Goal: Task Accomplishment & Management: Use online tool/utility

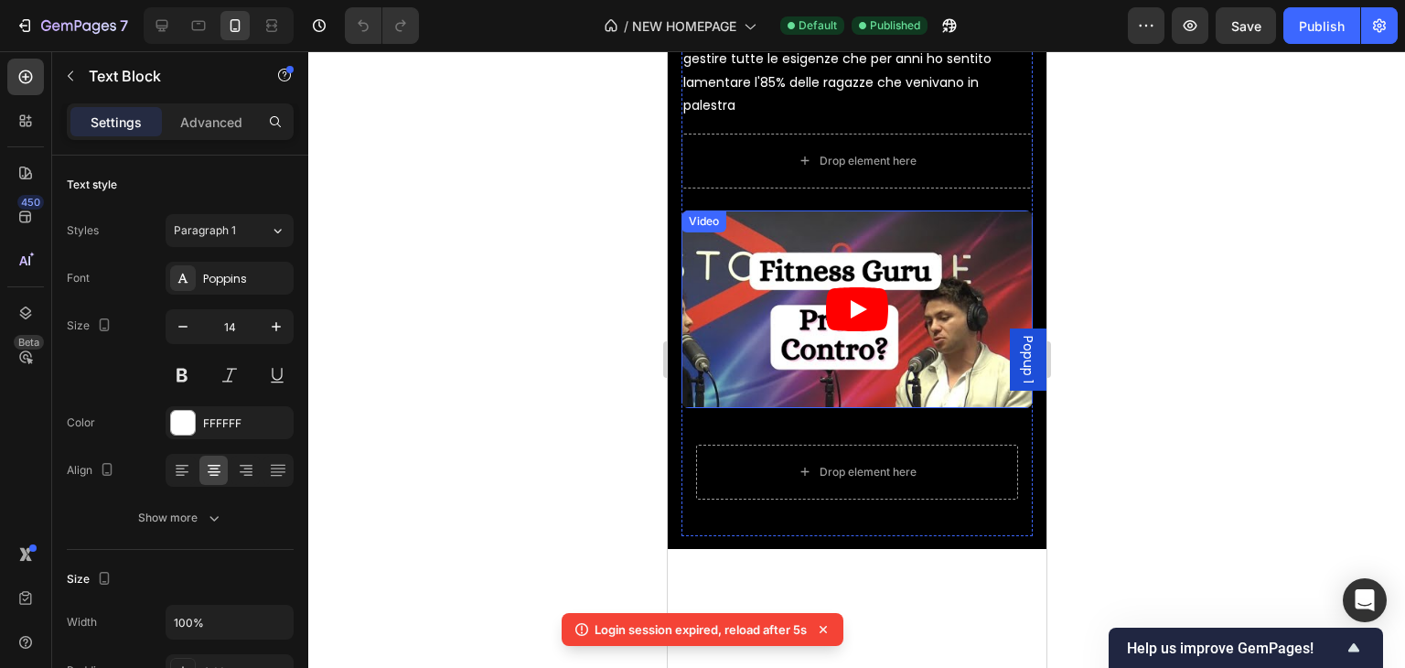
scroll to position [6311, 0]
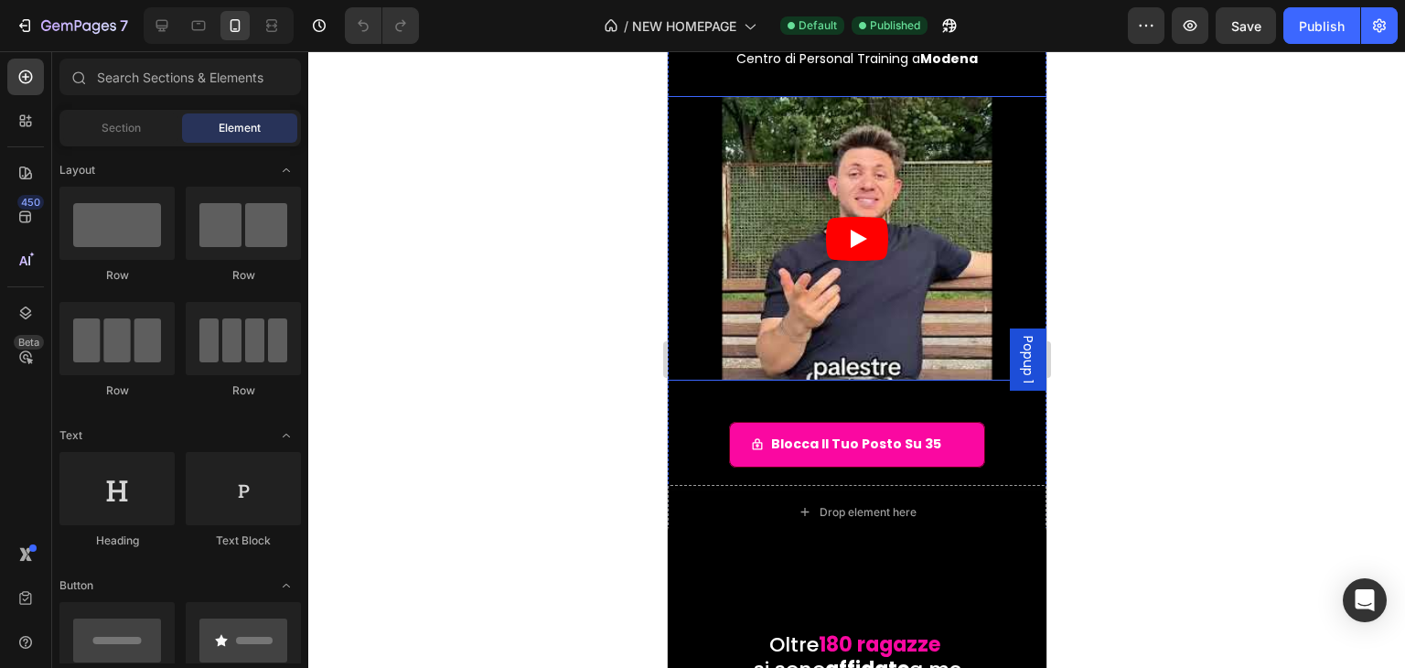
scroll to position [91, 0]
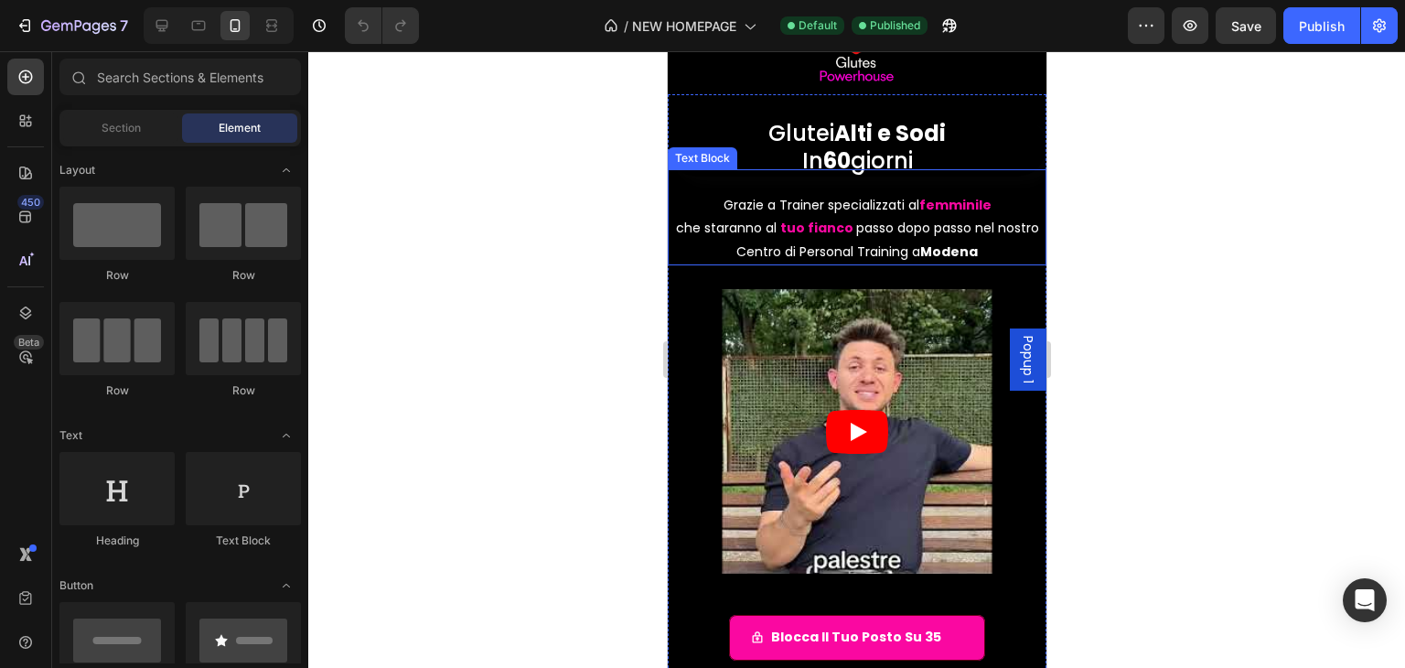
click at [939, 205] on strong "femminile" at bounding box center [954, 205] width 72 height 18
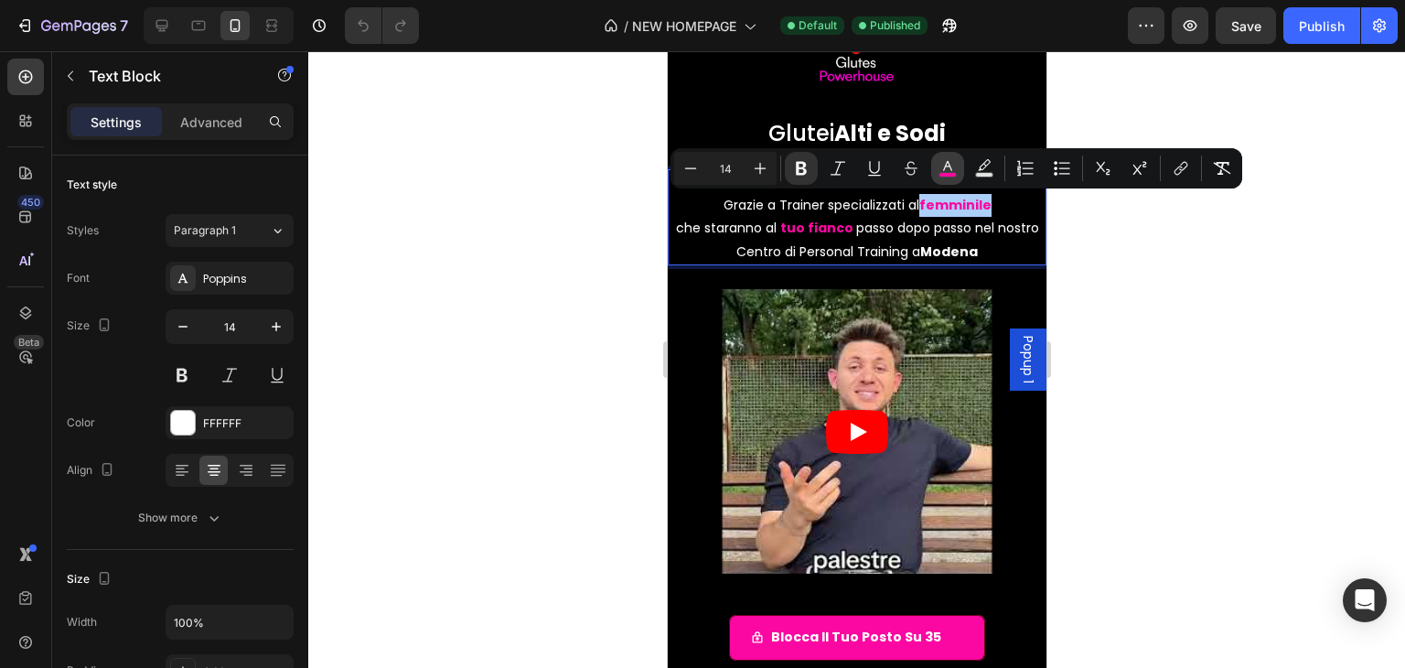
click at [946, 163] on icon "Editor contextual toolbar" at bounding box center [947, 168] width 18 height 18
type input "FA08A1"
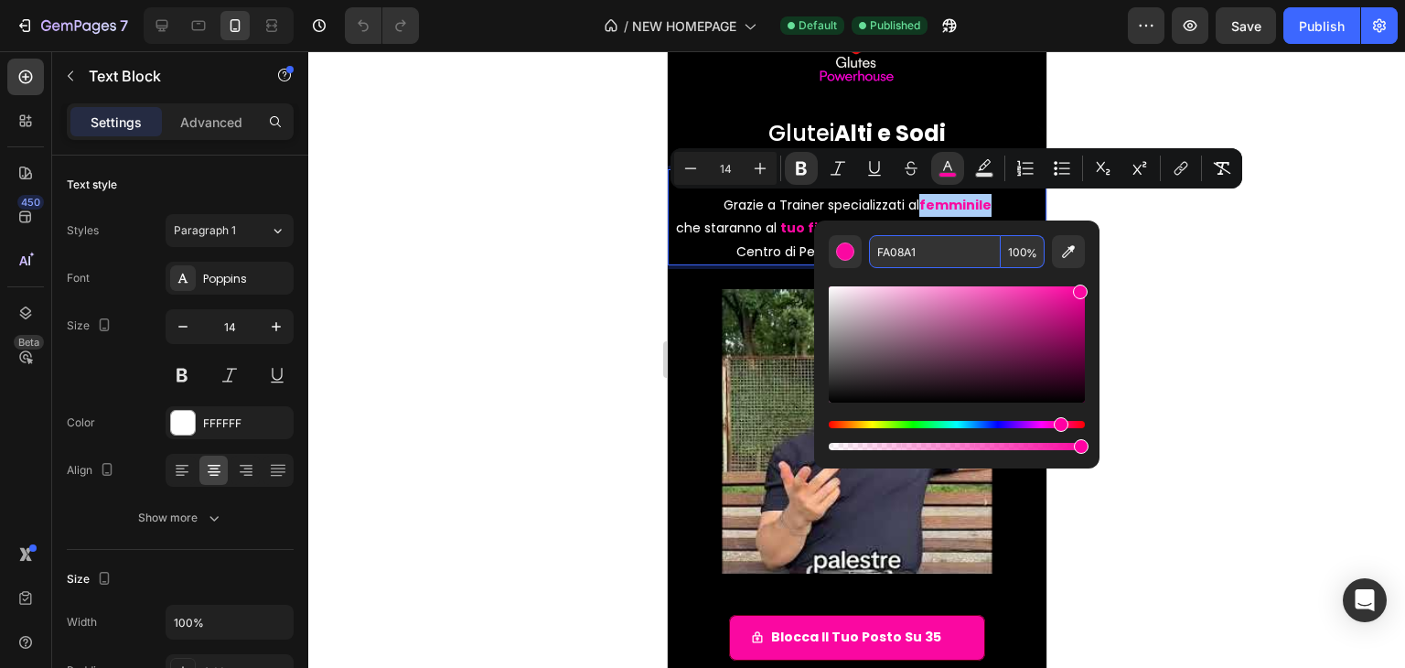
click at [907, 241] on input "FA08A1" at bounding box center [935, 251] width 132 height 33
click at [681, 435] on article at bounding box center [856, 431] width 507 height 285
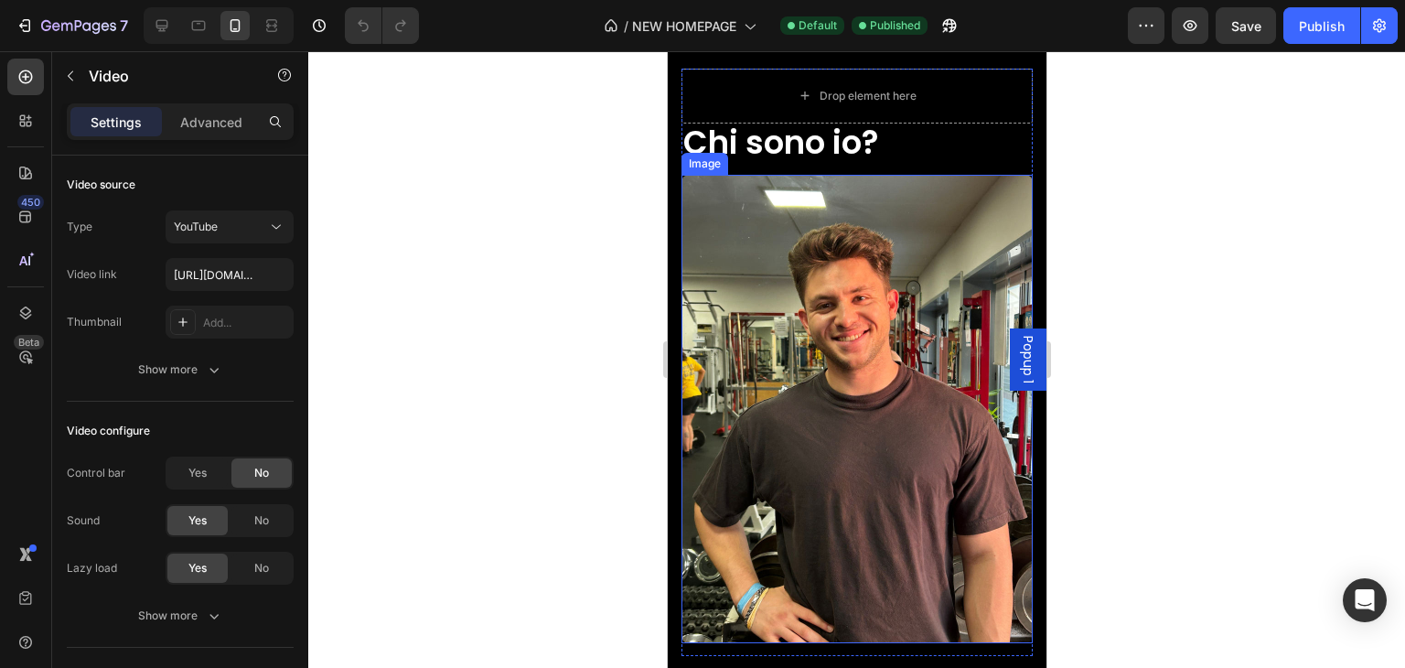
scroll to position [5282, 0]
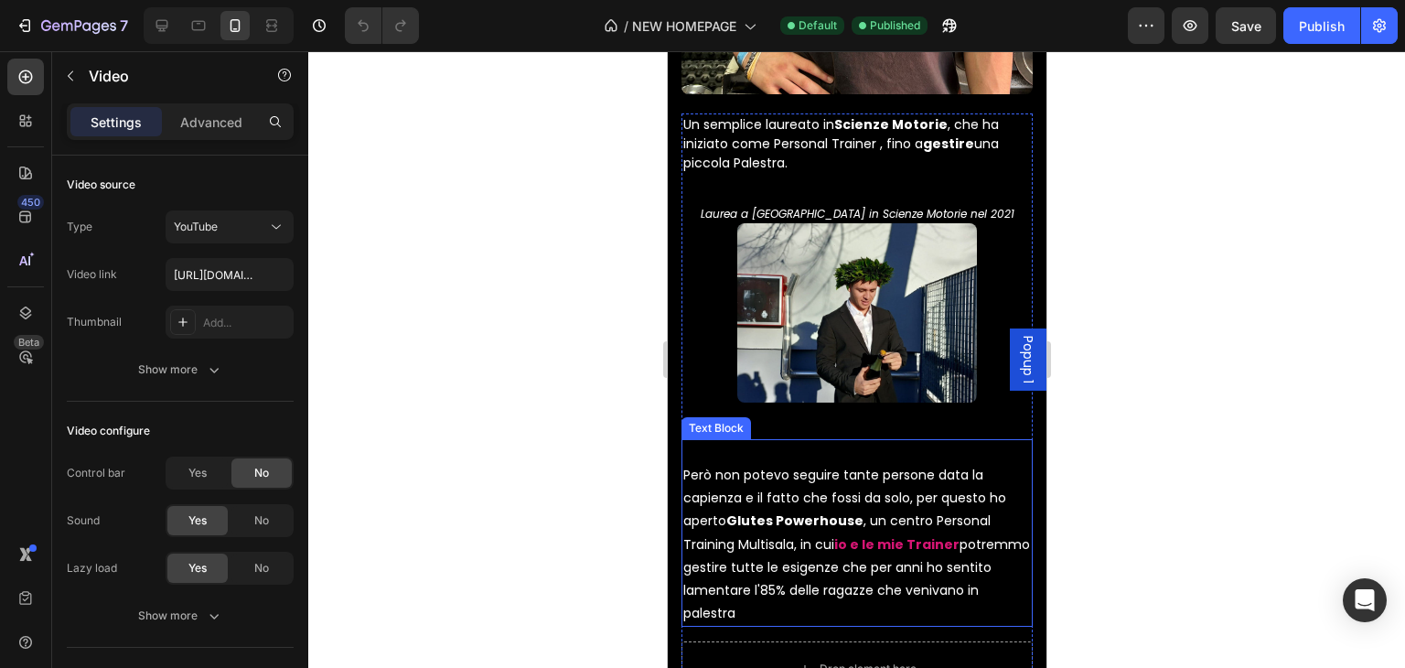
click at [876, 535] on strong "io e le mie Trainer" at bounding box center [895, 544] width 125 height 18
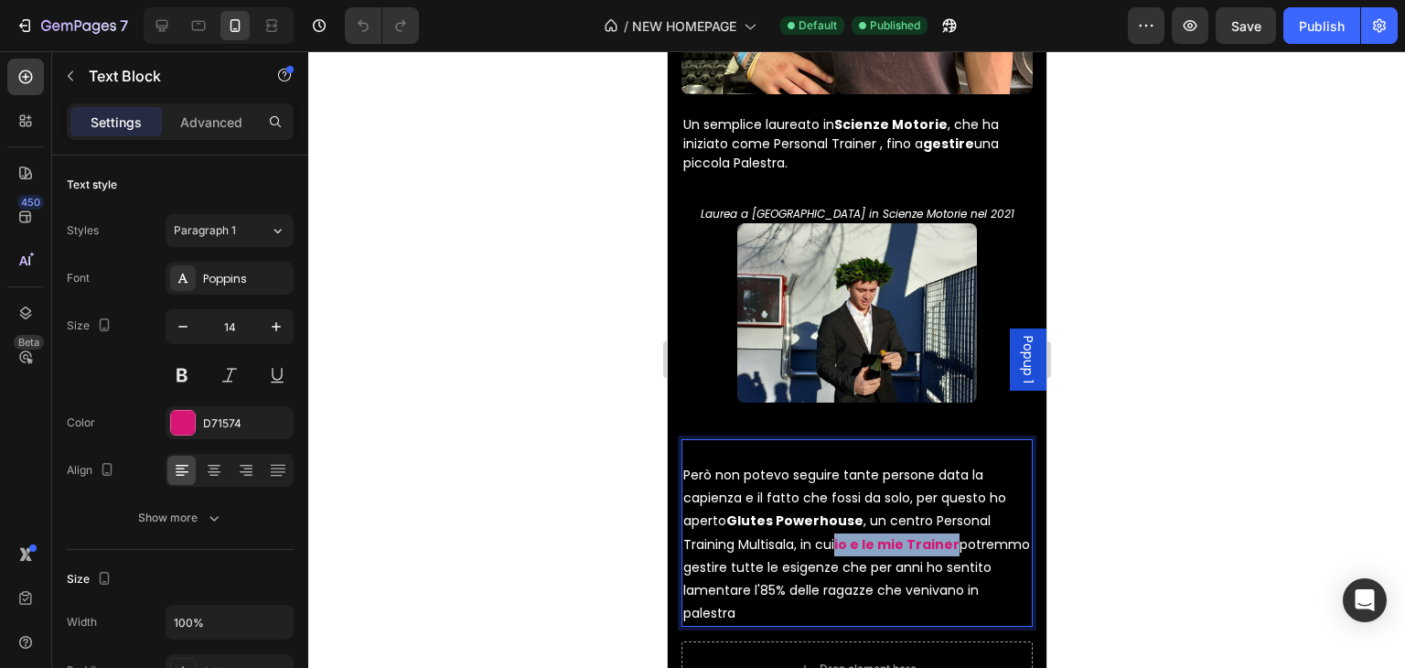
drag, startPoint x: 835, startPoint y: 517, endPoint x: 961, endPoint y: 513, distance: 126.3
click at [961, 513] on p "Però non potevo seguire tante persone data la capienza e il fatto che fossi da …" at bounding box center [856, 533] width 348 height 185
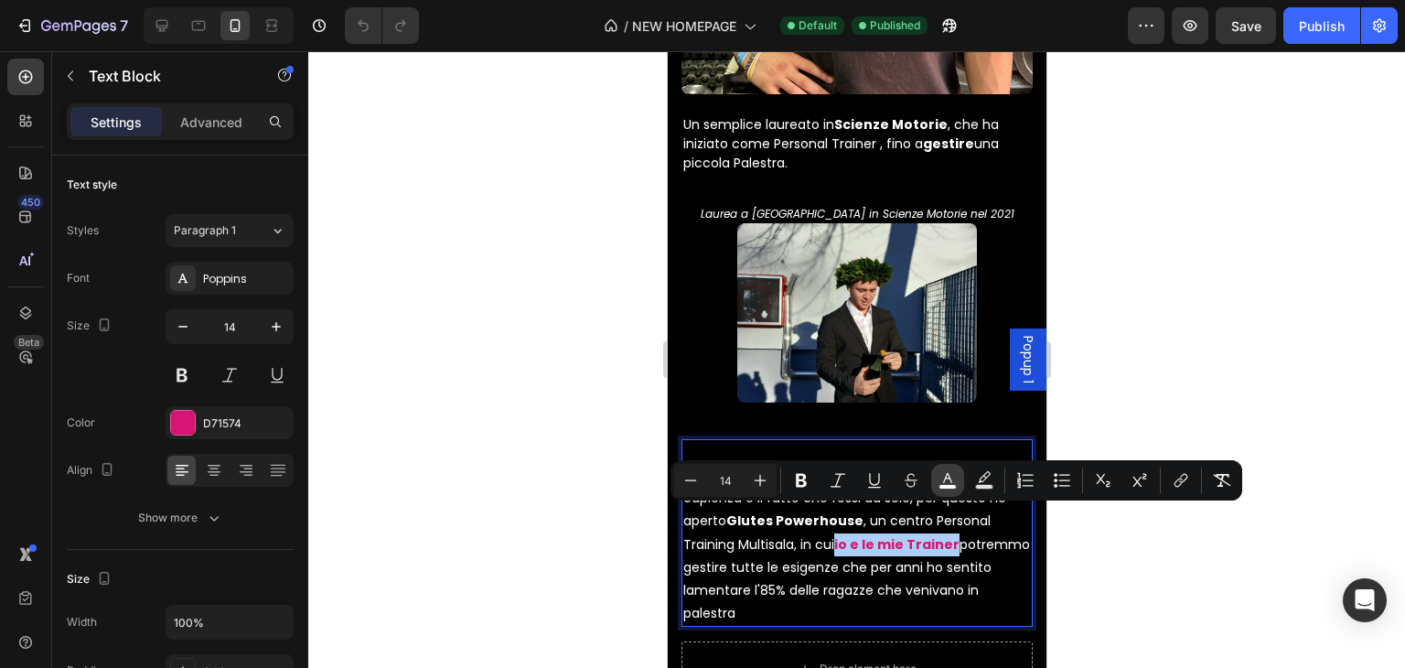
click at [949, 486] on rect "Editor contextual toolbar" at bounding box center [947, 487] width 17 height 5
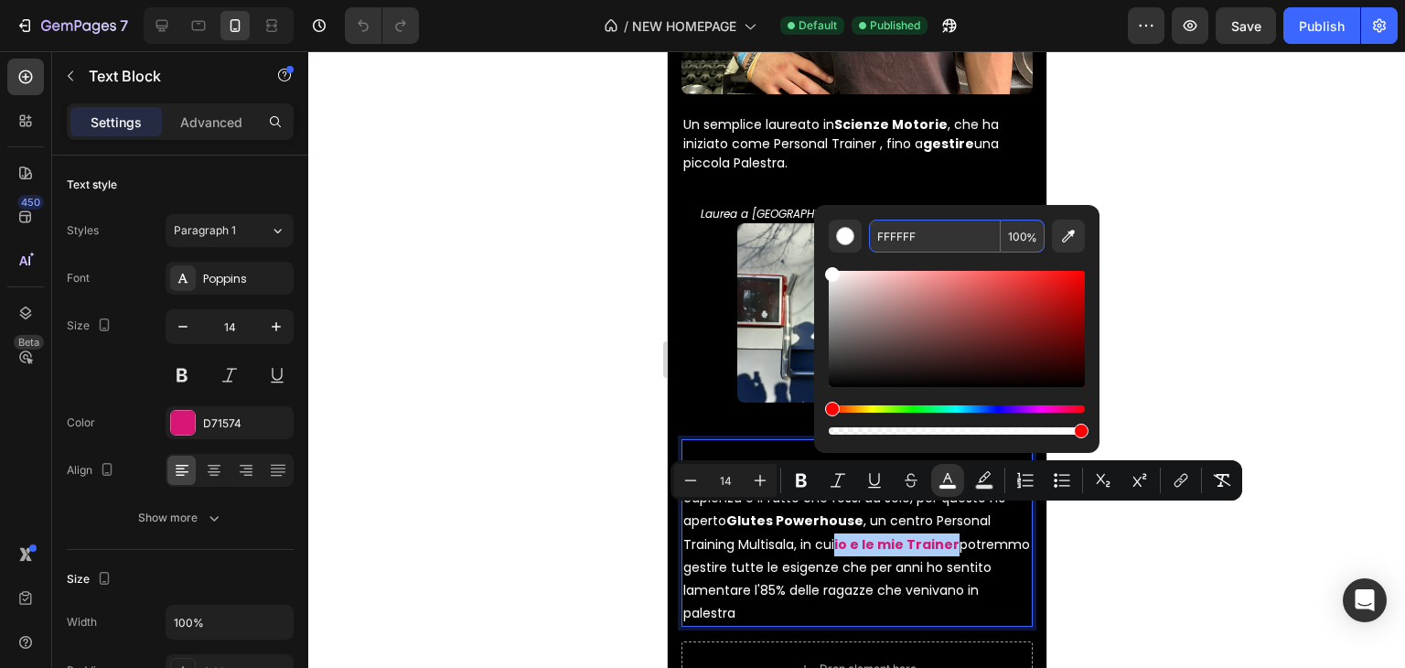
click at [923, 246] on input "FFFFFF" at bounding box center [935, 236] width 132 height 33
paste input "A08A1"
type input "FA08A1"
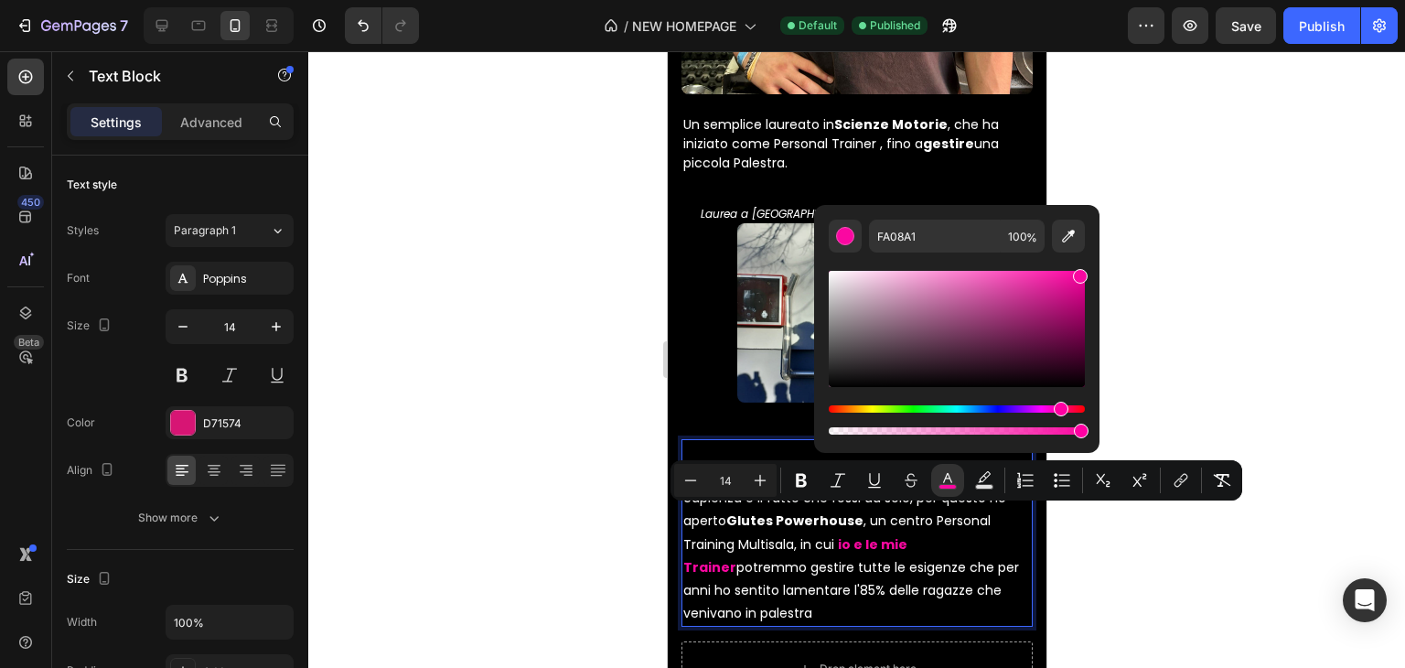
click at [1245, 276] on div at bounding box center [856, 359] width 1097 height 617
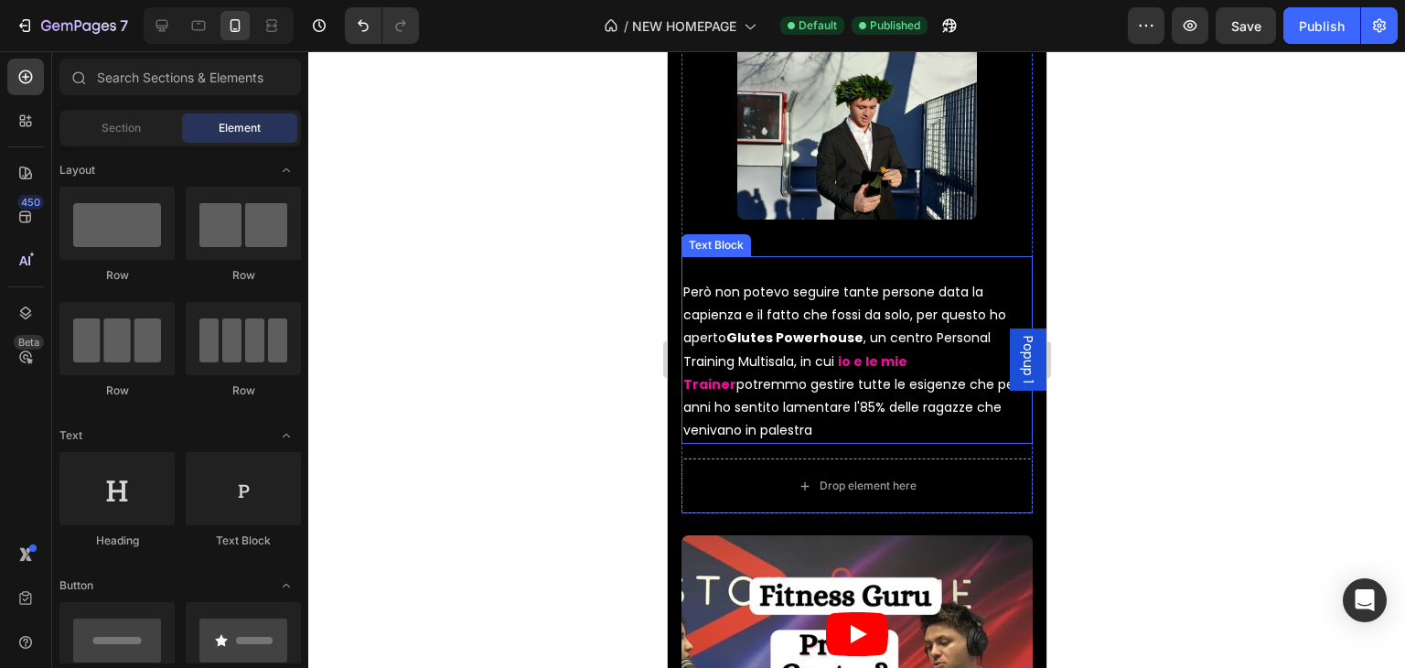
scroll to position [5557, 0]
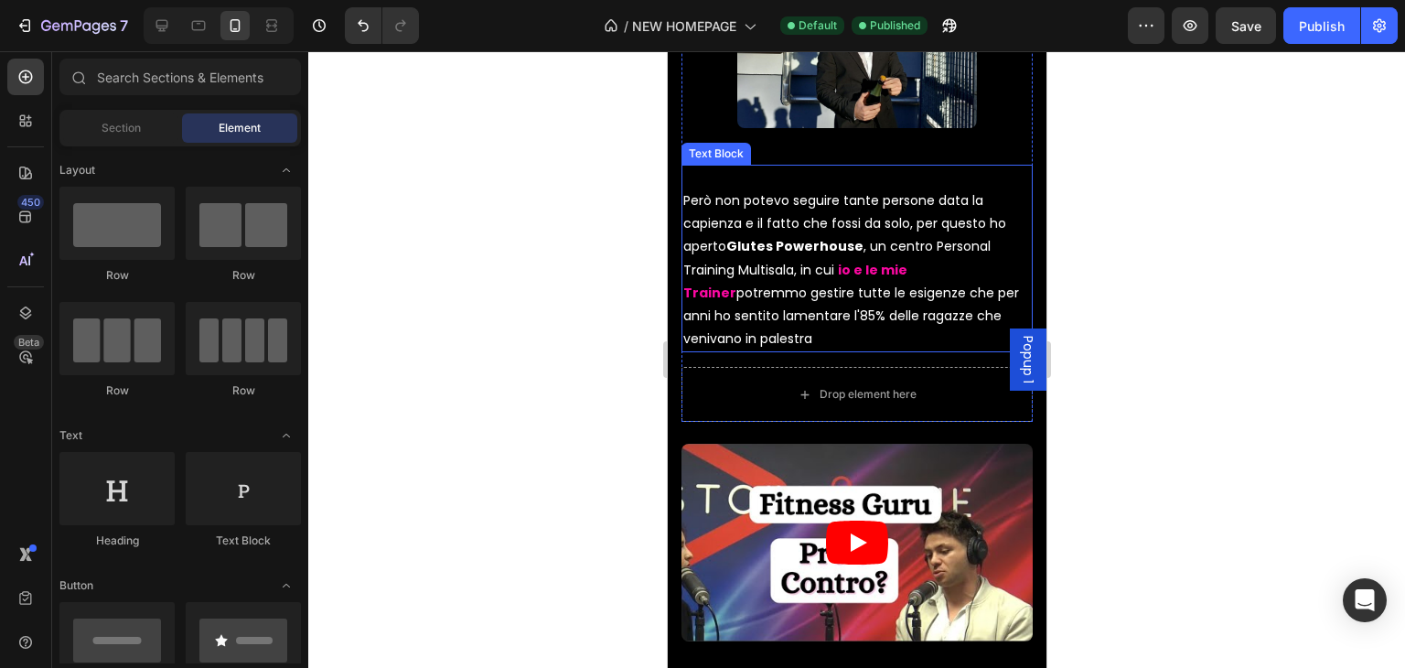
click at [820, 286] on span "potremmo gestire tutte le esigenze che per anni ho sentito lamentare l'85% dell…" at bounding box center [850, 316] width 336 height 64
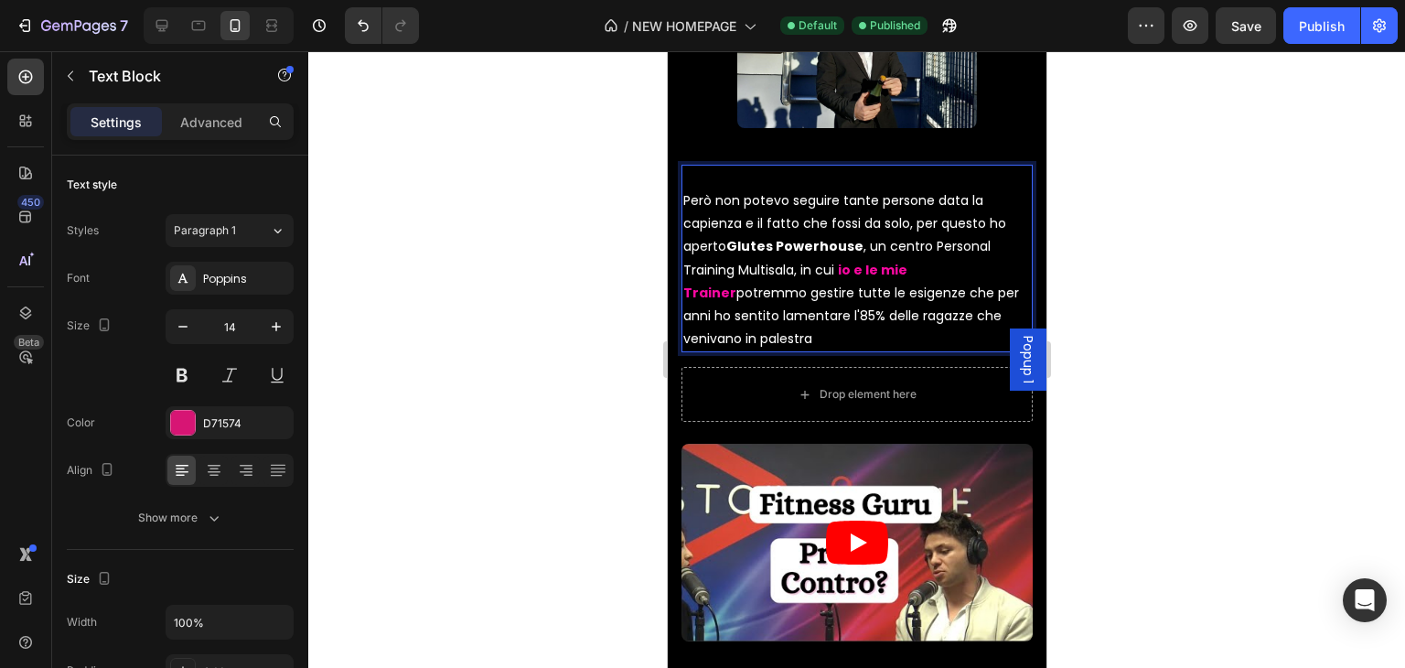
click at [815, 287] on span "potremmo gestire tutte le esigenze che per anni ho sentito lamentare l'85% dell…" at bounding box center [850, 316] width 336 height 64
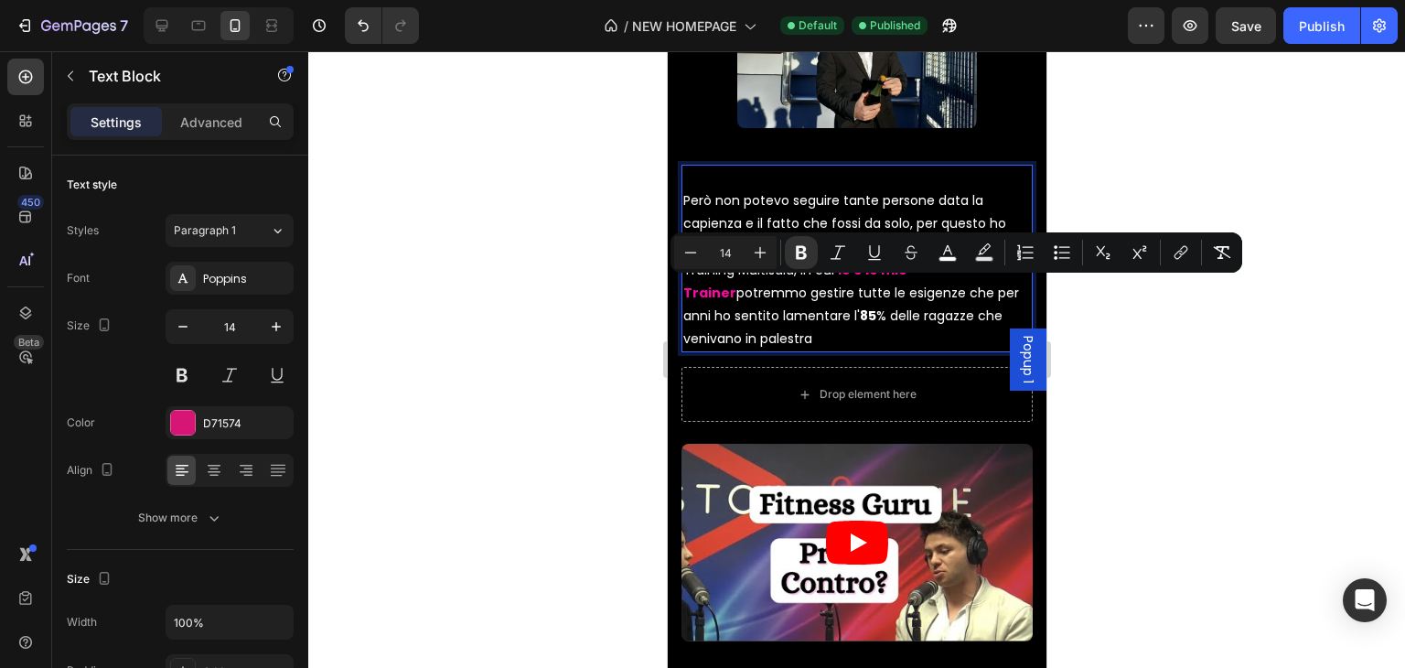
click at [1142, 340] on div at bounding box center [856, 359] width 1097 height 617
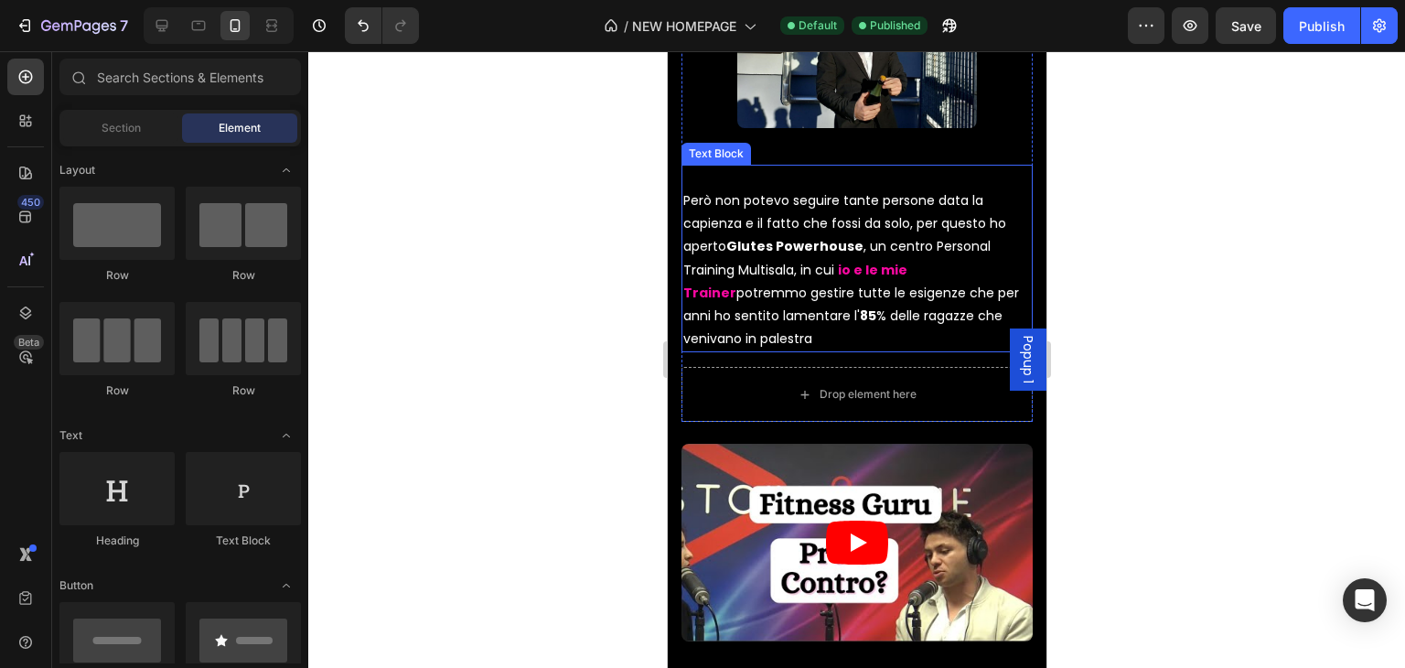
click at [822, 285] on span "potremmo gestire tutte le esigenze che per anni ho sentito lamentare l' 85 % de…" at bounding box center [850, 316] width 336 height 64
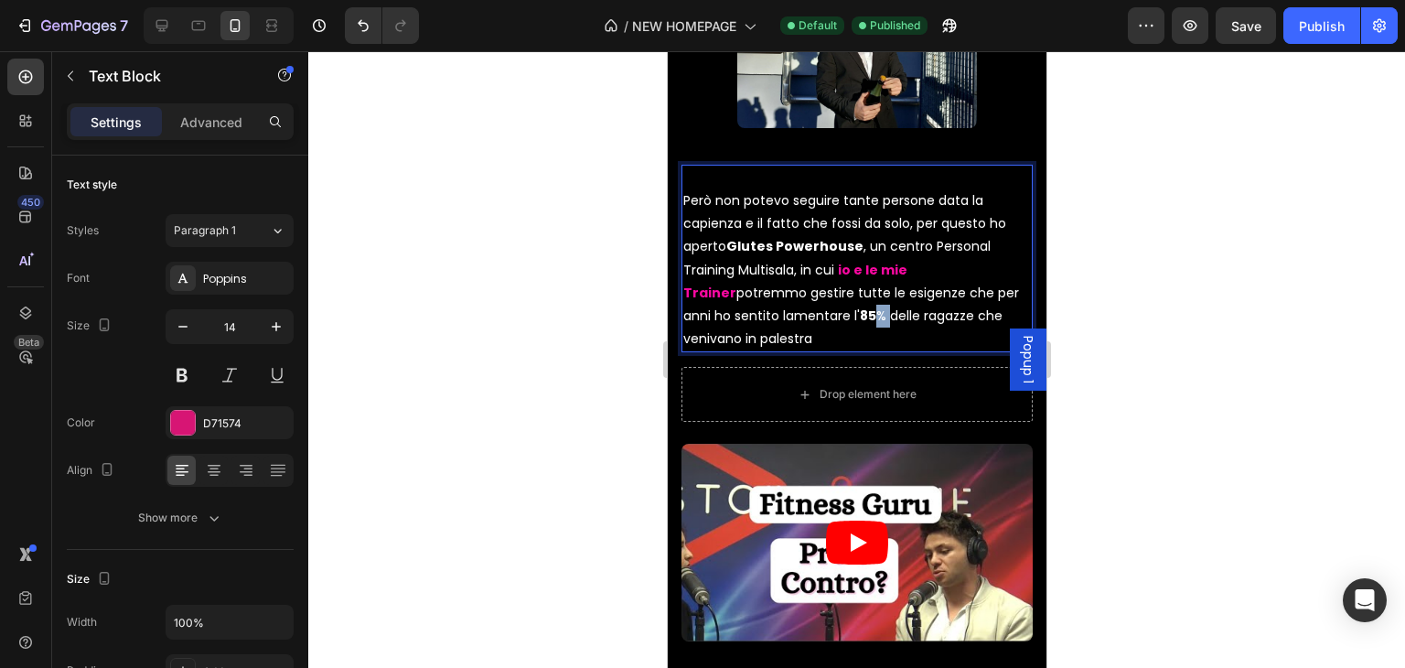
click at [824, 286] on span "potremmo gestire tutte le esigenze che per anni ho sentito lamentare l' 85 % de…" at bounding box center [850, 316] width 336 height 64
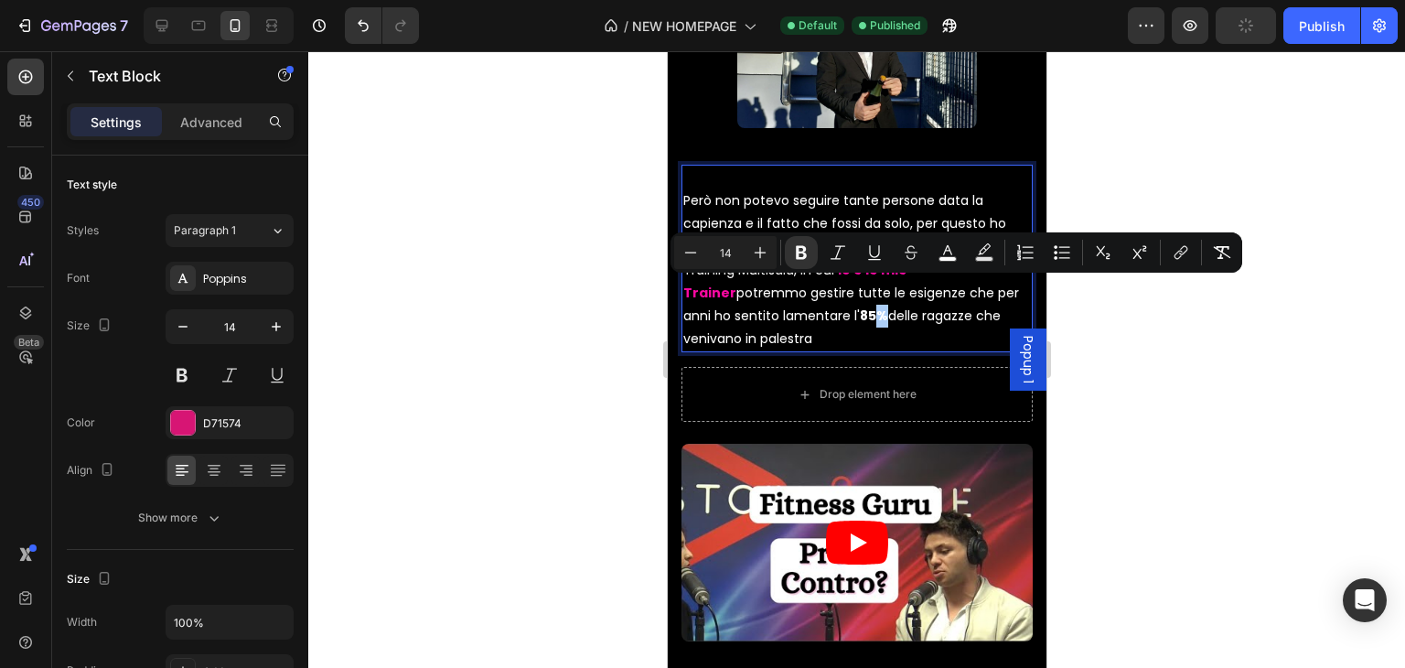
click at [1122, 305] on div at bounding box center [856, 359] width 1097 height 617
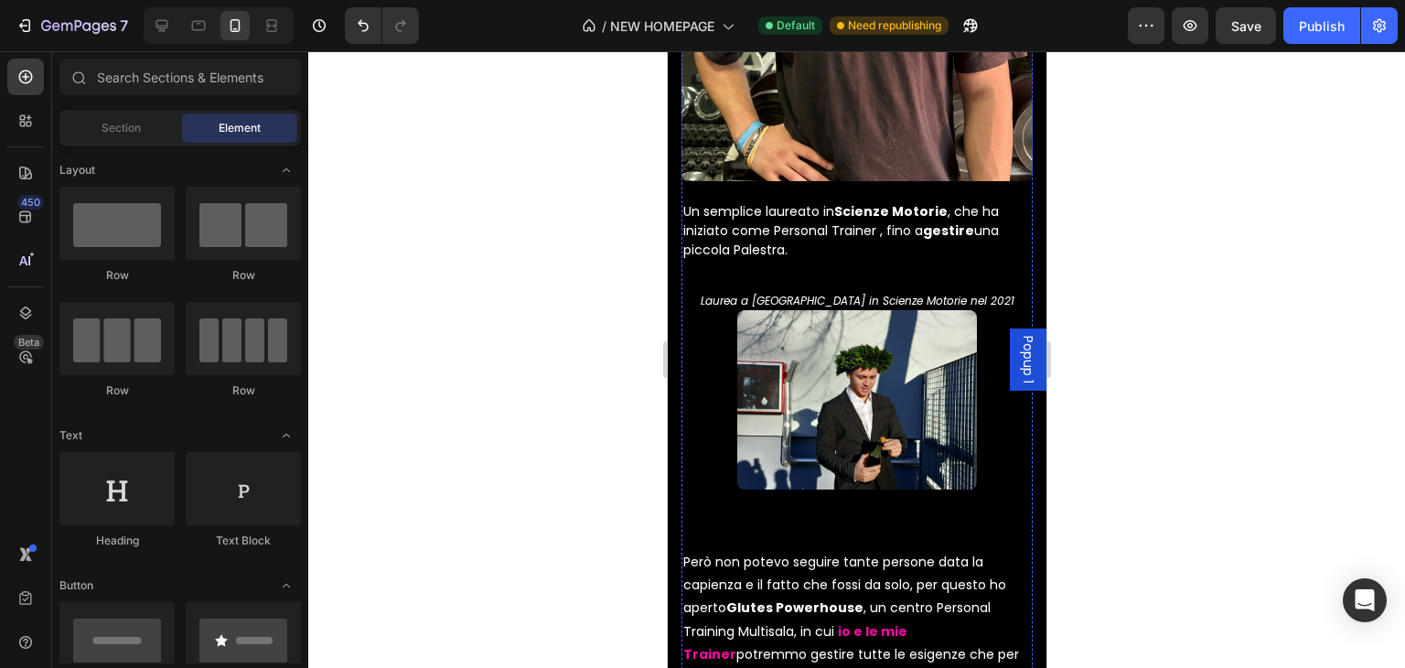
scroll to position [5099, 0]
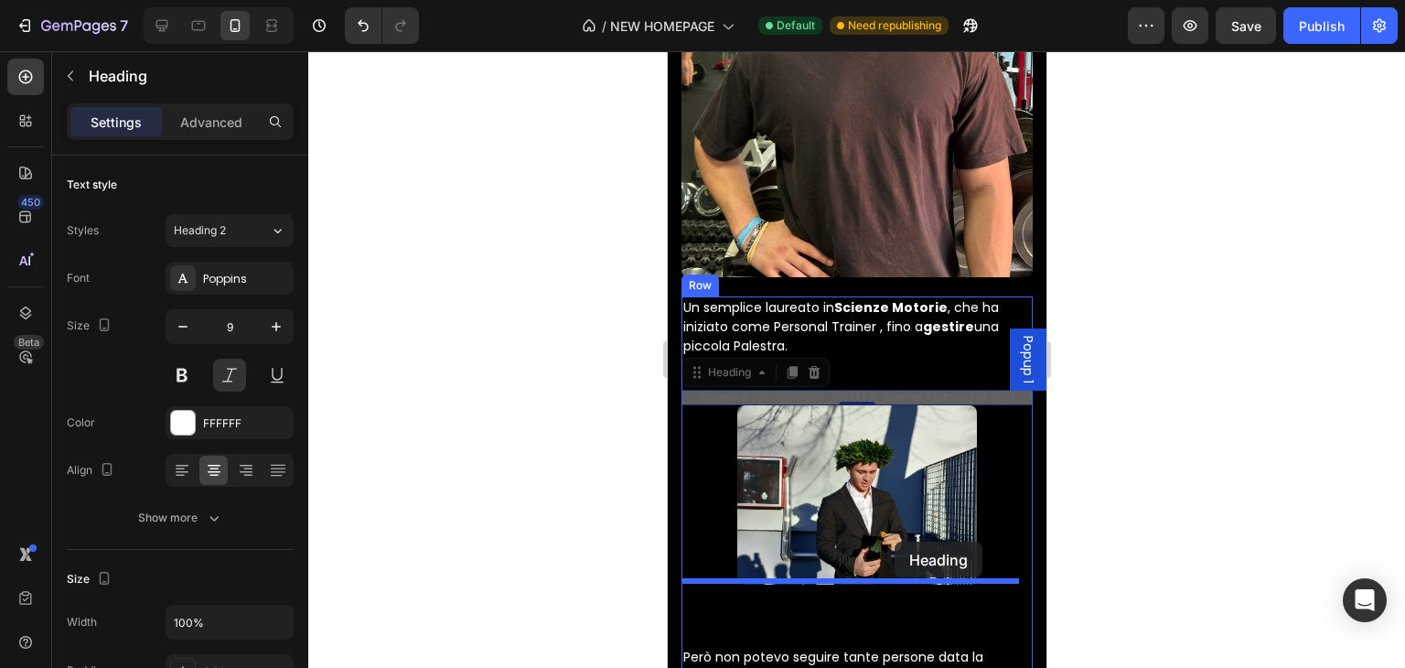
drag, startPoint x: 917, startPoint y: 376, endPoint x: 894, endPoint y: 541, distance: 167.3
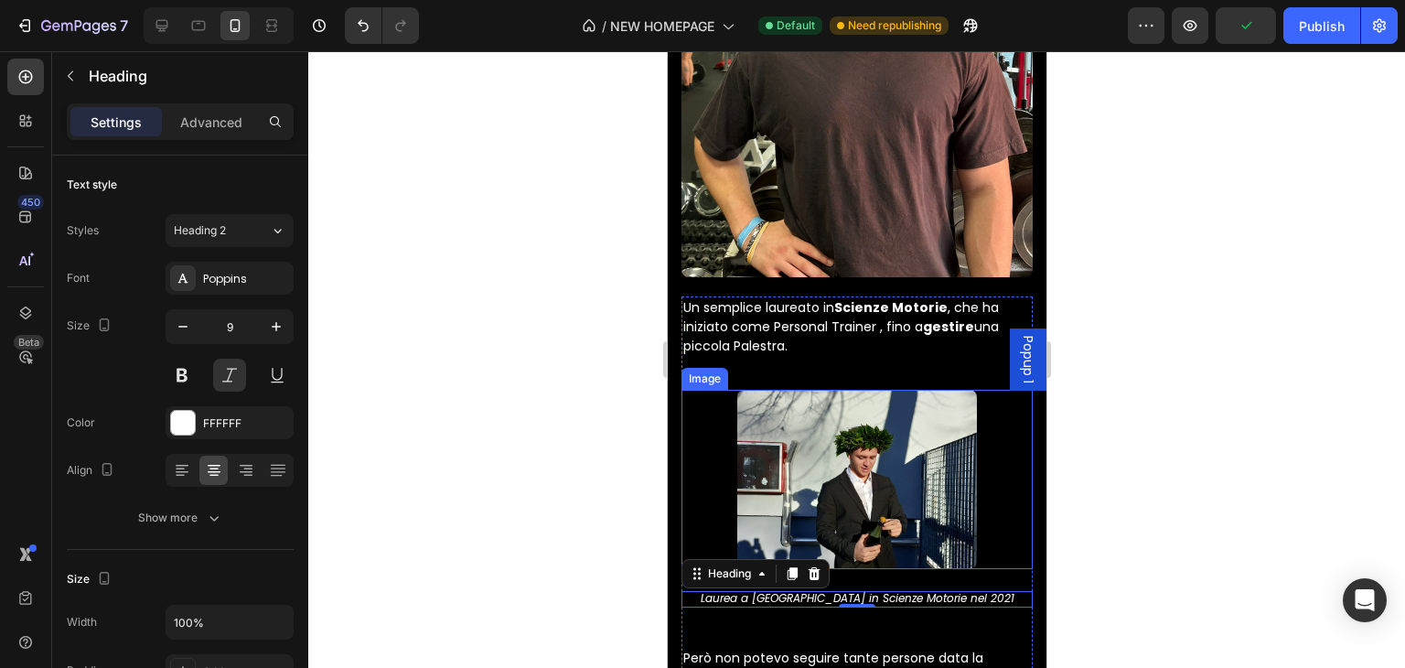
click at [1193, 451] on div at bounding box center [856, 359] width 1097 height 617
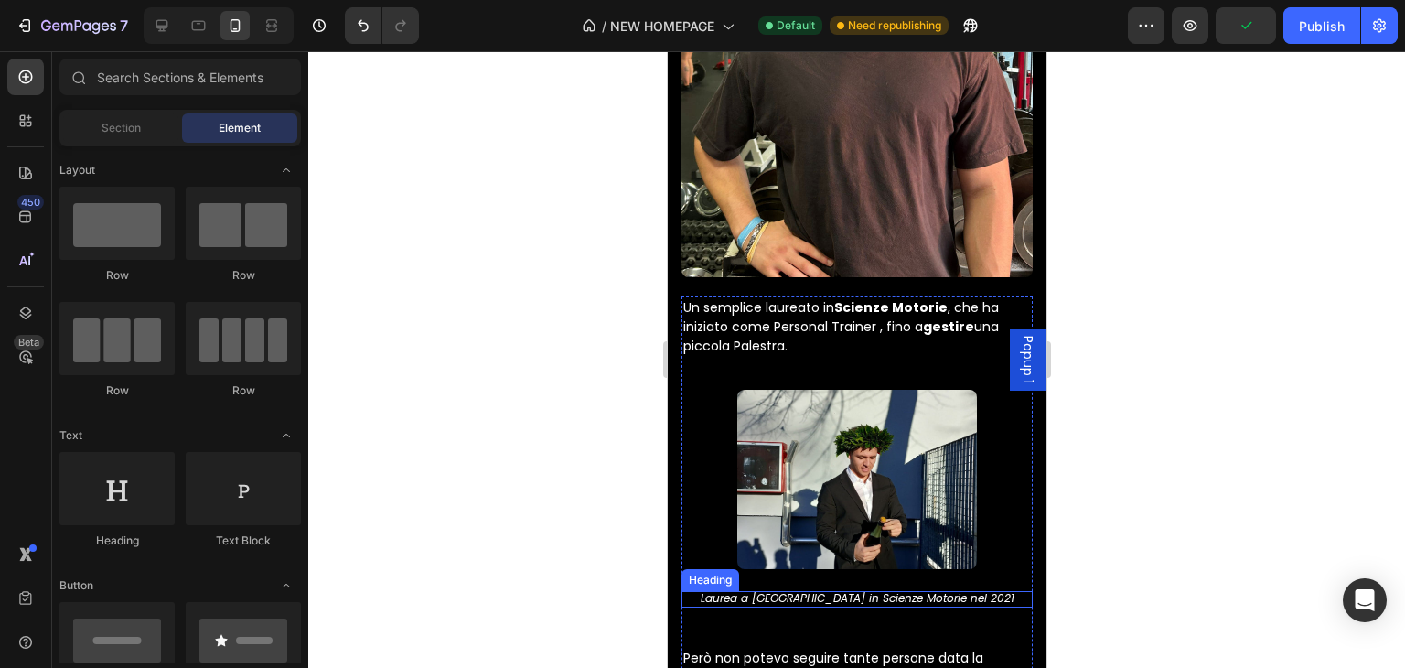
click at [883, 590] on span "Laurea a [GEOGRAPHIC_DATA] in Scienze Motorie nel 2021" at bounding box center [857, 598] width 314 height 16
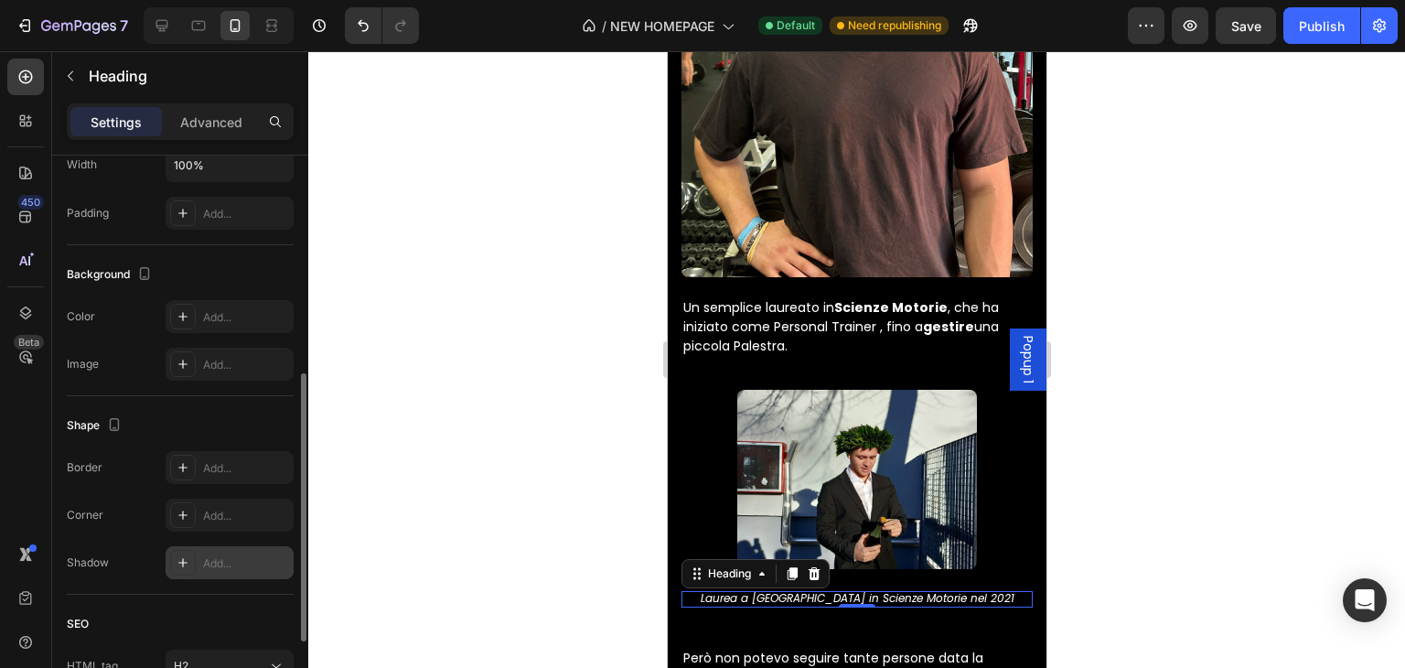
scroll to position [621, 0]
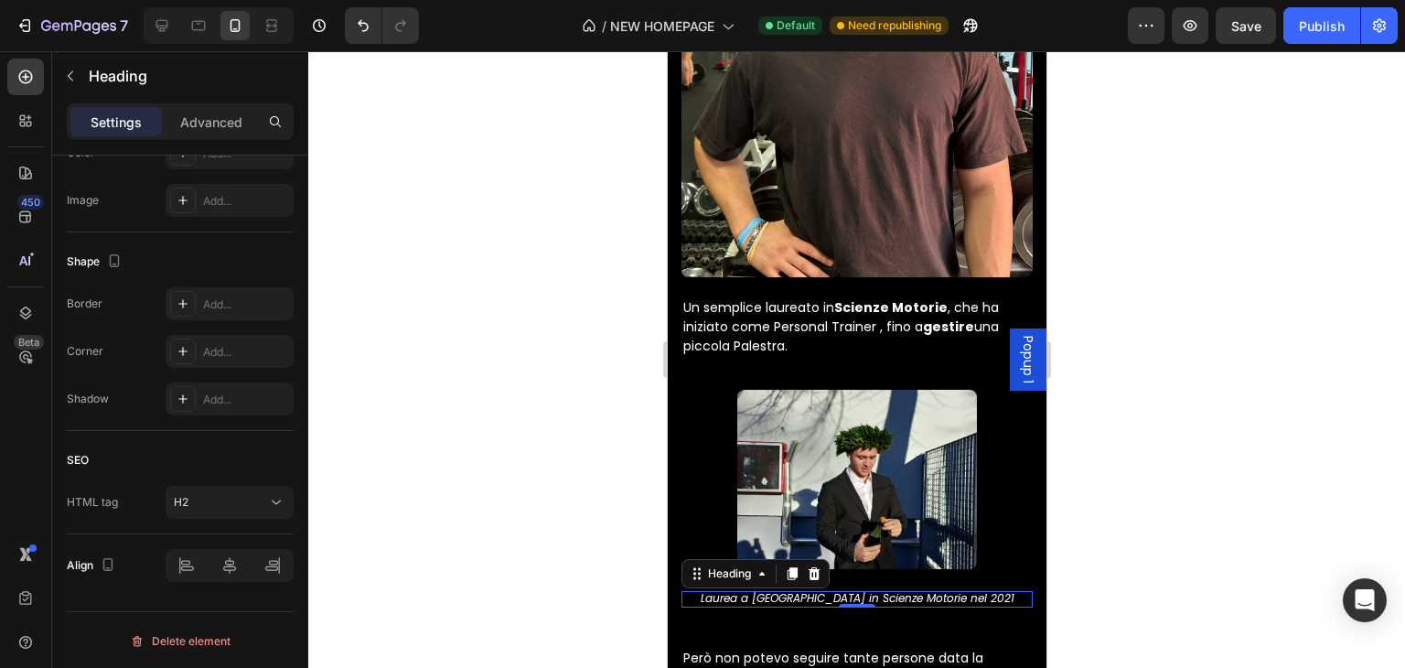
click at [1324, 460] on div at bounding box center [856, 359] width 1097 height 617
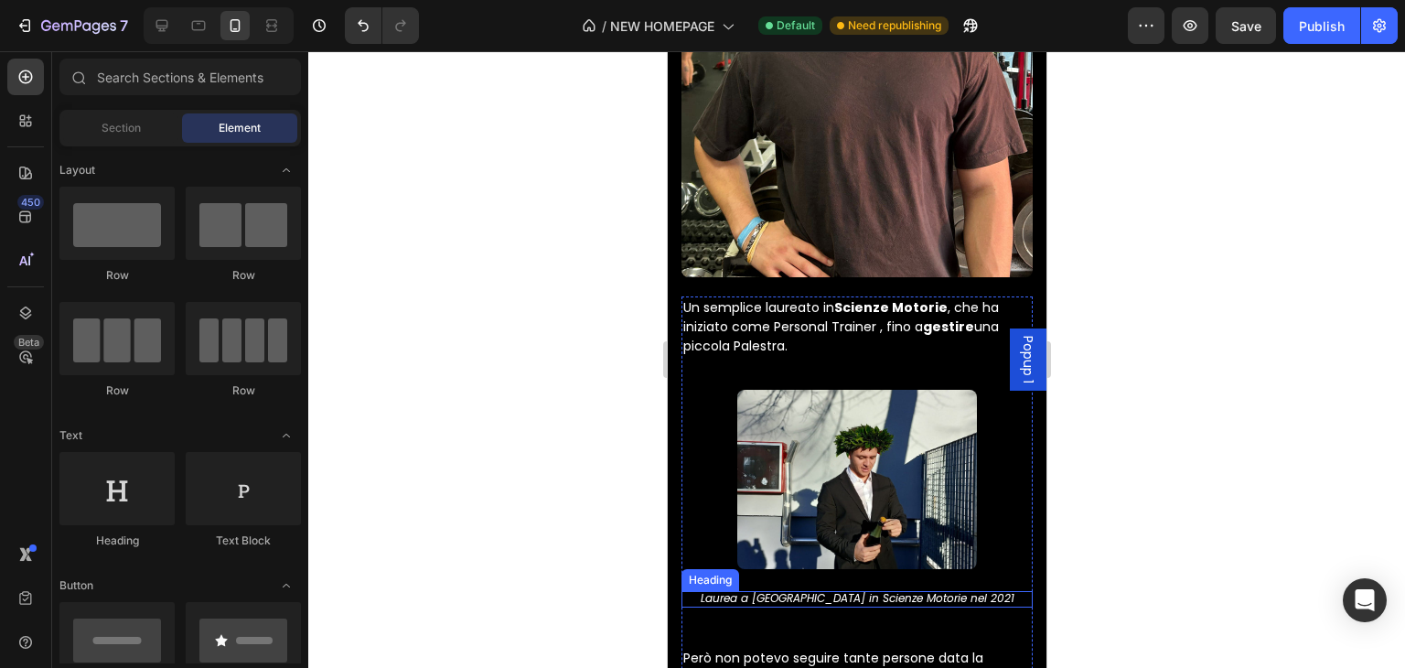
click at [935, 590] on span "Laurea a [GEOGRAPHIC_DATA] in Scienze Motorie nel 2021" at bounding box center [857, 598] width 314 height 16
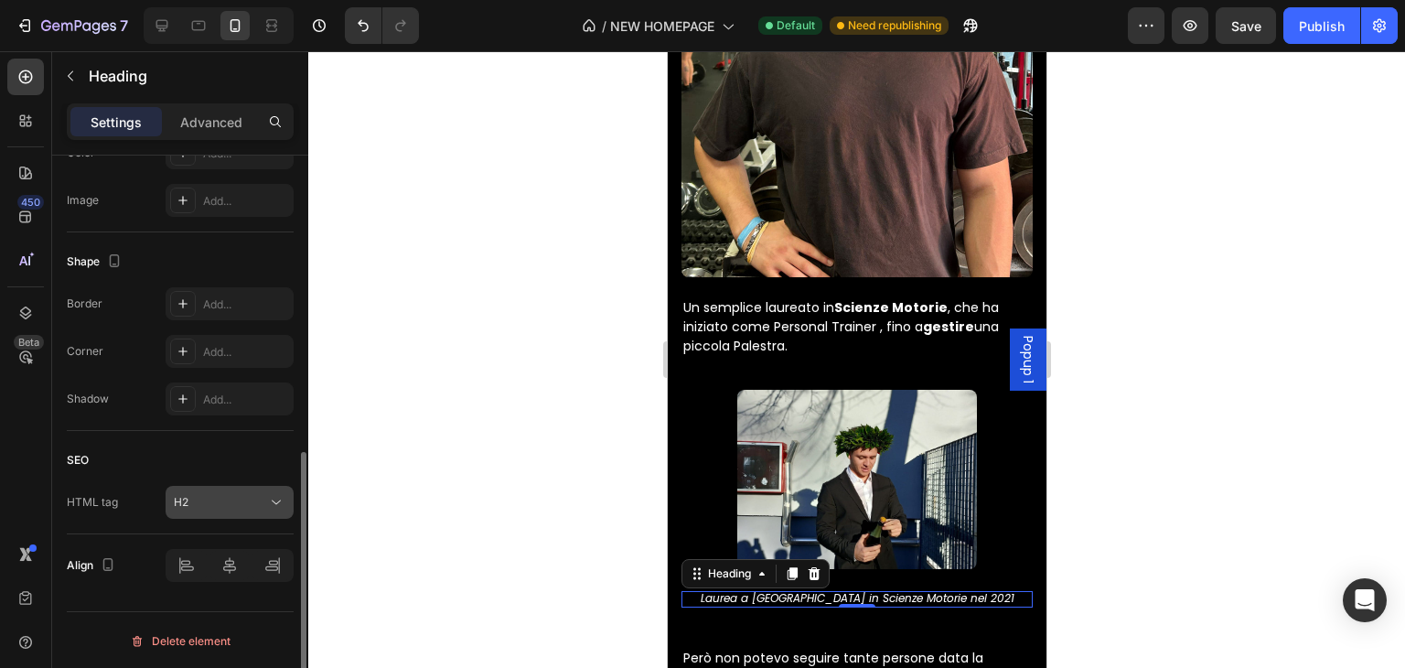
click at [212, 513] on button "H2" at bounding box center [230, 502] width 128 height 33
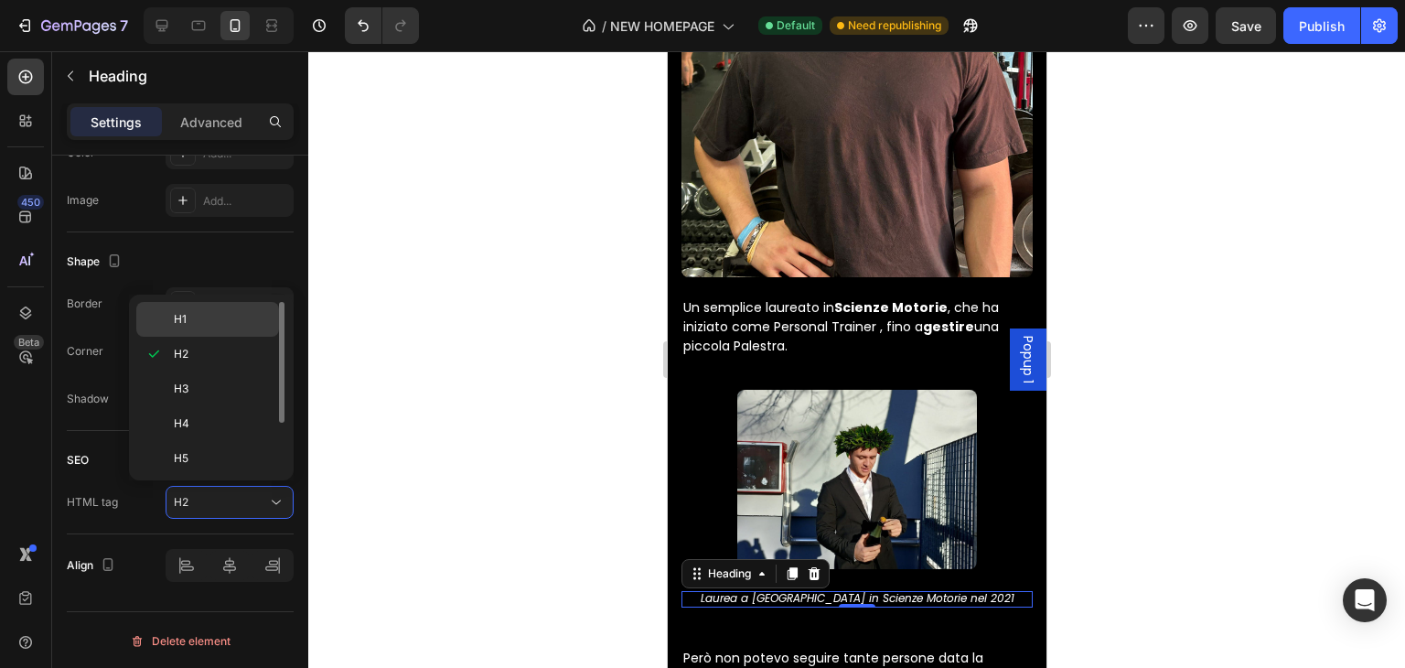
click at [218, 312] on p "H1" at bounding box center [222, 319] width 97 height 16
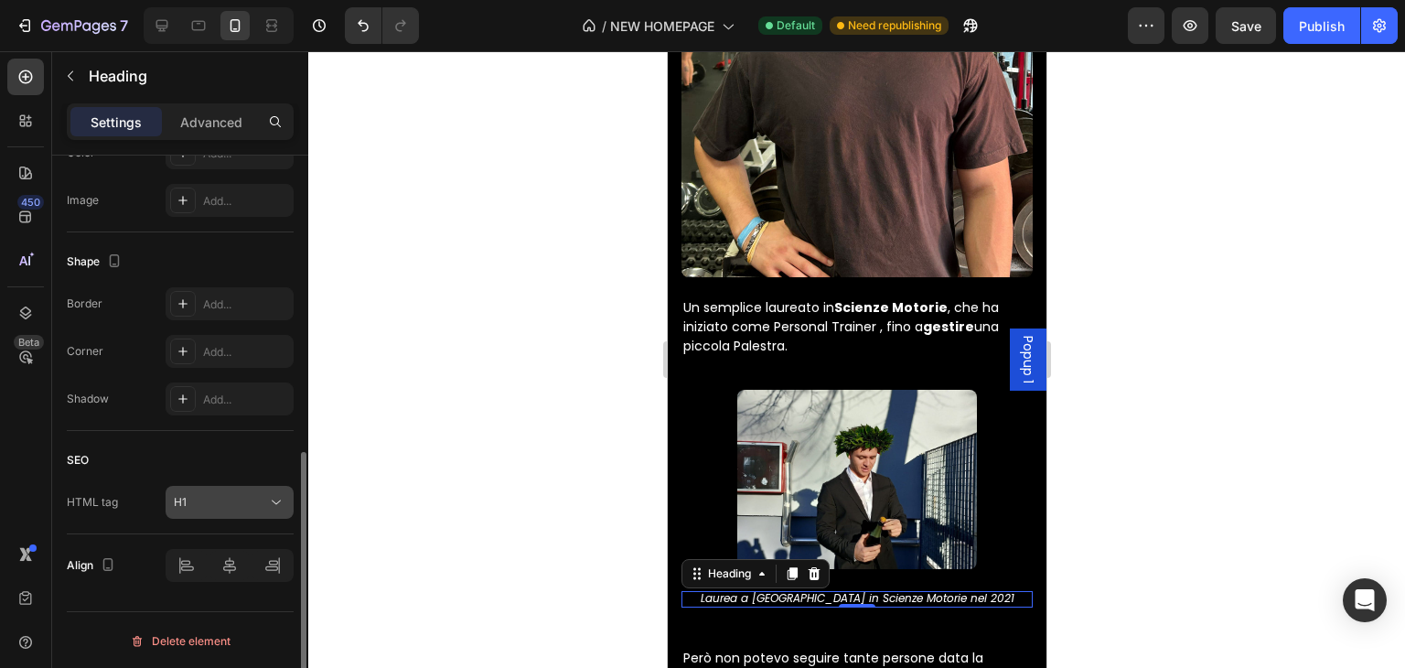
click at [221, 503] on div "H1" at bounding box center [220, 502] width 93 height 16
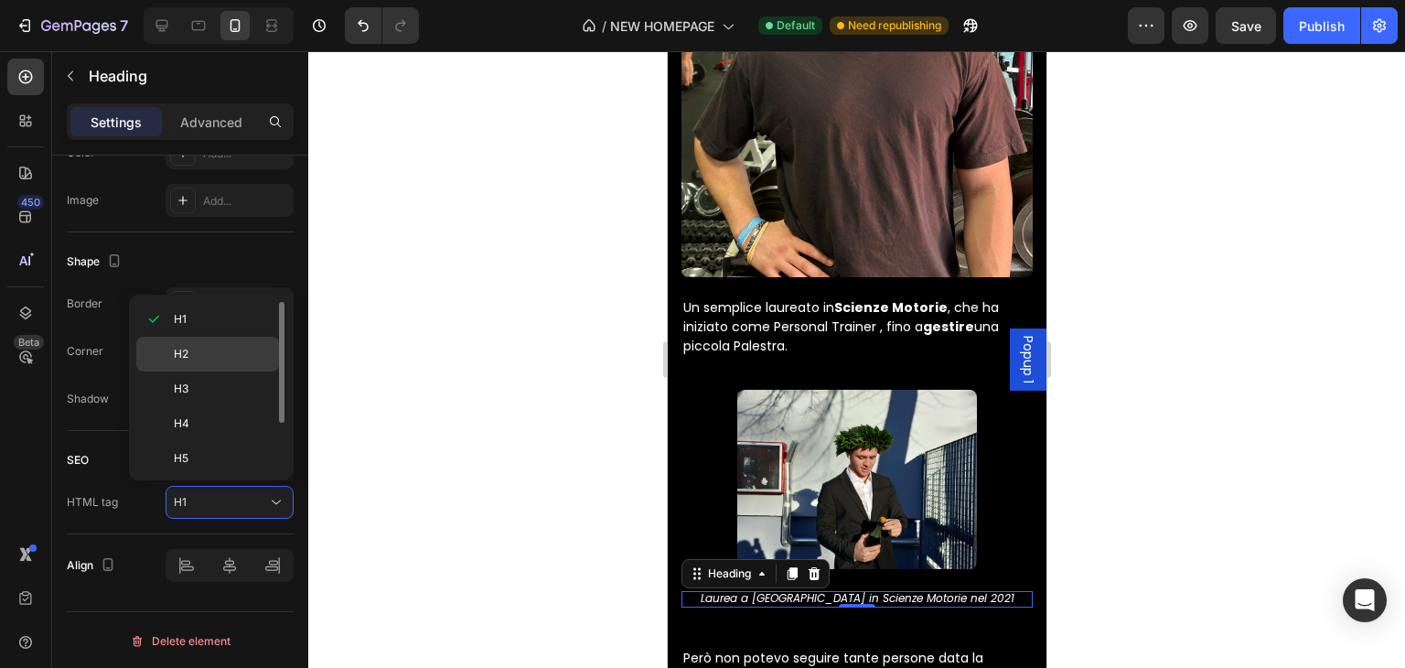
click at [253, 347] on p "H2" at bounding box center [222, 354] width 97 height 16
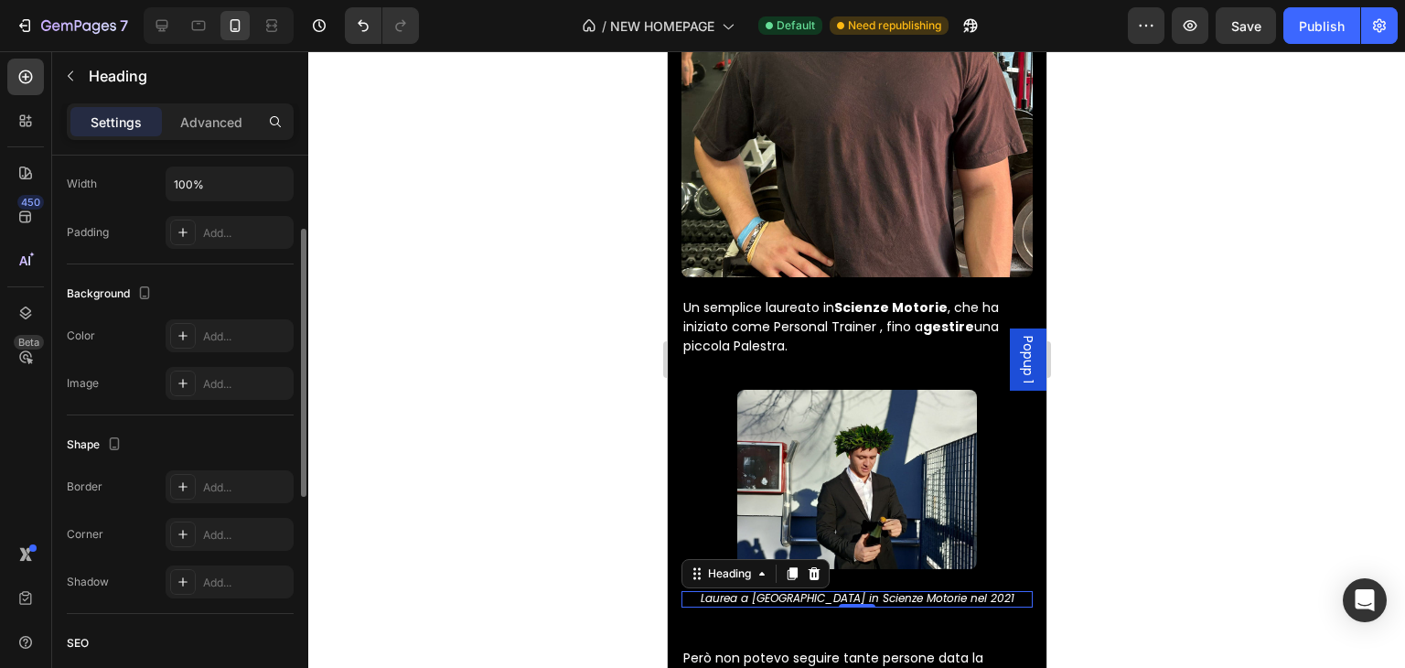
scroll to position [347, 0]
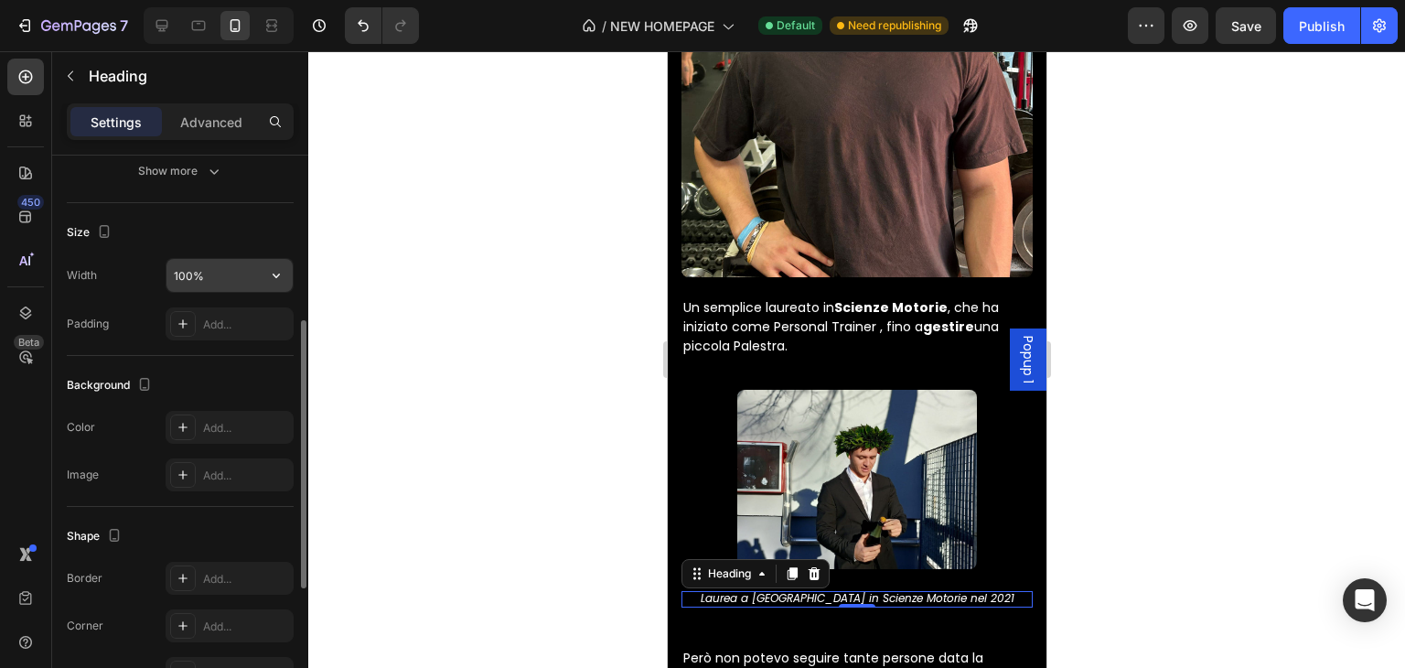
click at [252, 283] on input "100%" at bounding box center [229, 275] width 126 height 33
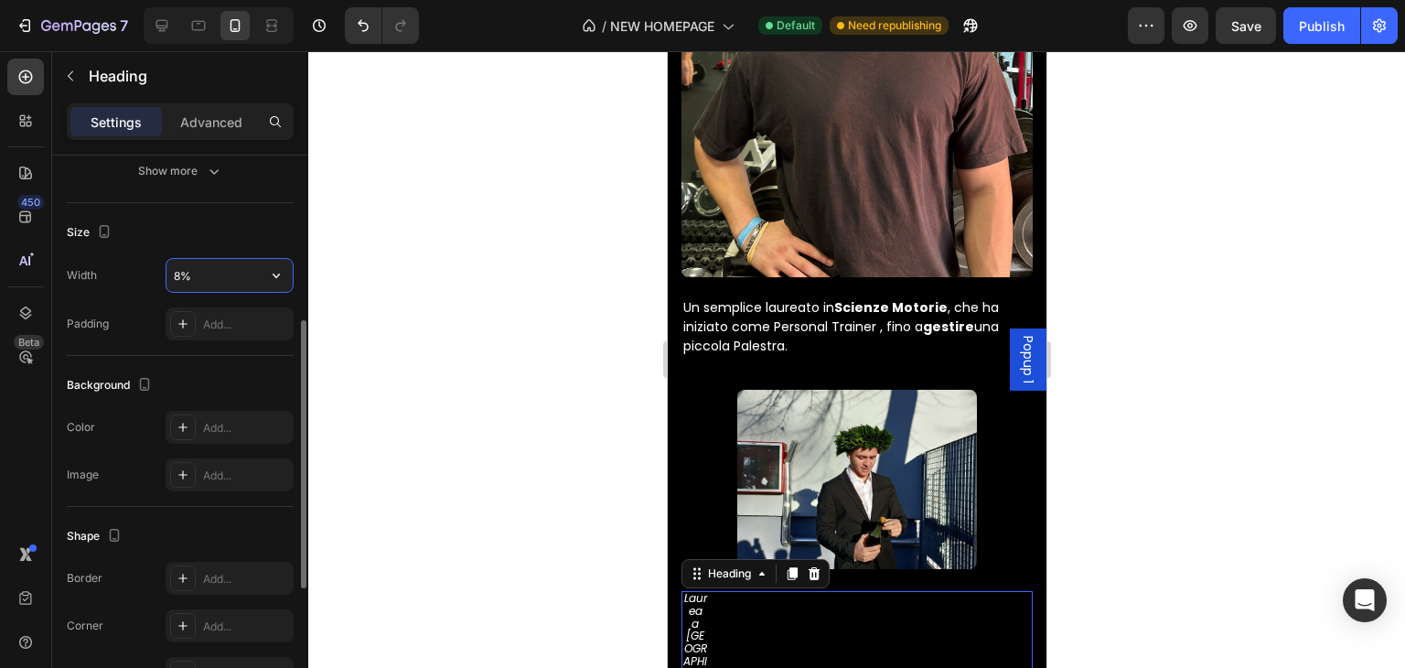
type input "85%"
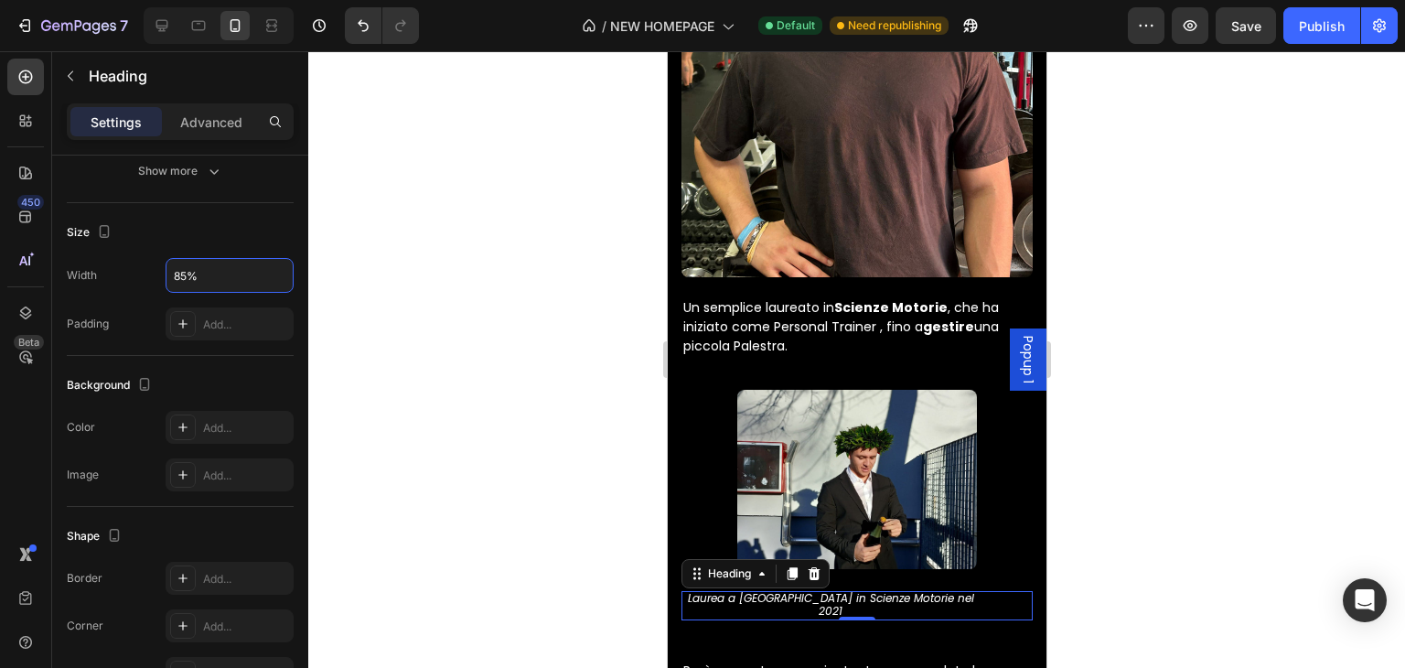
click at [1287, 502] on div at bounding box center [856, 359] width 1097 height 617
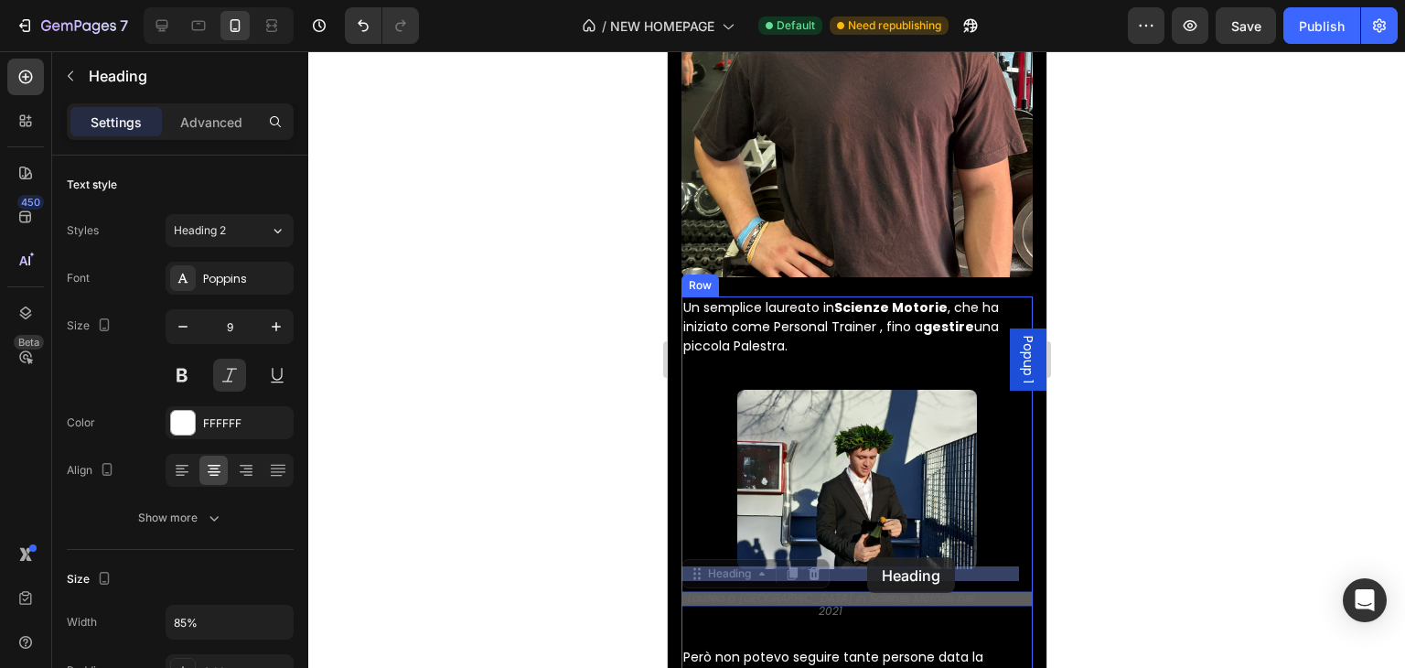
drag, startPoint x: 820, startPoint y: 576, endPoint x: 866, endPoint y: 557, distance: 50.4
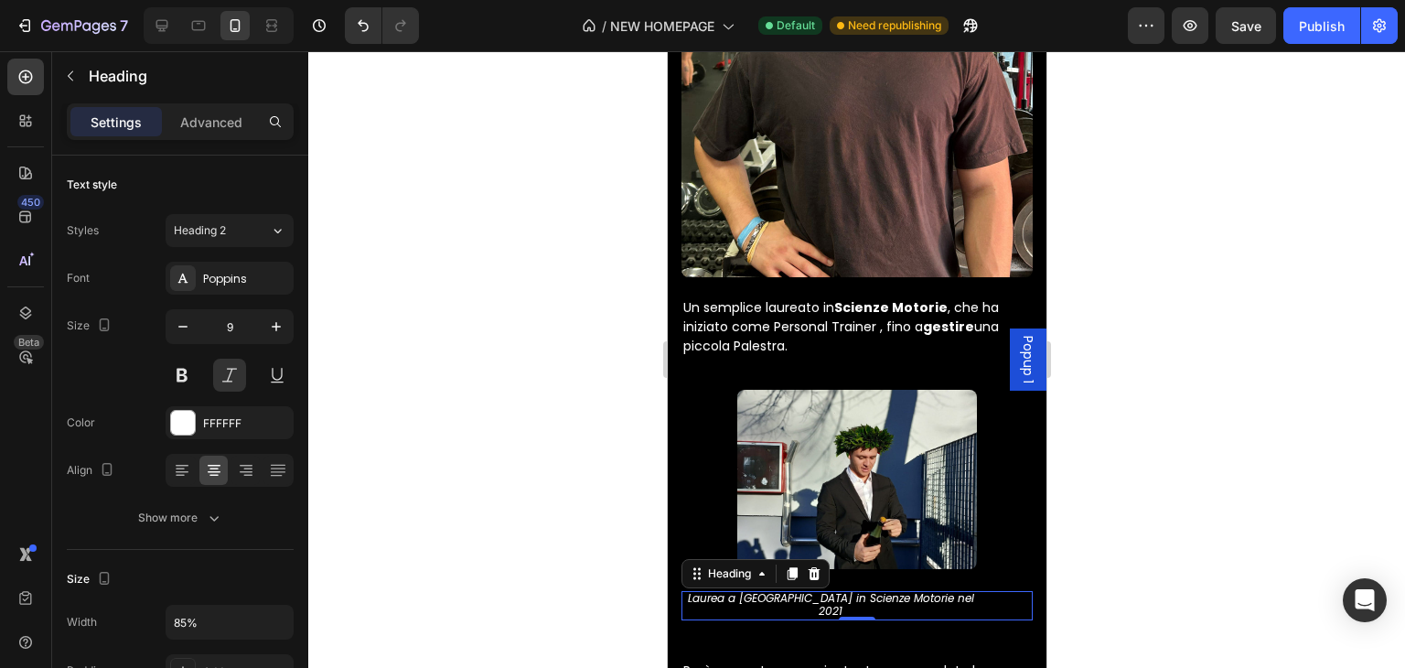
click at [688, 591] on h2 "Laurea a [GEOGRAPHIC_DATA] in Scienze Motorie nel 2021" at bounding box center [830, 605] width 298 height 28
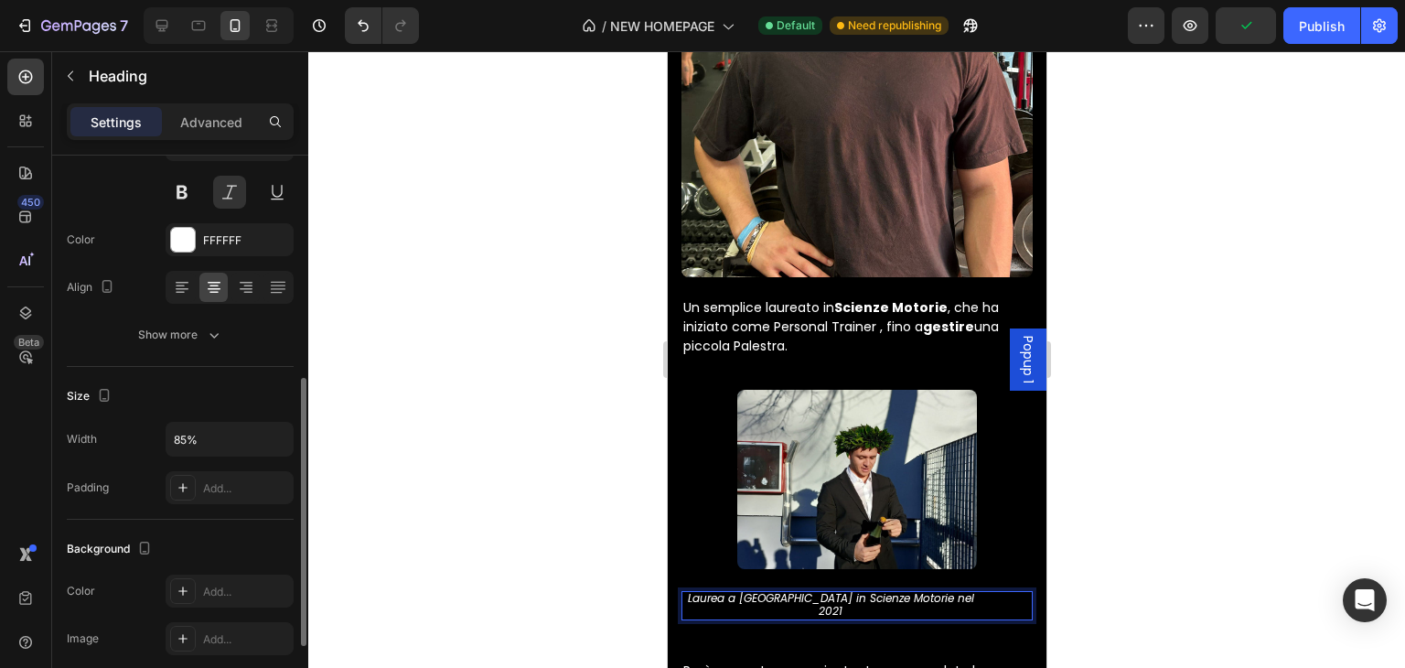
scroll to position [274, 0]
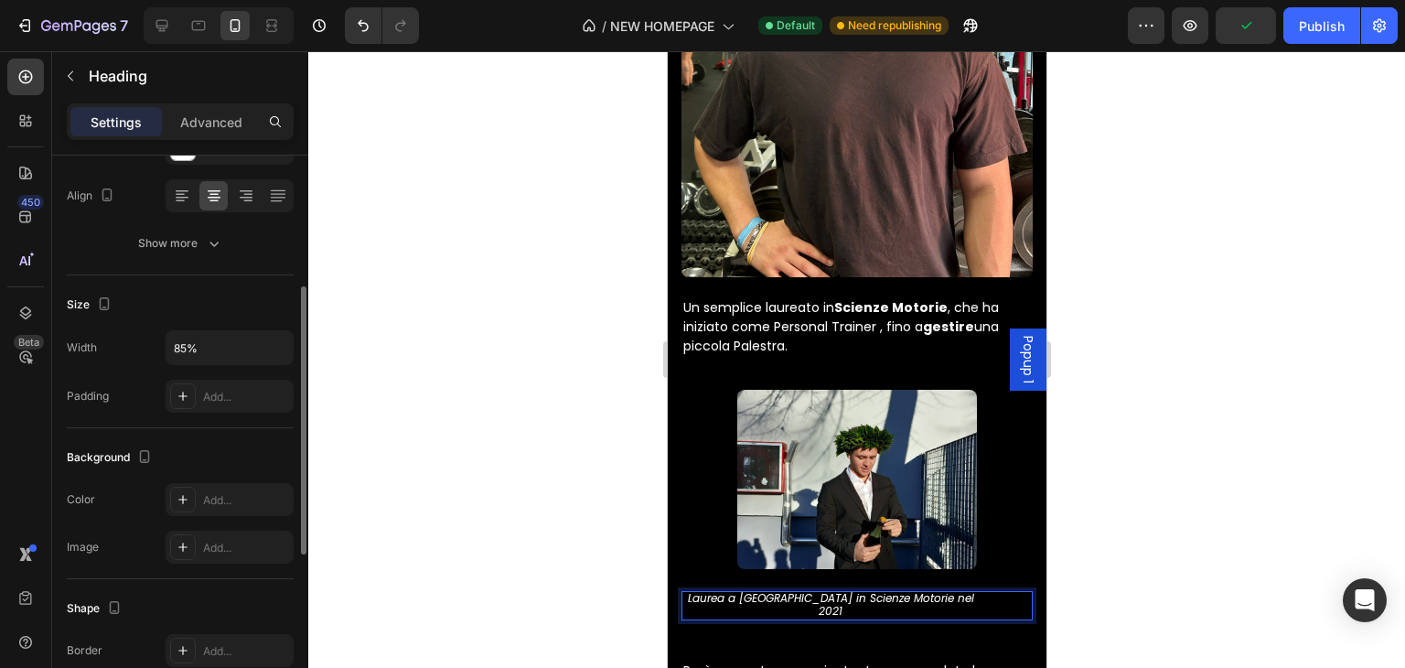
click at [225, 389] on div "Add..." at bounding box center [246, 397] width 86 height 16
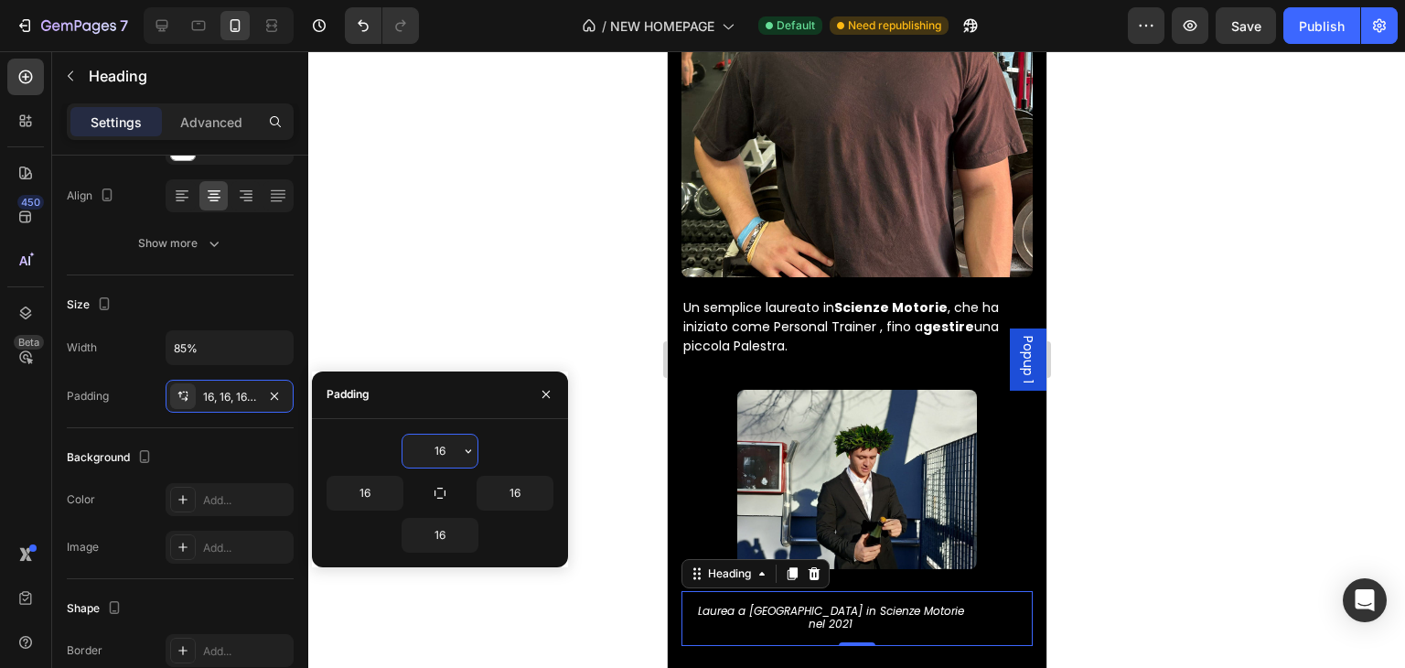
type input "0"
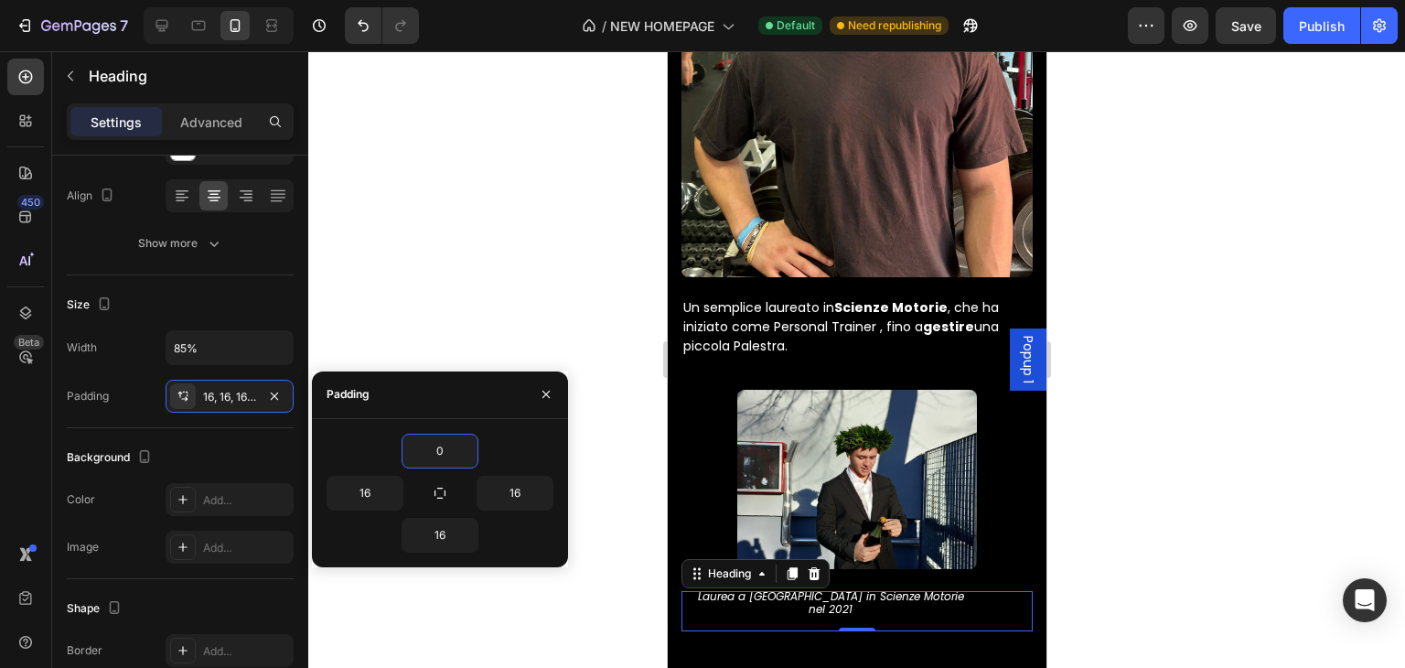
click at [1252, 396] on div at bounding box center [856, 359] width 1097 height 617
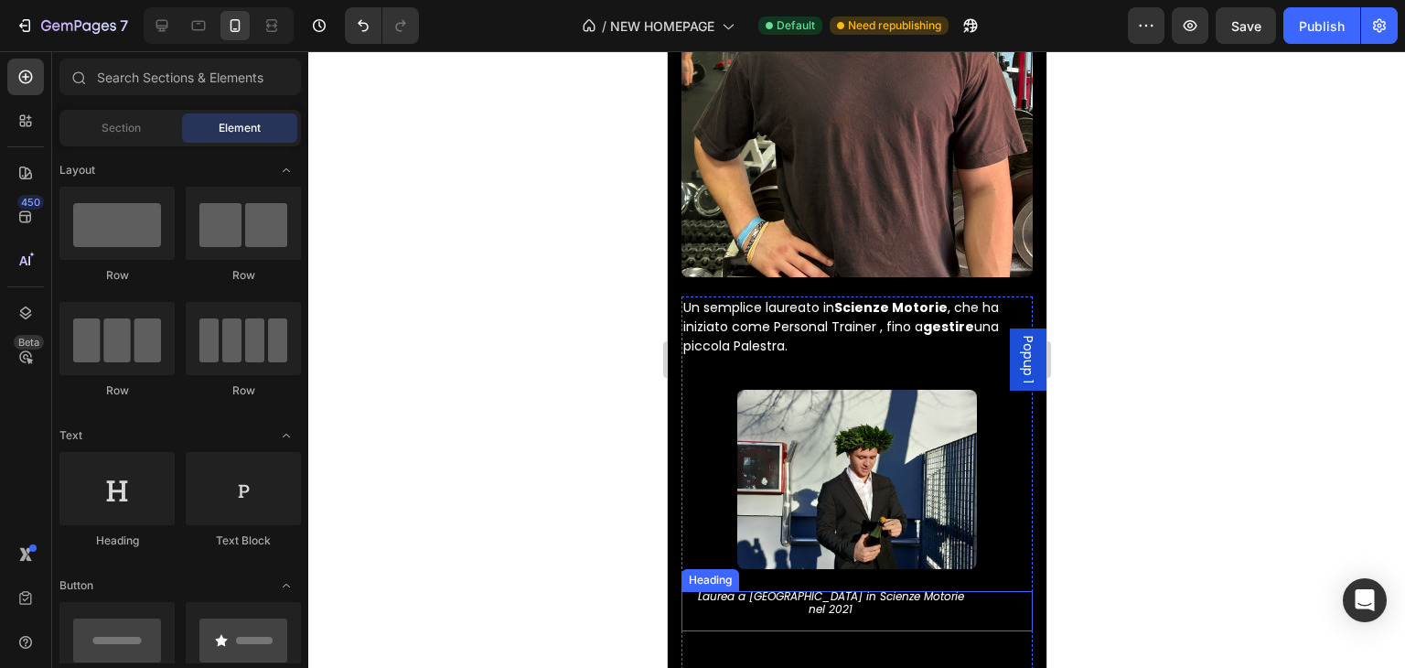
click at [799, 591] on p "⁠⁠⁠⁠⁠⁠⁠ Laurea a [GEOGRAPHIC_DATA] in Scienze Motorie nel 2021" at bounding box center [829, 603] width 269 height 25
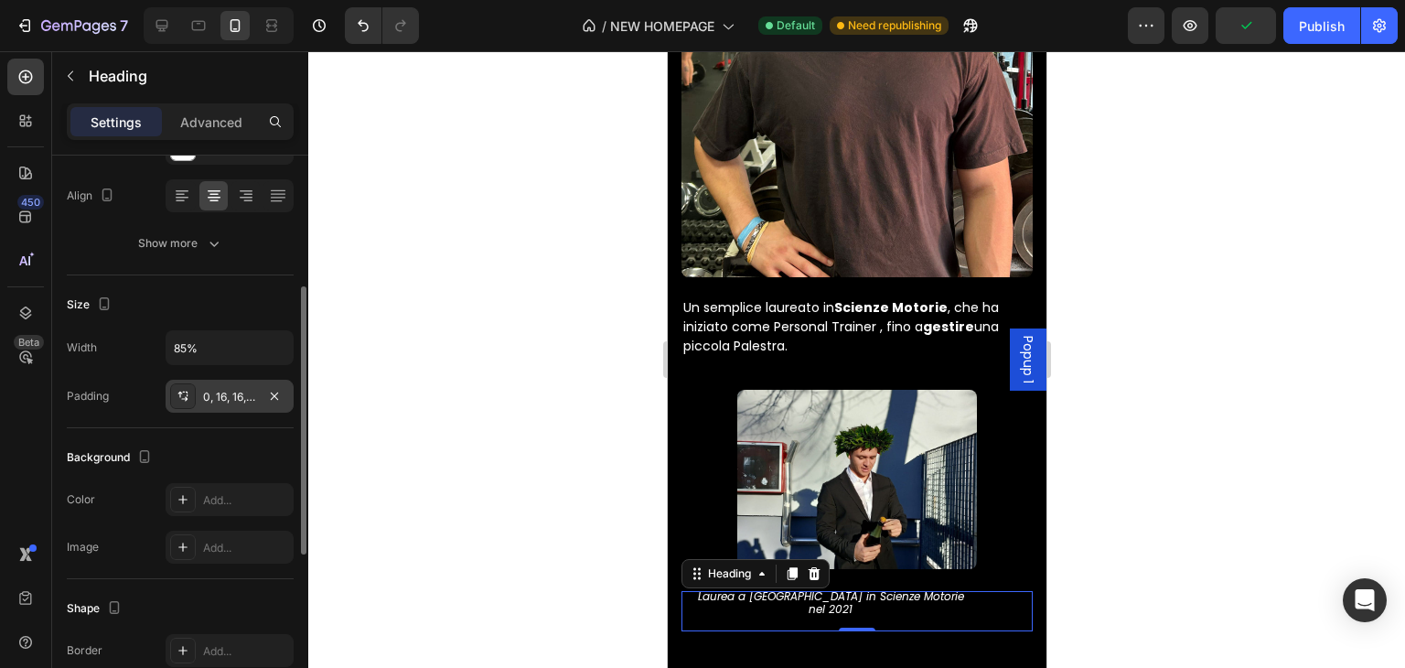
click at [224, 402] on div "0, 16, 16, 16" at bounding box center [229, 397] width 53 height 16
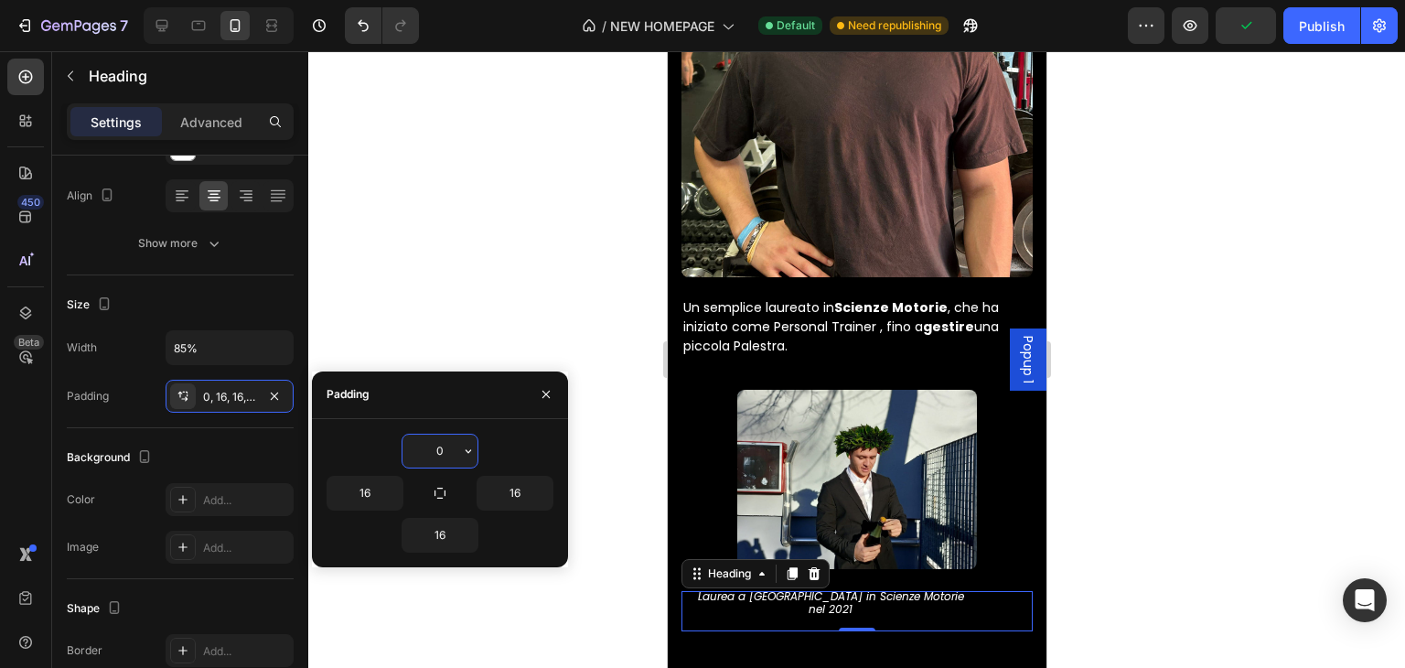
click at [443, 445] on input "0" at bounding box center [439, 450] width 75 height 33
type input "0"
click at [556, 392] on button "button" at bounding box center [545, 394] width 29 height 29
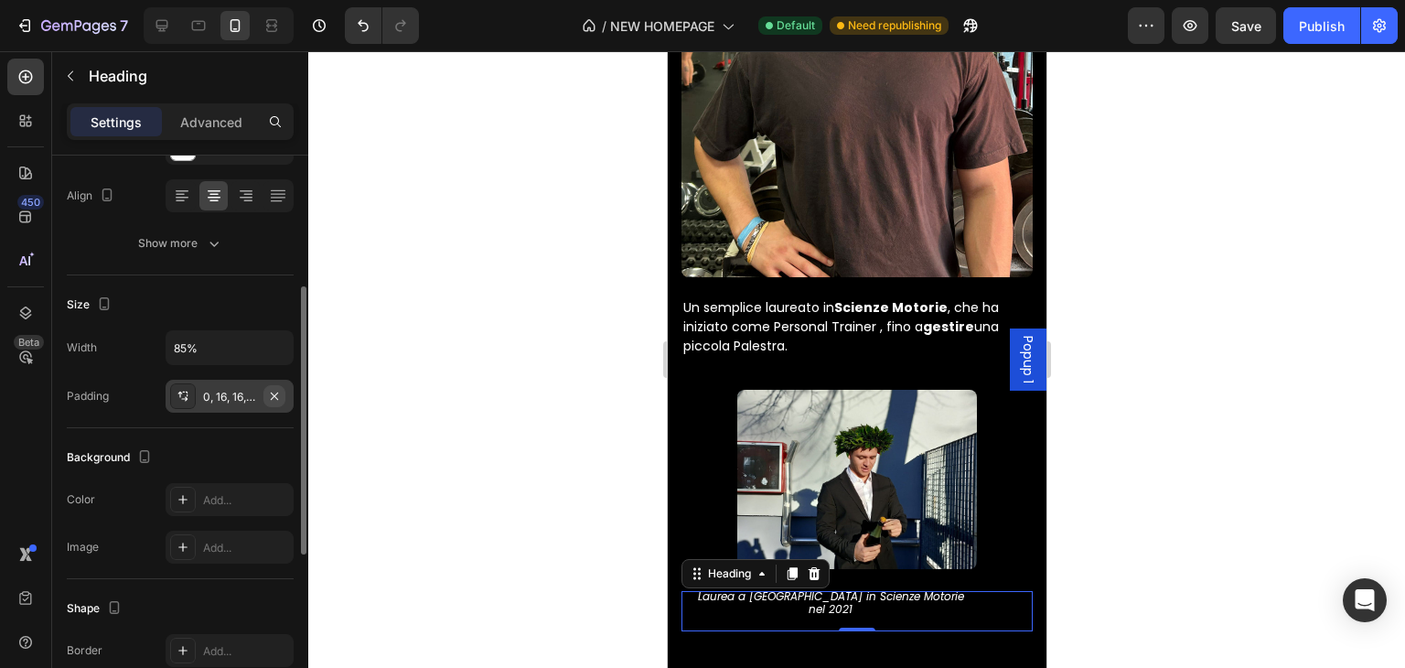
click at [278, 392] on icon "button" at bounding box center [274, 396] width 15 height 15
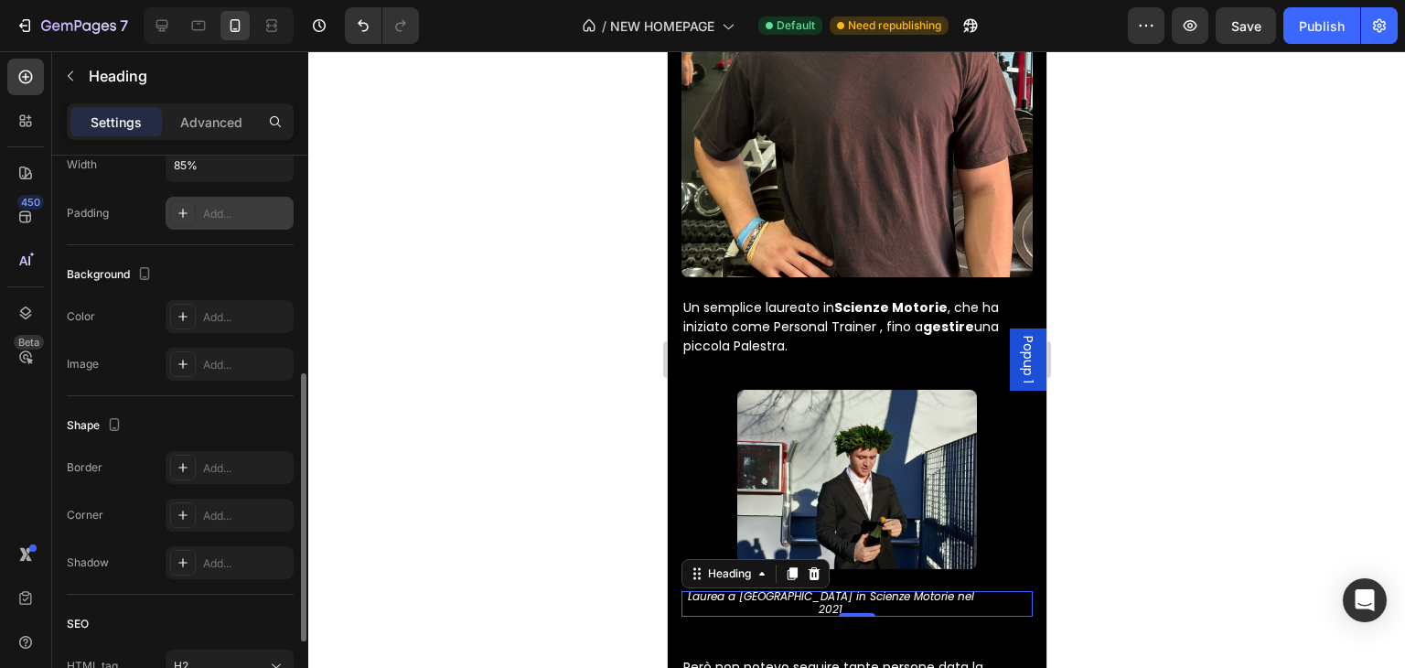
scroll to position [549, 0]
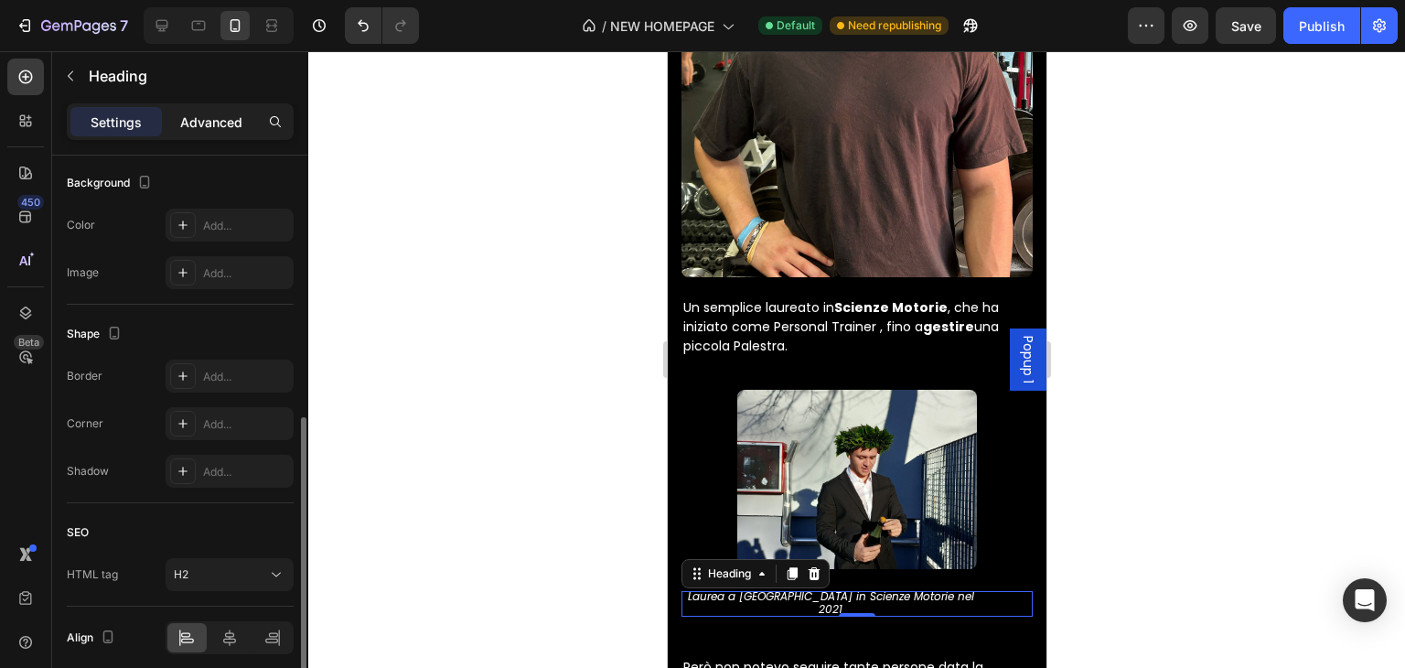
click at [220, 122] on p "Advanced" at bounding box center [211, 122] width 62 height 19
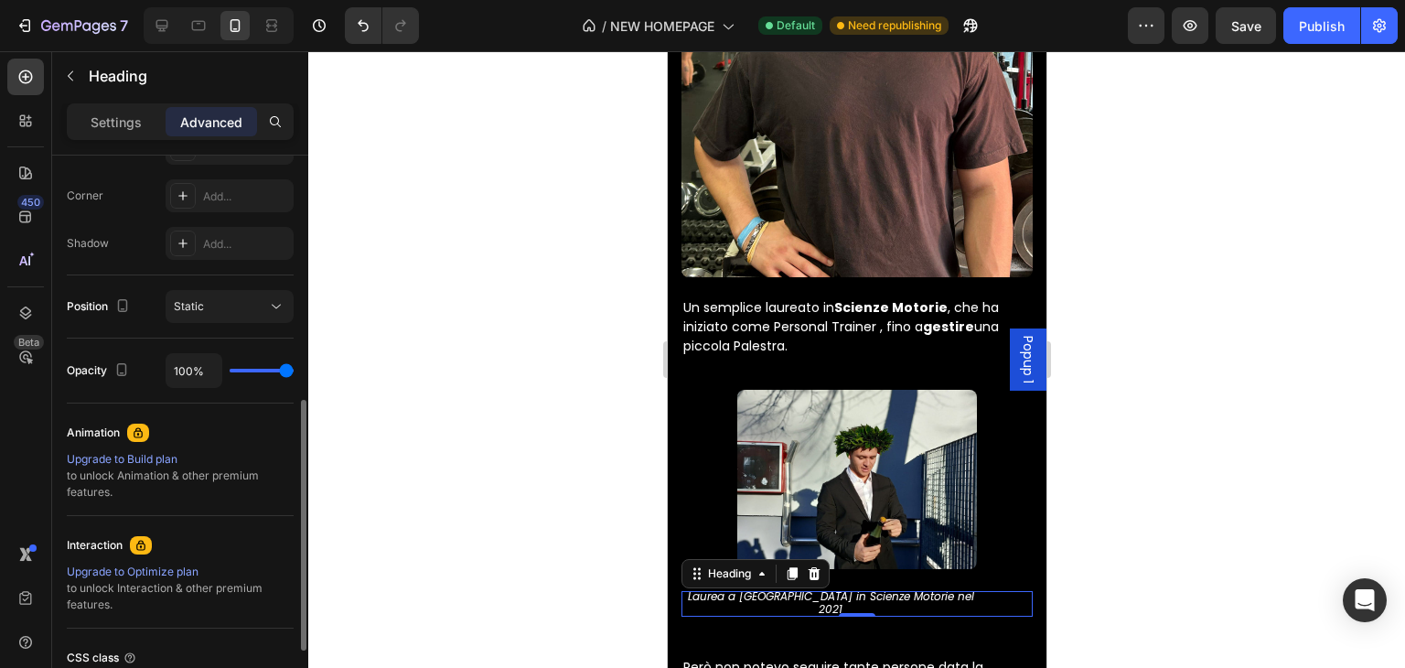
scroll to position [274, 0]
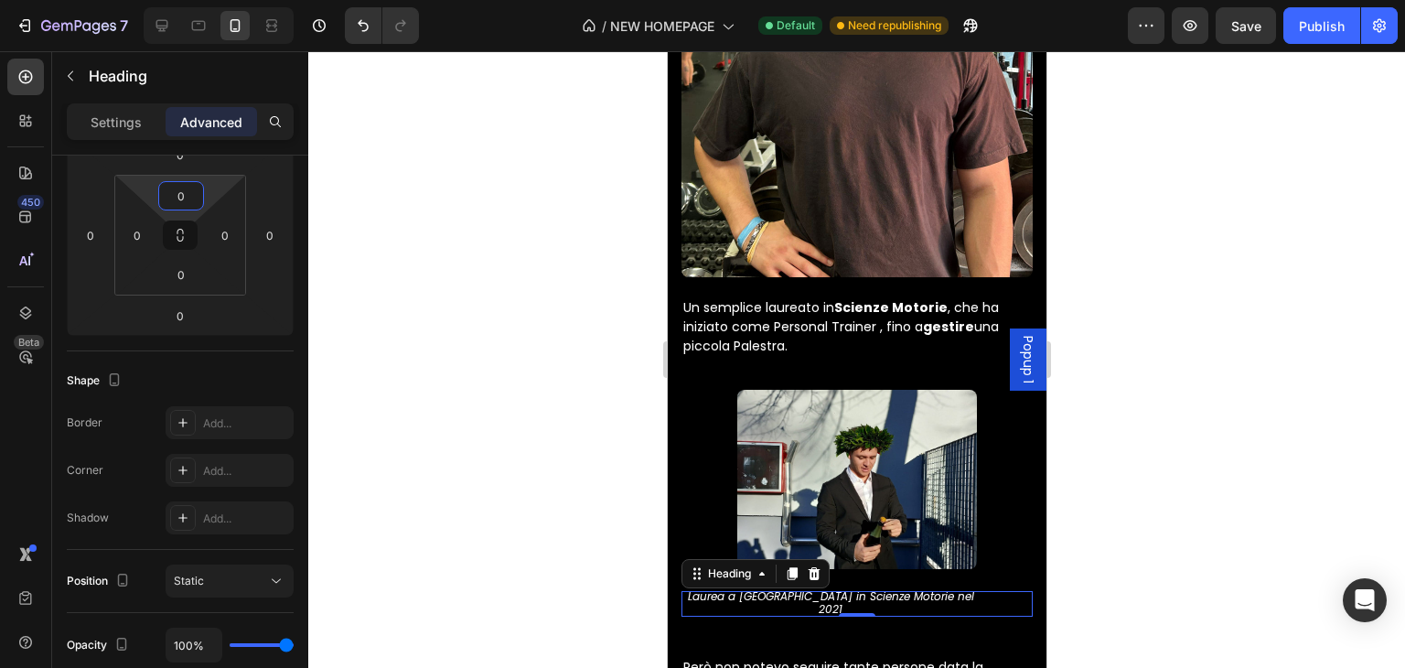
drag, startPoint x: 215, startPoint y: 187, endPoint x: 187, endPoint y: 263, distance: 81.9
click at [187, 0] on html "7 / NEW HOMEPAGE Default Need republishing Preview Save Publish 450 Beta Sectio…" at bounding box center [702, 0] width 1405 height 0
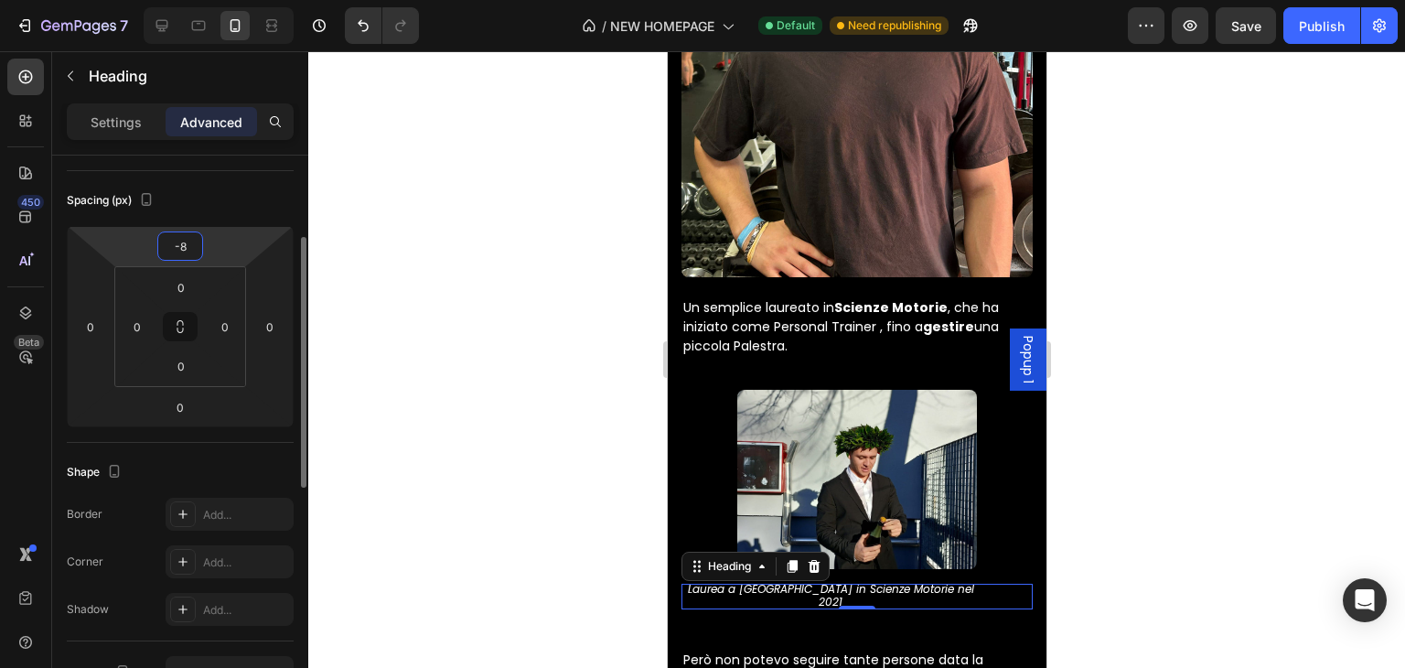
type input "-12"
click at [221, 0] on html "7 / NEW HOMEPAGE Default Need republishing Preview Save Publish 450 Beta Sectio…" at bounding box center [702, 0] width 1405 height 0
click at [1404, 430] on div at bounding box center [856, 359] width 1097 height 617
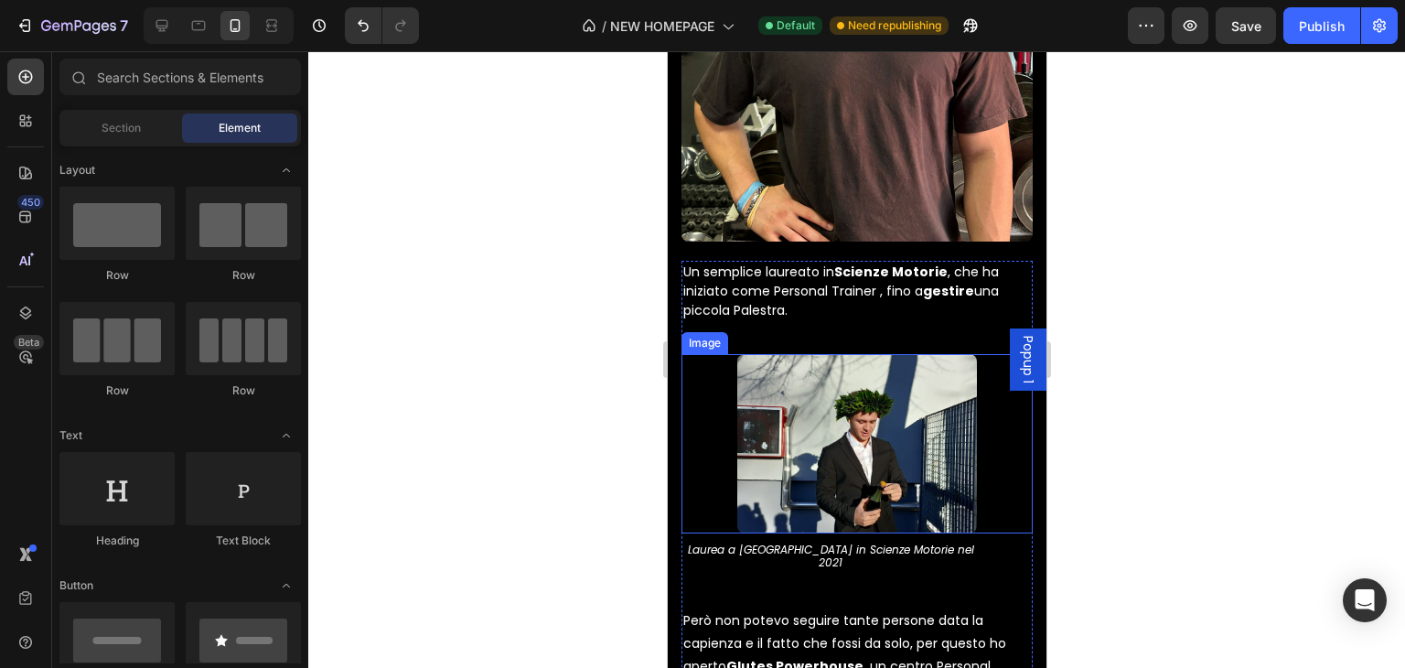
scroll to position [5191, 0]
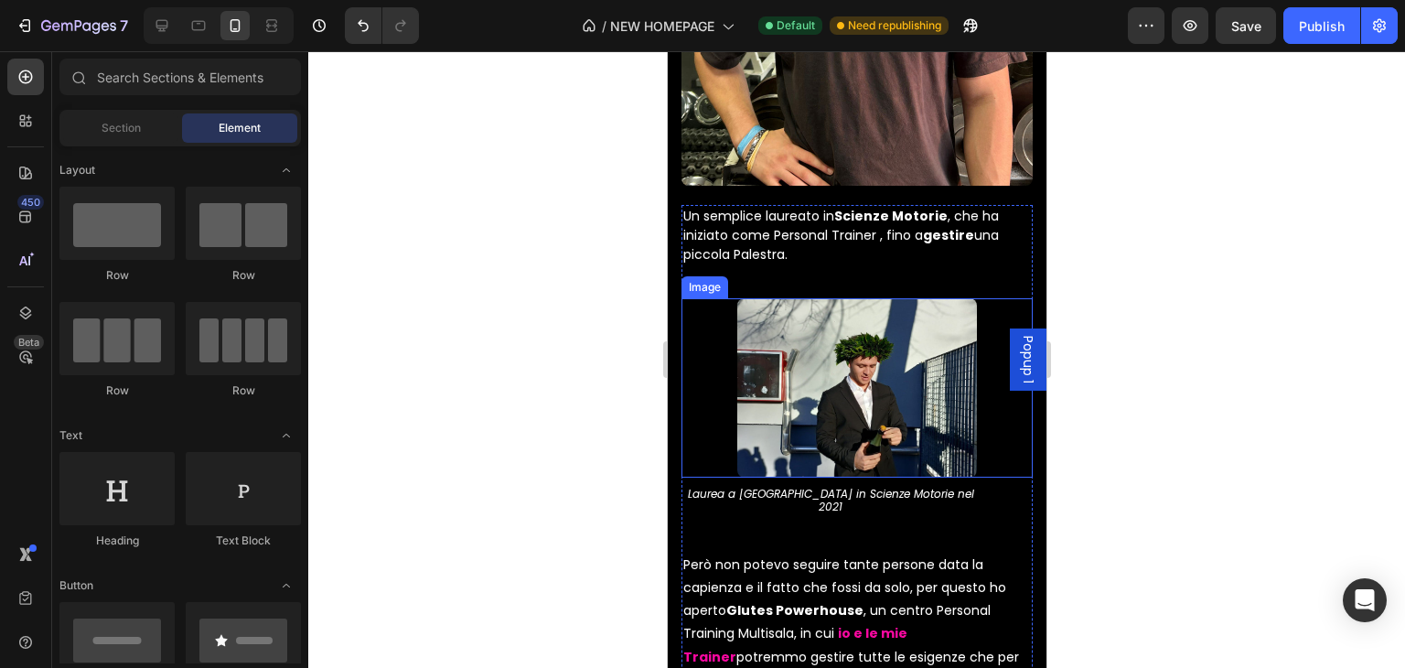
click at [905, 399] on img at bounding box center [855, 387] width 239 height 179
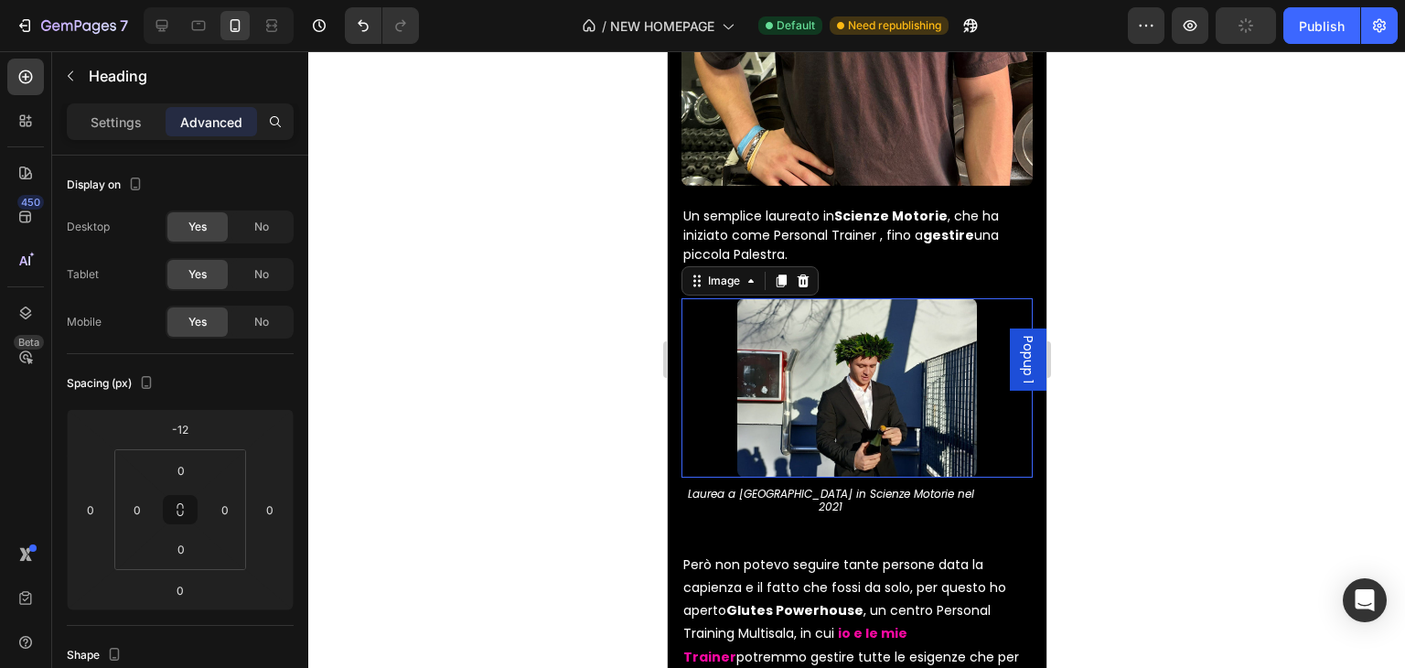
click at [853, 488] on p "⁠⁠⁠⁠⁠⁠⁠ Laurea a [GEOGRAPHIC_DATA] in Scienze Motorie nel 2021" at bounding box center [830, 500] width 298 height 25
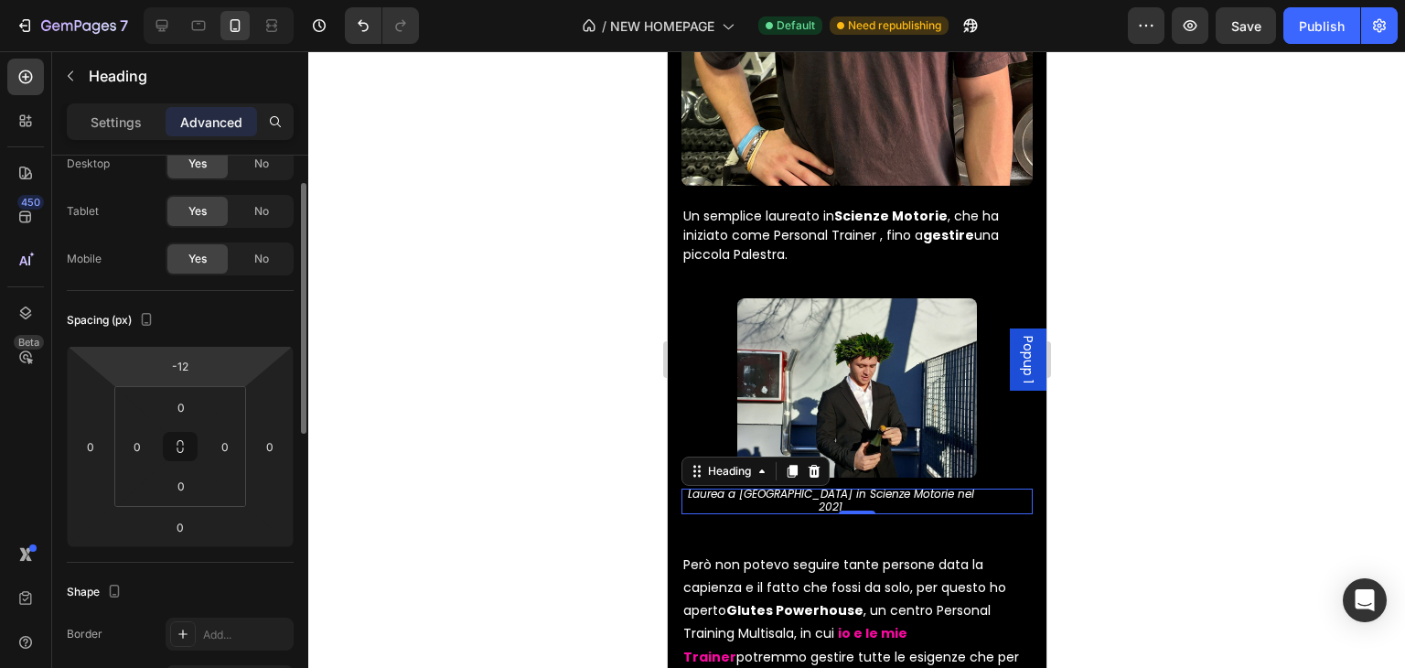
scroll to position [0, 0]
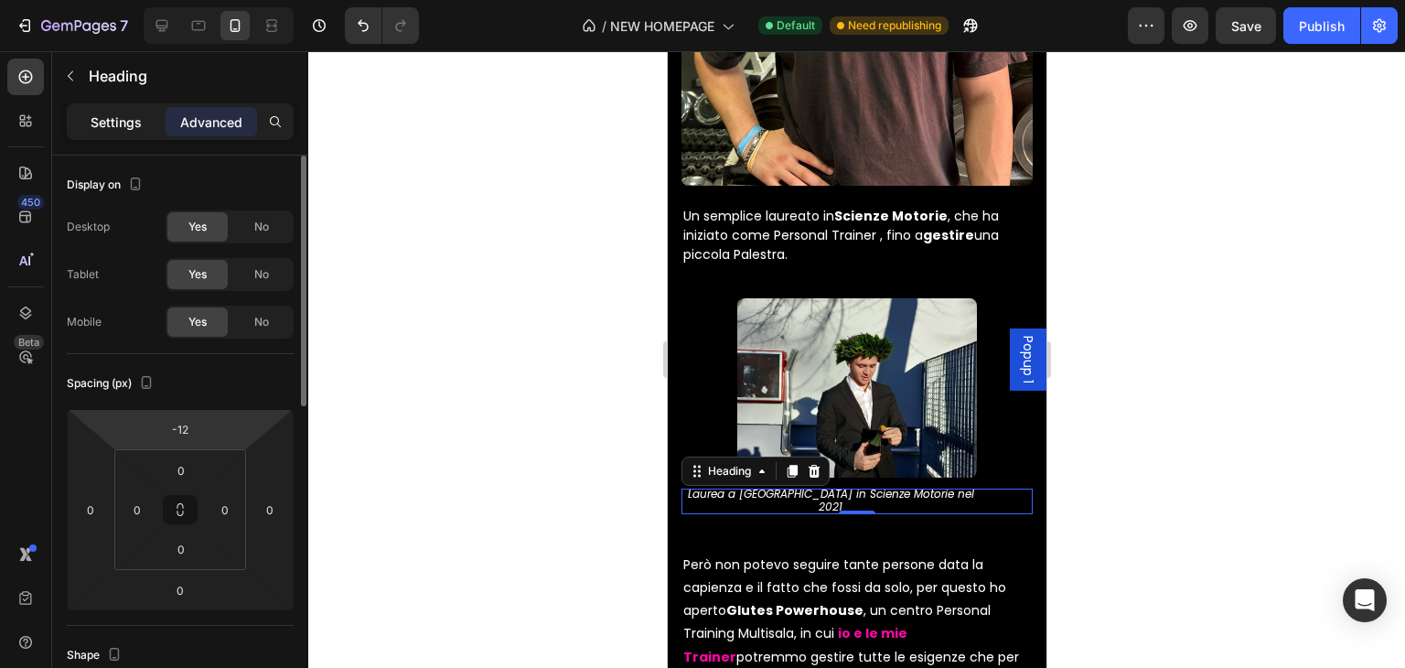
click at [157, 122] on div "Settings" at bounding box center [115, 121] width 91 height 29
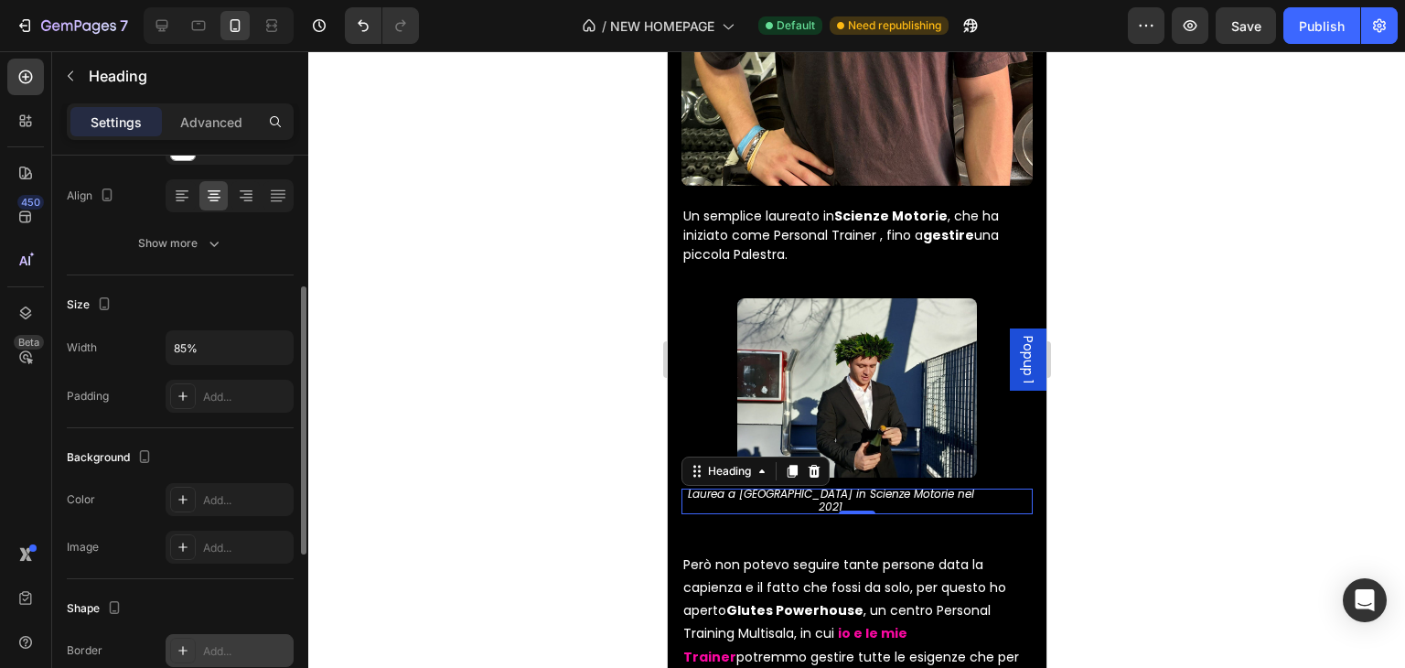
scroll to position [621, 0]
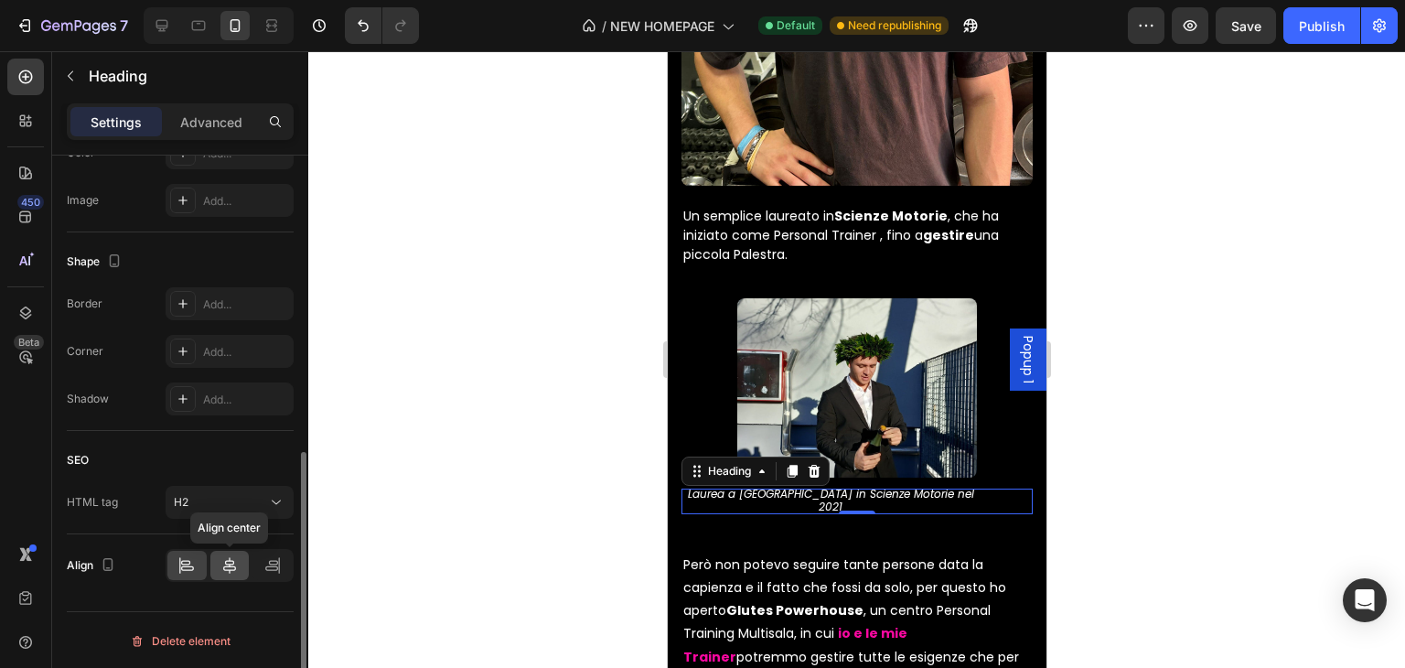
click at [238, 561] on icon at bounding box center [229, 565] width 18 height 18
click at [762, 486] on span "Laurea a [GEOGRAPHIC_DATA] in Scienze Motorie nel 2021" at bounding box center [856, 500] width 286 height 28
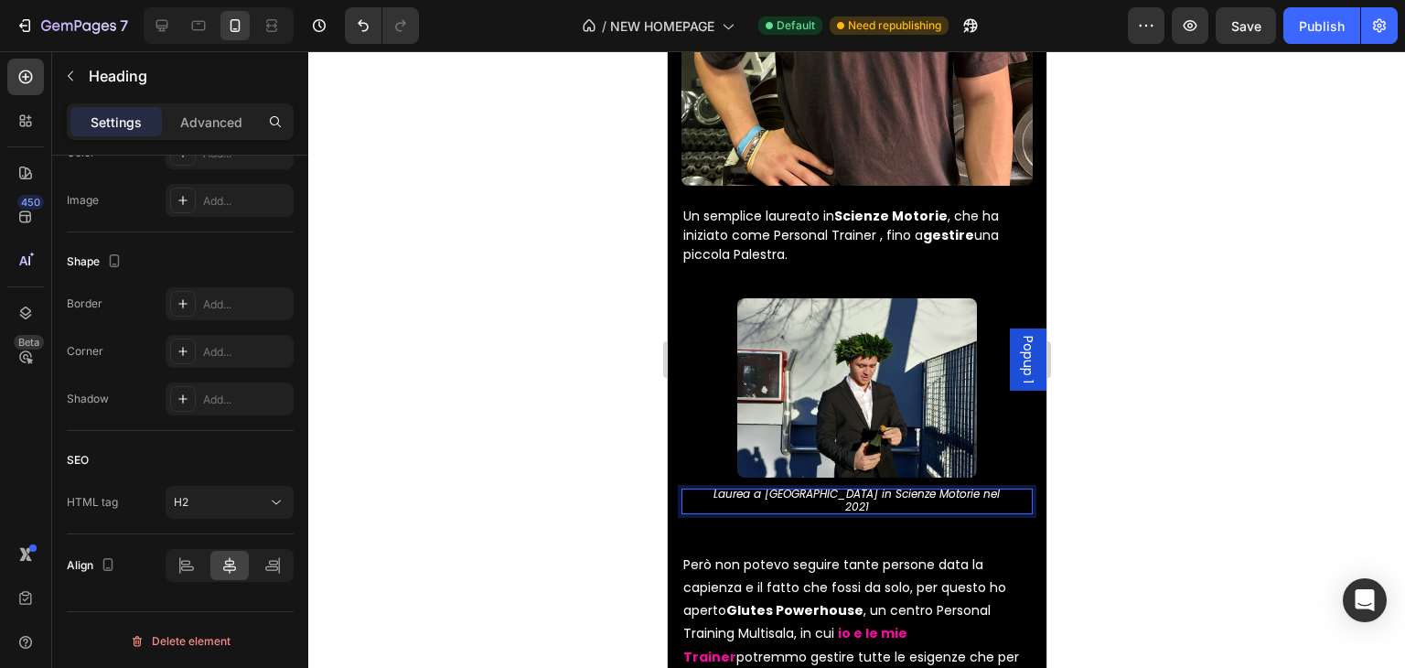
click at [756, 486] on span "Laurea a [GEOGRAPHIC_DATA] in Scienze Motorie nel 2021" at bounding box center [856, 500] width 286 height 28
drag, startPoint x: 756, startPoint y: 466, endPoint x: 1267, endPoint y: 520, distance: 513.3
click at [1222, 384] on div at bounding box center [856, 359] width 1097 height 617
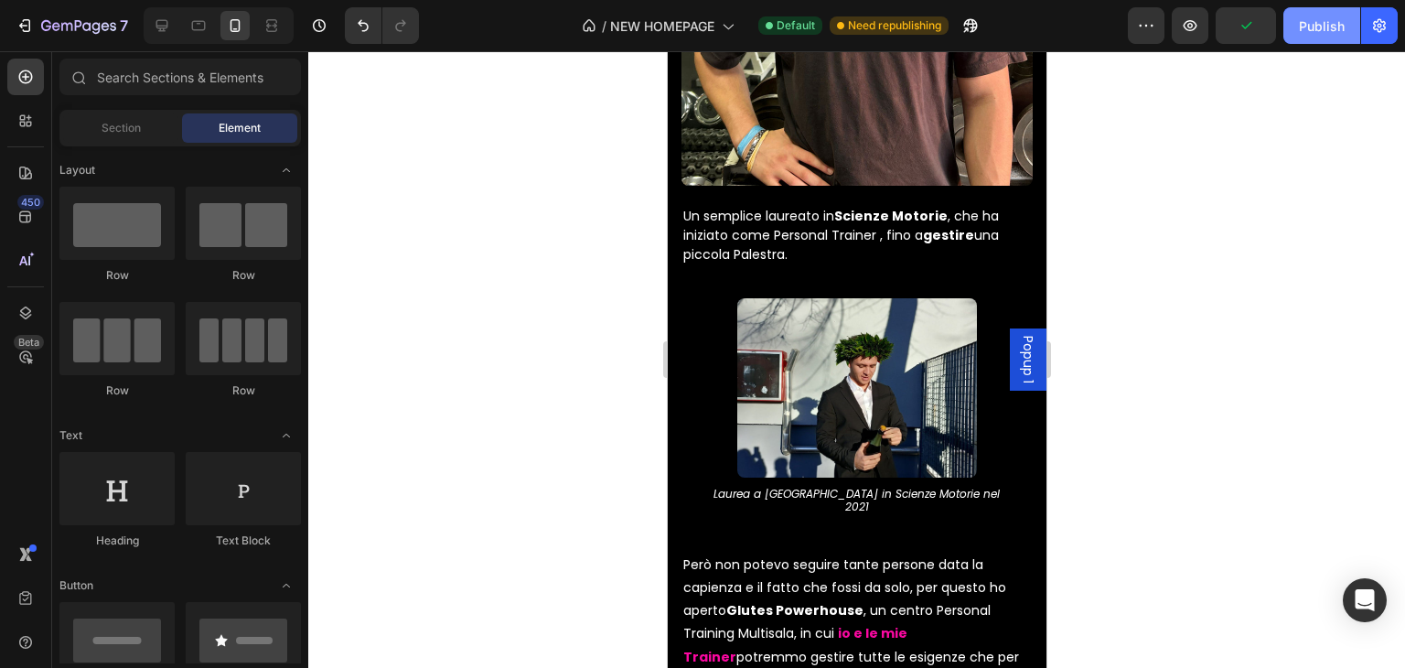
click at [1294, 29] on button "Publish" at bounding box center [1321, 25] width 77 height 37
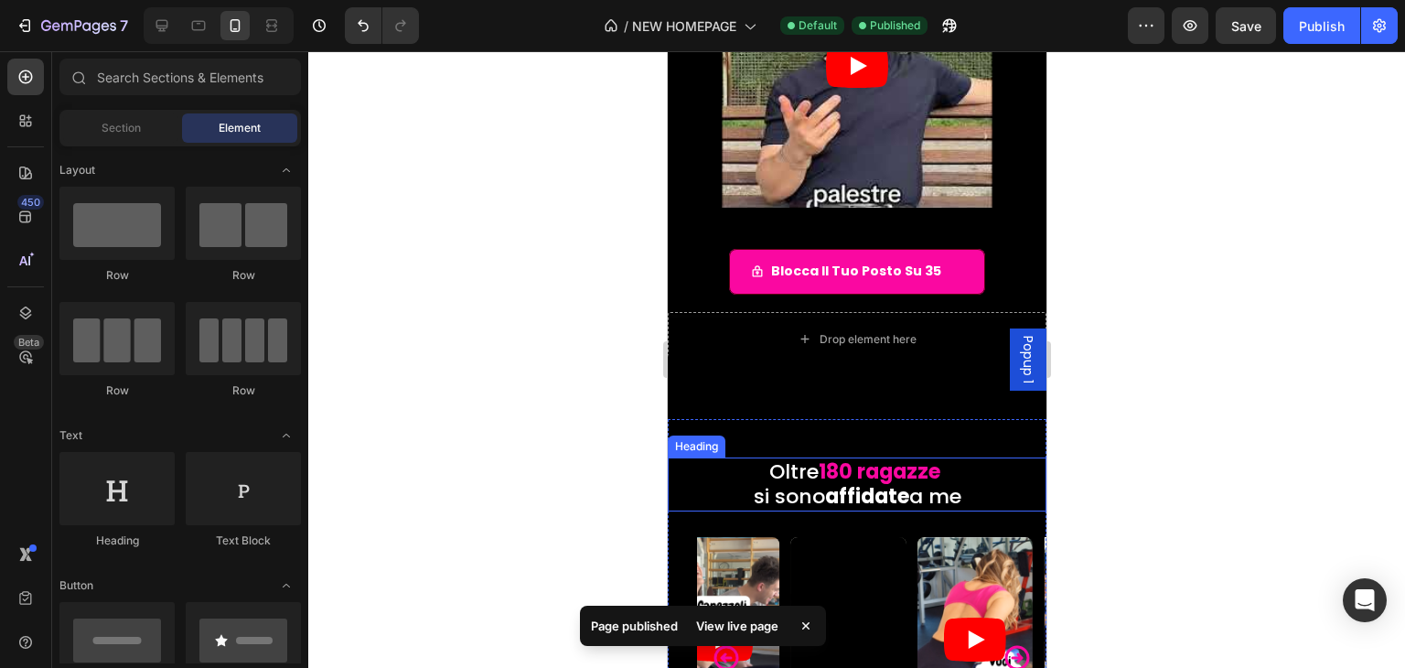
scroll to position [640, 0]
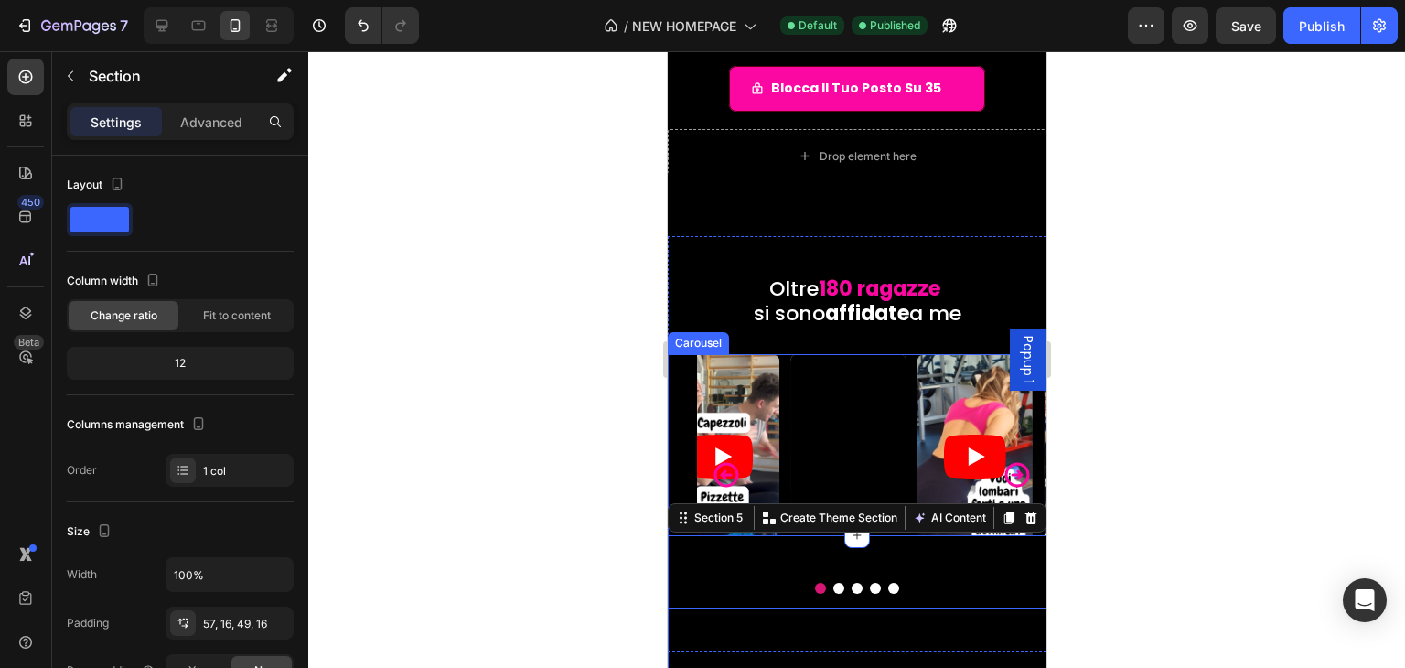
click at [680, 455] on div "Video Row Video Video Video Video Video Carousel" at bounding box center [856, 481] width 379 height 255
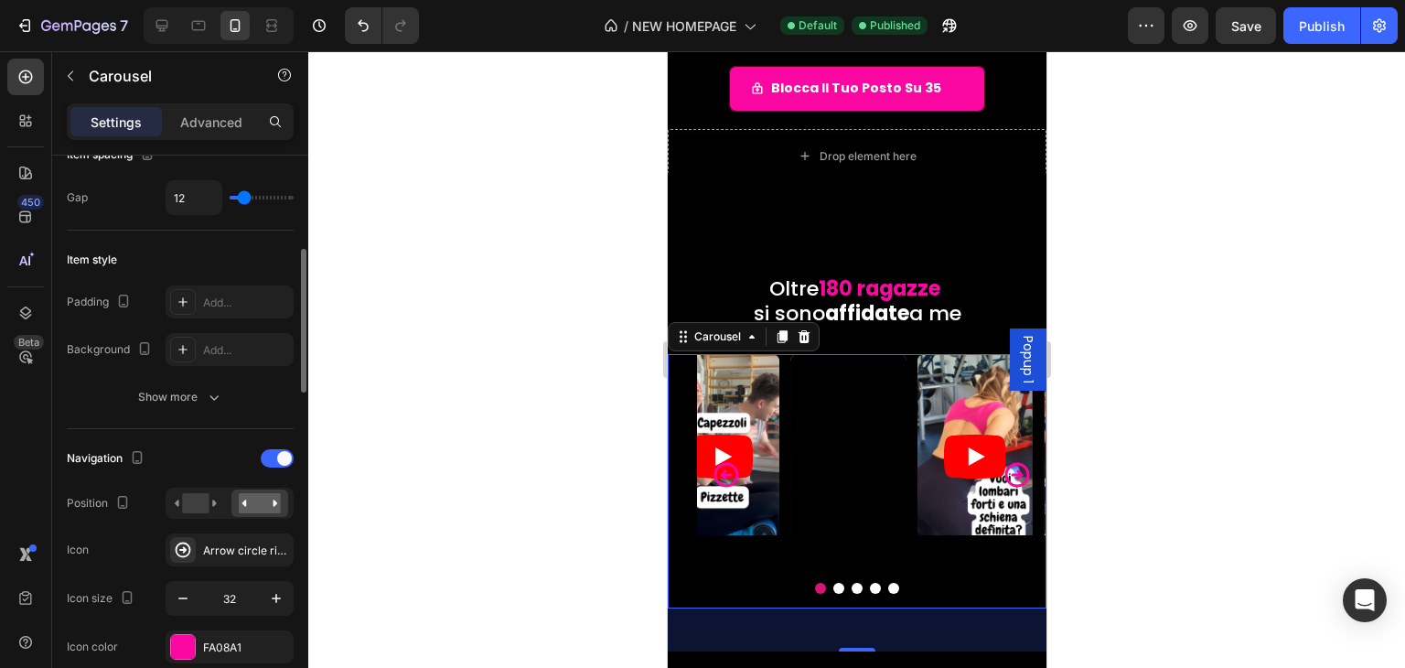
scroll to position [549, 0]
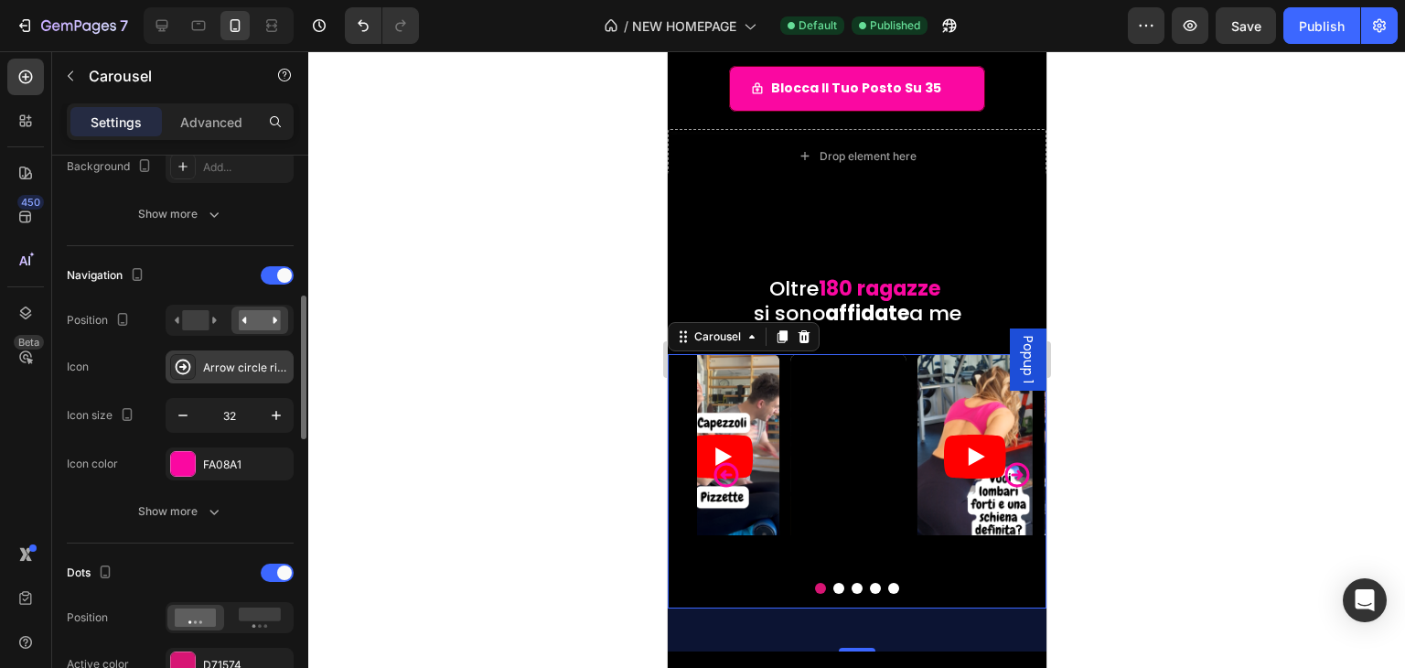
click at [193, 365] on div at bounding box center [183, 367] width 26 height 26
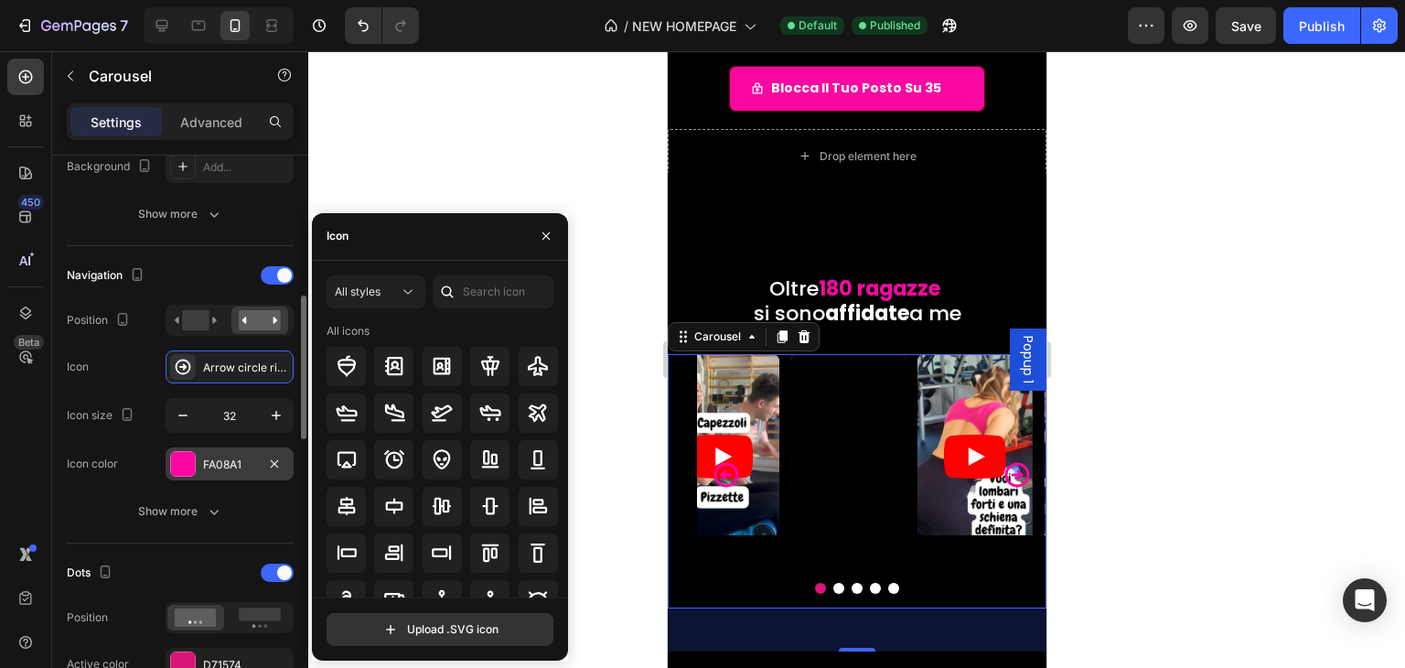
click at [179, 461] on div at bounding box center [183, 464] width 24 height 24
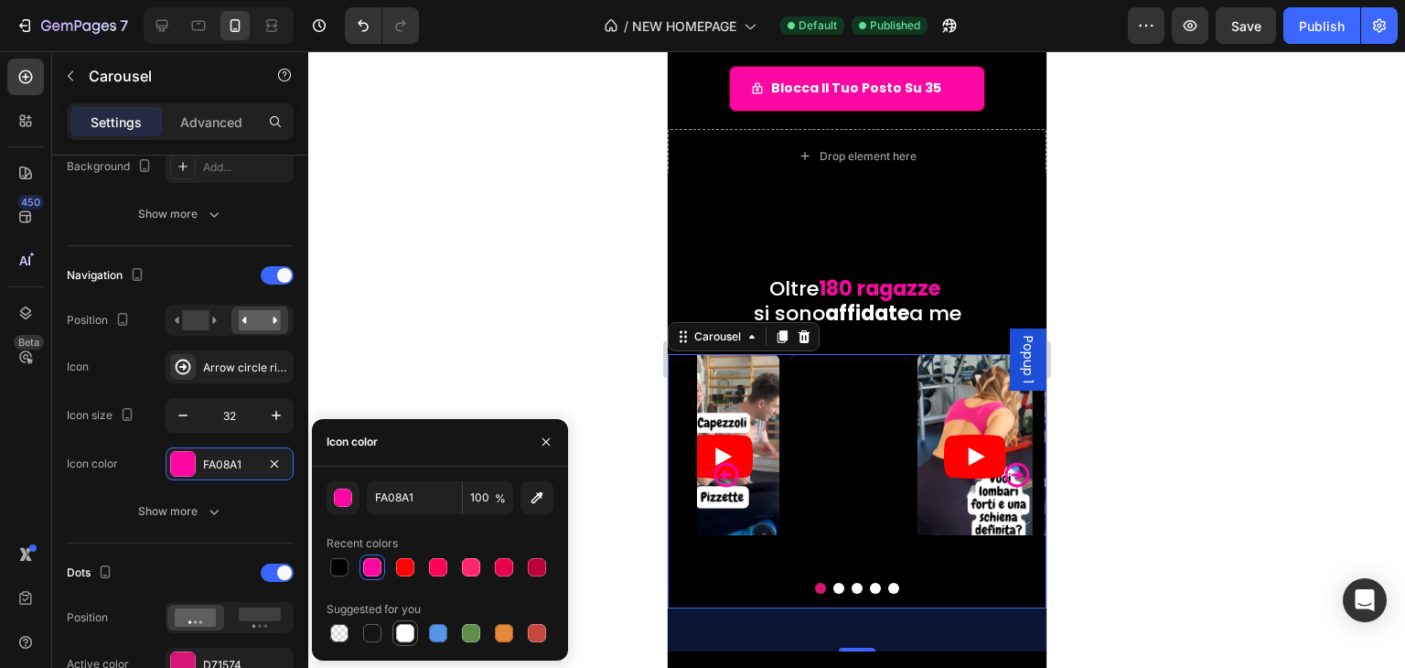
click at [402, 629] on div at bounding box center [405, 633] width 18 height 18
click at [338, 574] on div at bounding box center [339, 567] width 18 height 18
click at [348, 499] on div "button" at bounding box center [344, 498] width 18 height 18
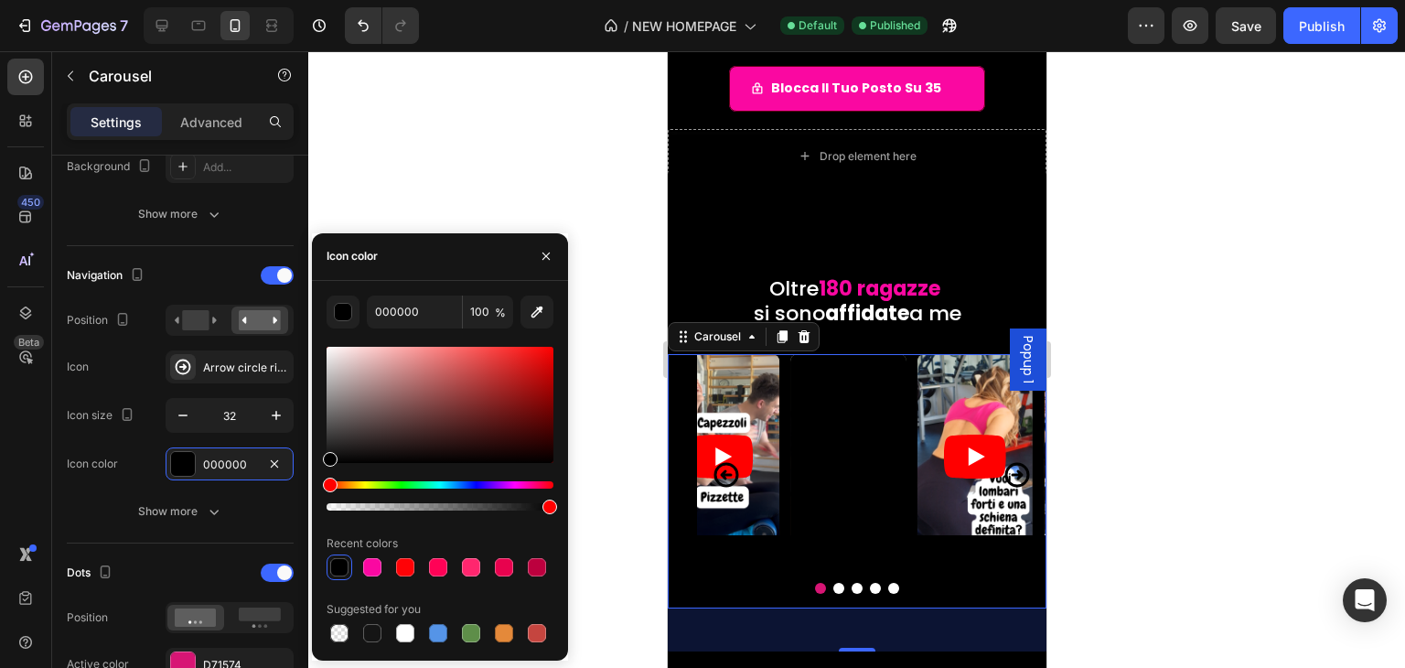
click at [414, 486] on div "Hue" at bounding box center [440, 484] width 227 height 7
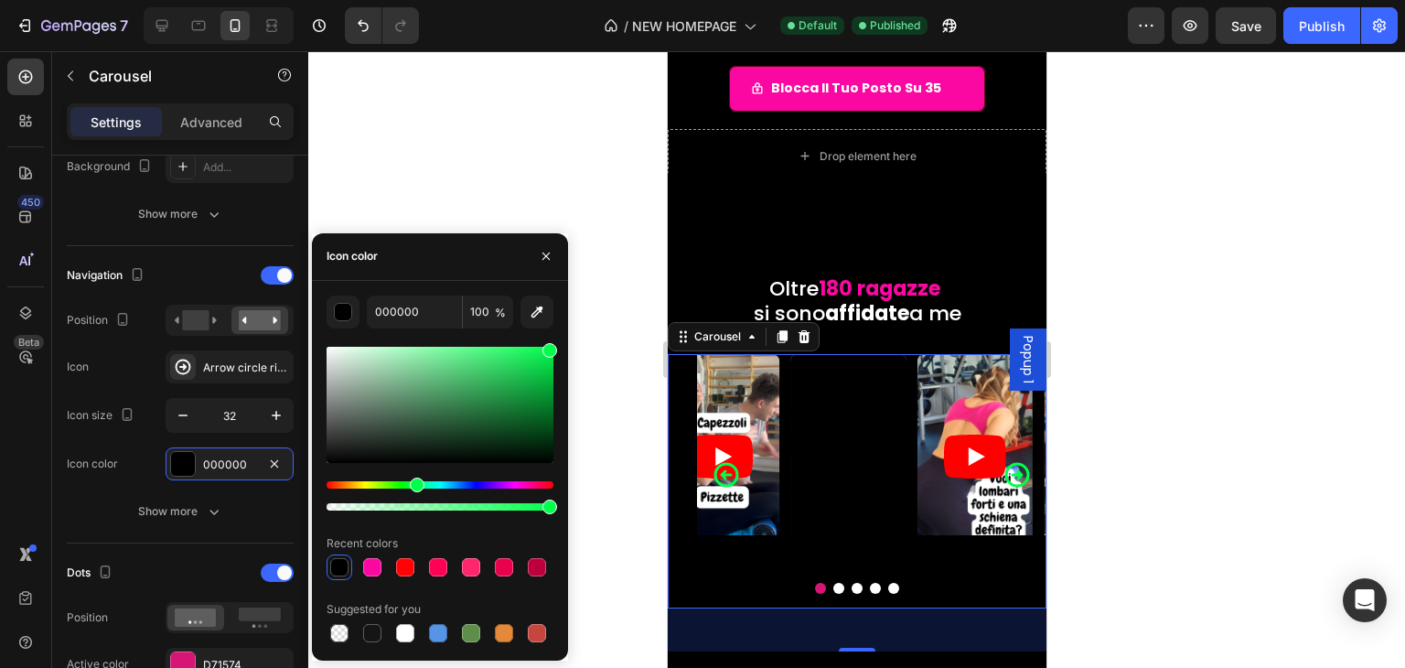
drag, startPoint x: 522, startPoint y: 359, endPoint x: 556, endPoint y: 316, distance: 54.7
click at [556, 316] on div "000000 100 % Recent colors Suggested for you" at bounding box center [440, 470] width 256 height 350
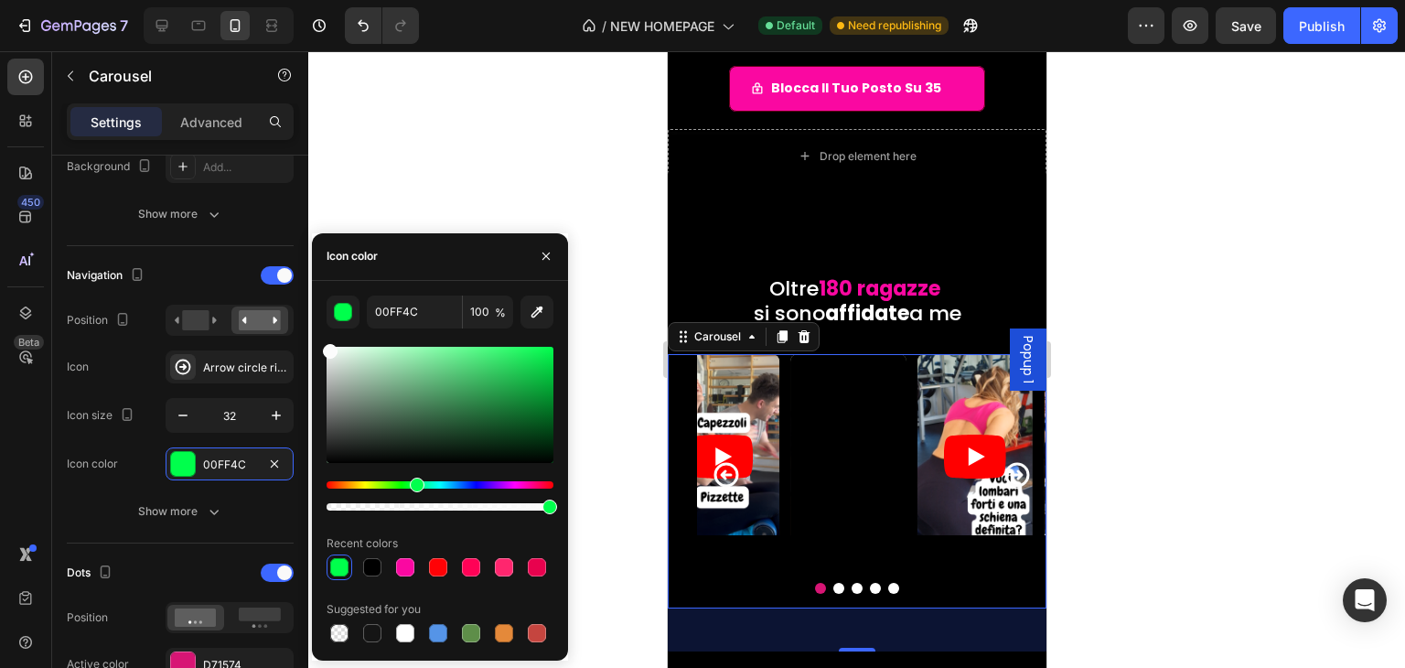
drag, startPoint x: 342, startPoint y: 360, endPoint x: 318, endPoint y: 347, distance: 27.5
click at [318, 347] on div "00FF4C 100 % Recent colors Suggested for you" at bounding box center [440, 470] width 256 height 350
click at [412, 575] on div at bounding box center [405, 567] width 22 height 22
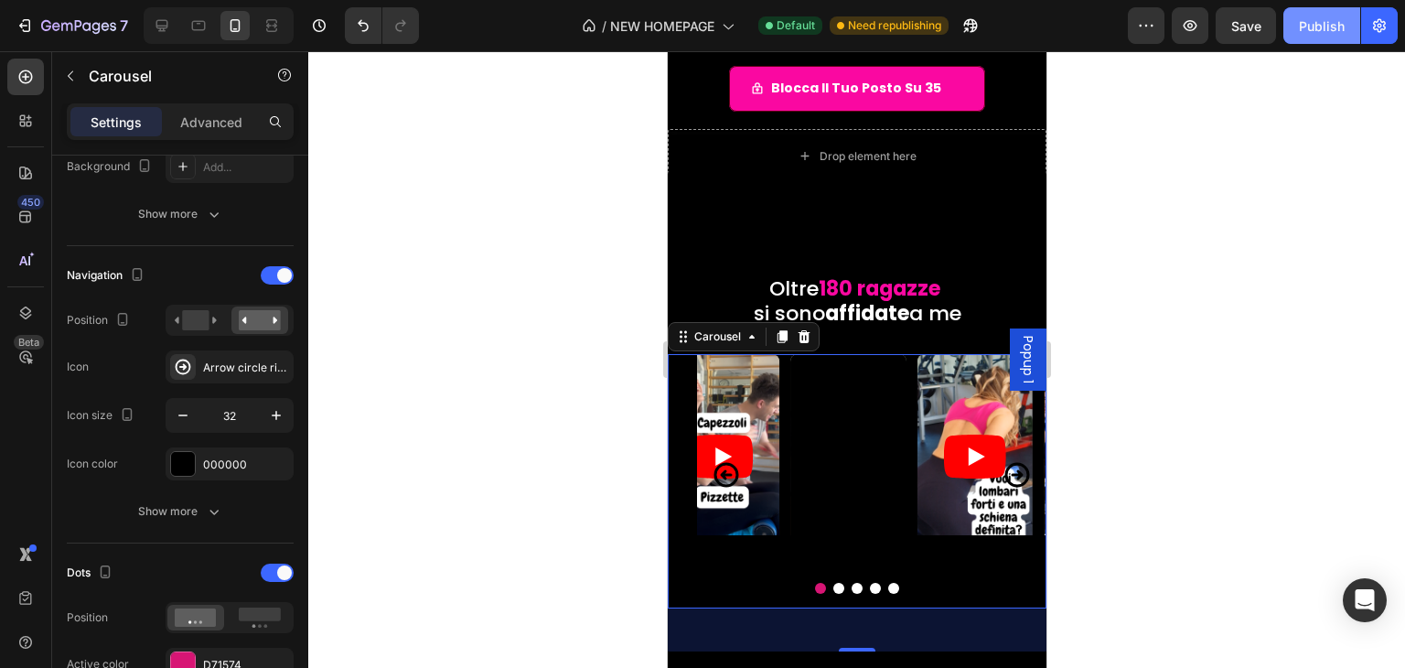
click at [1324, 26] on div "Publish" at bounding box center [1322, 25] width 46 height 19
click at [674, 468] on div "Video Row Video Video Video Video Video Carousel 47" at bounding box center [856, 481] width 379 height 255
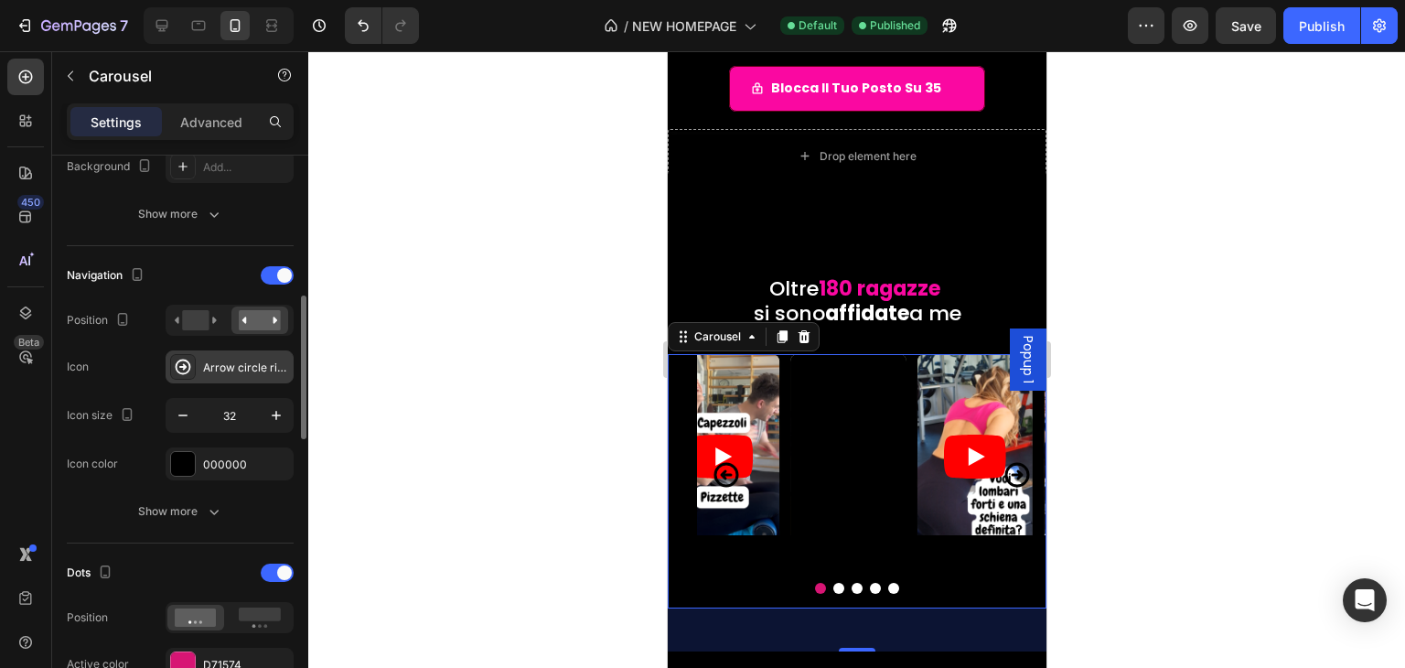
click at [190, 368] on icon at bounding box center [183, 367] width 18 height 18
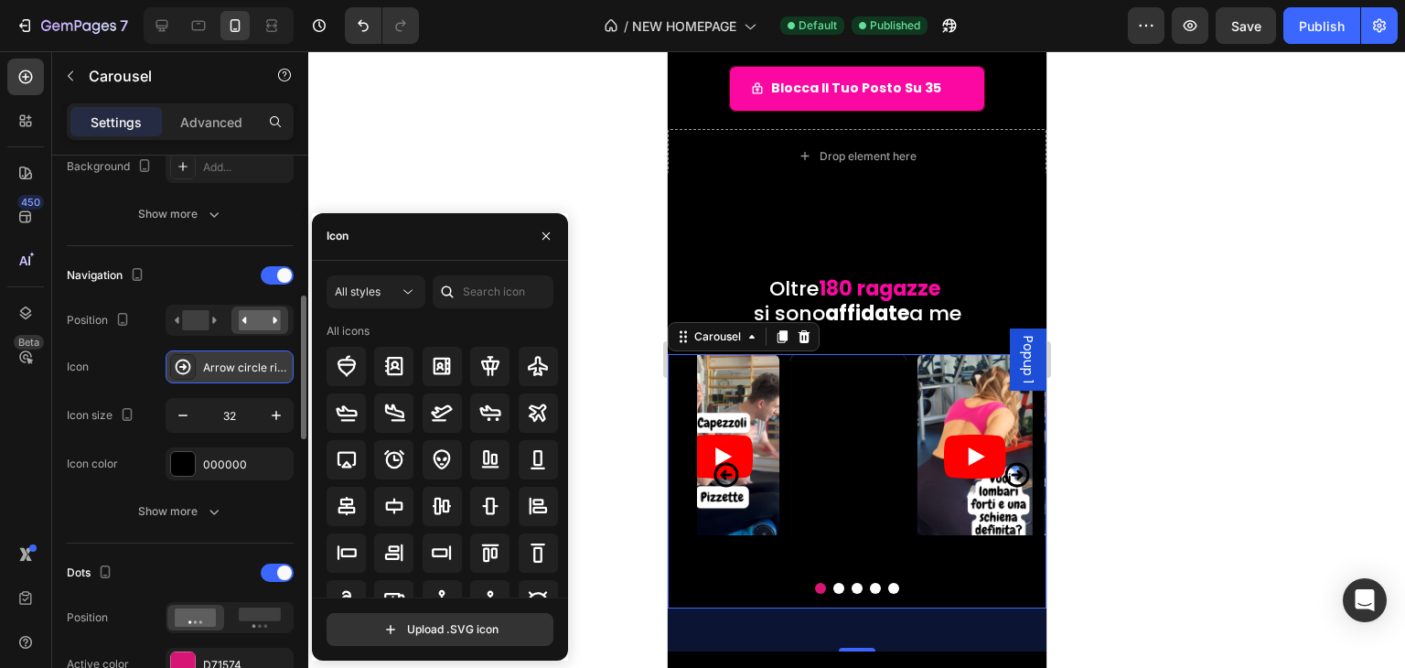
click at [190, 368] on icon at bounding box center [183, 367] width 18 height 18
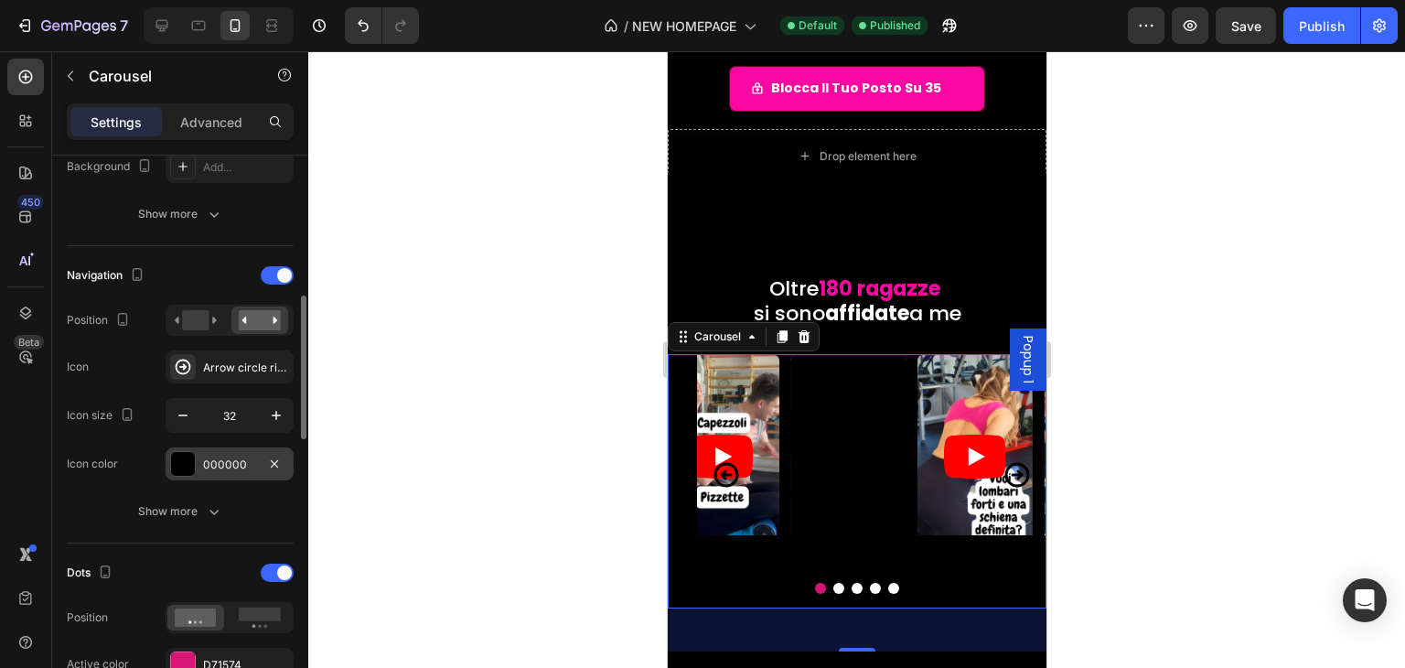
click at [190, 454] on div at bounding box center [183, 464] width 24 height 24
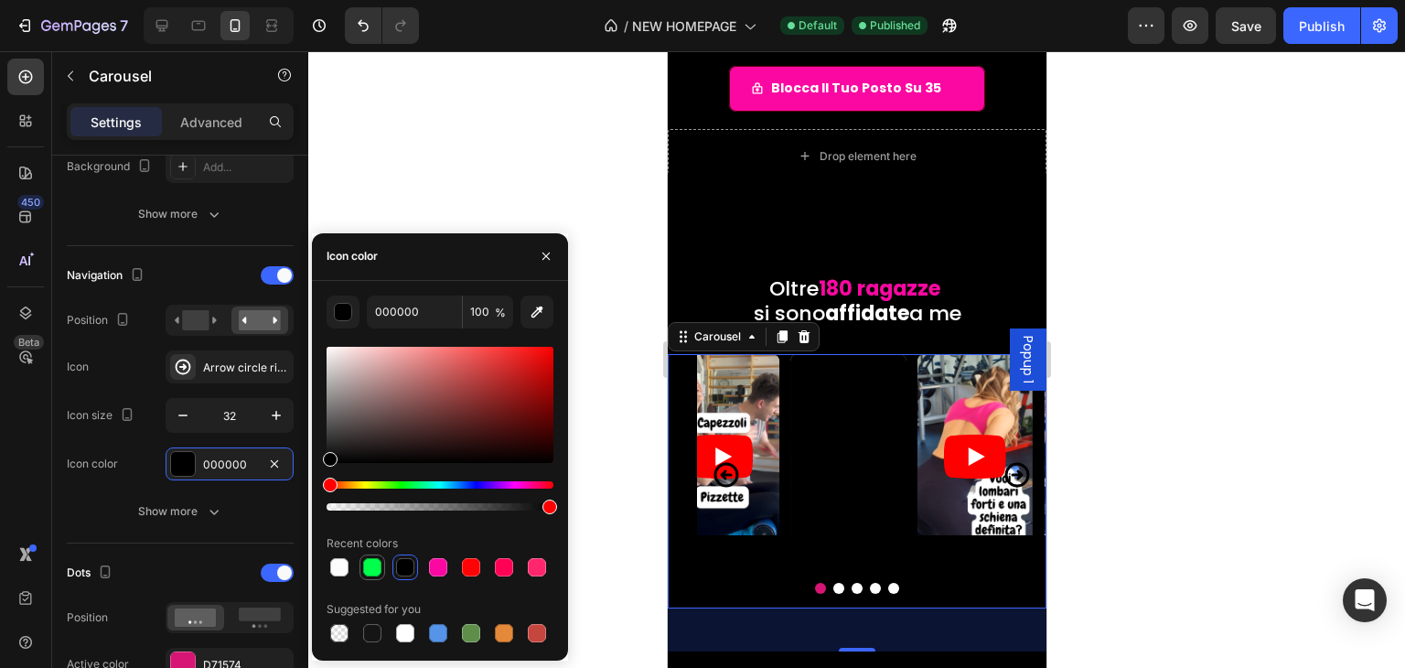
click at [367, 559] on div at bounding box center [372, 567] width 18 height 18
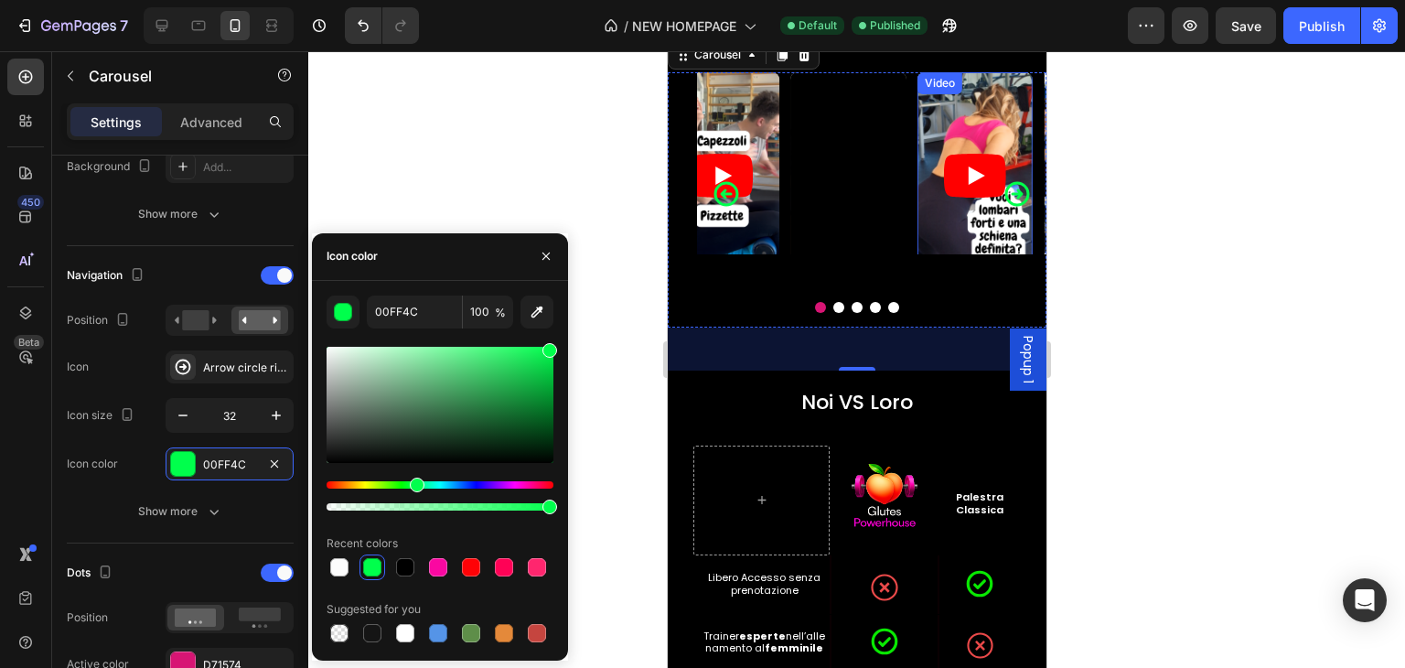
scroll to position [915, 0]
click at [530, 313] on icon "button" at bounding box center [537, 312] width 18 height 18
type input "09E802"
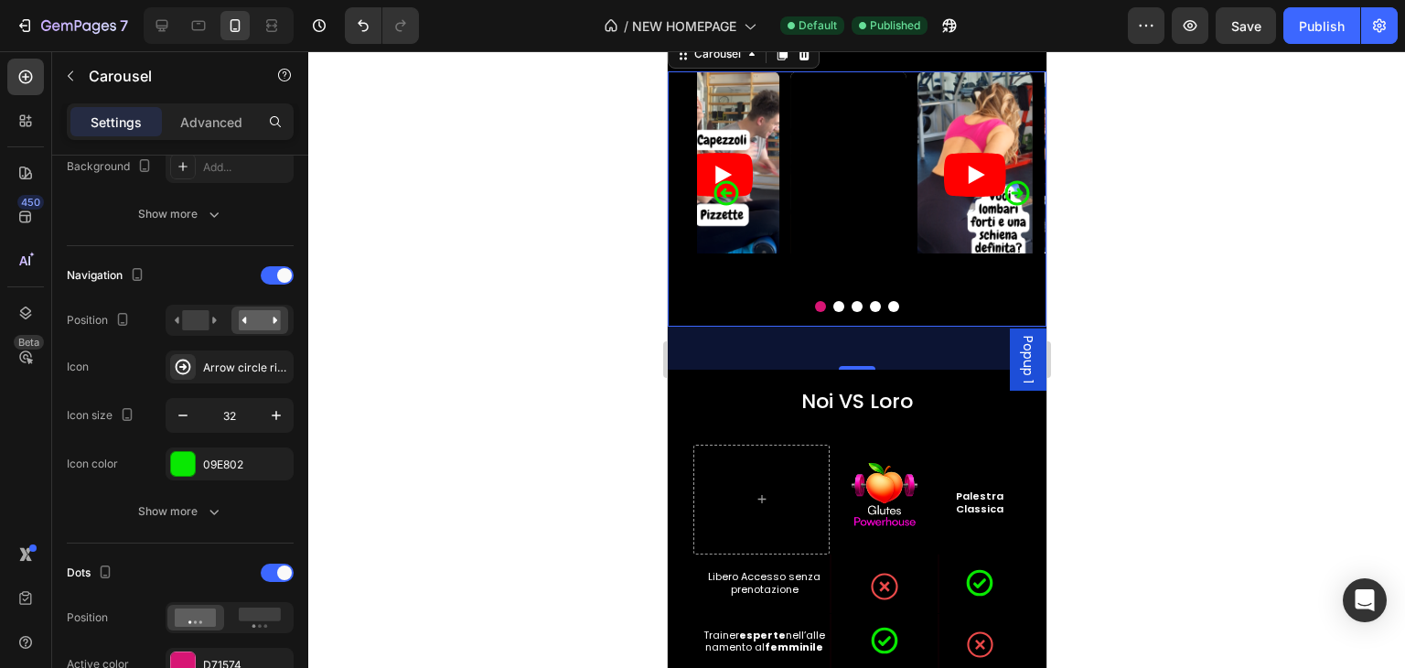
click at [1257, 362] on div at bounding box center [856, 359] width 1097 height 617
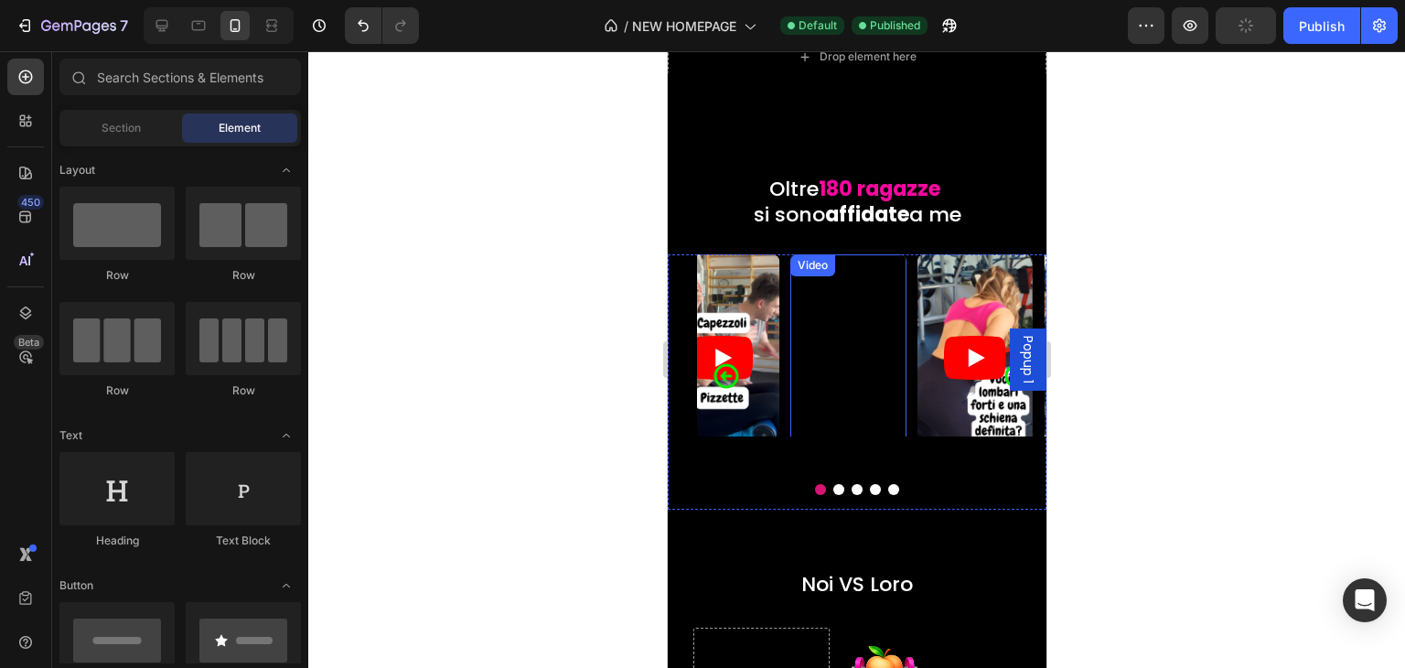
scroll to position [823, 0]
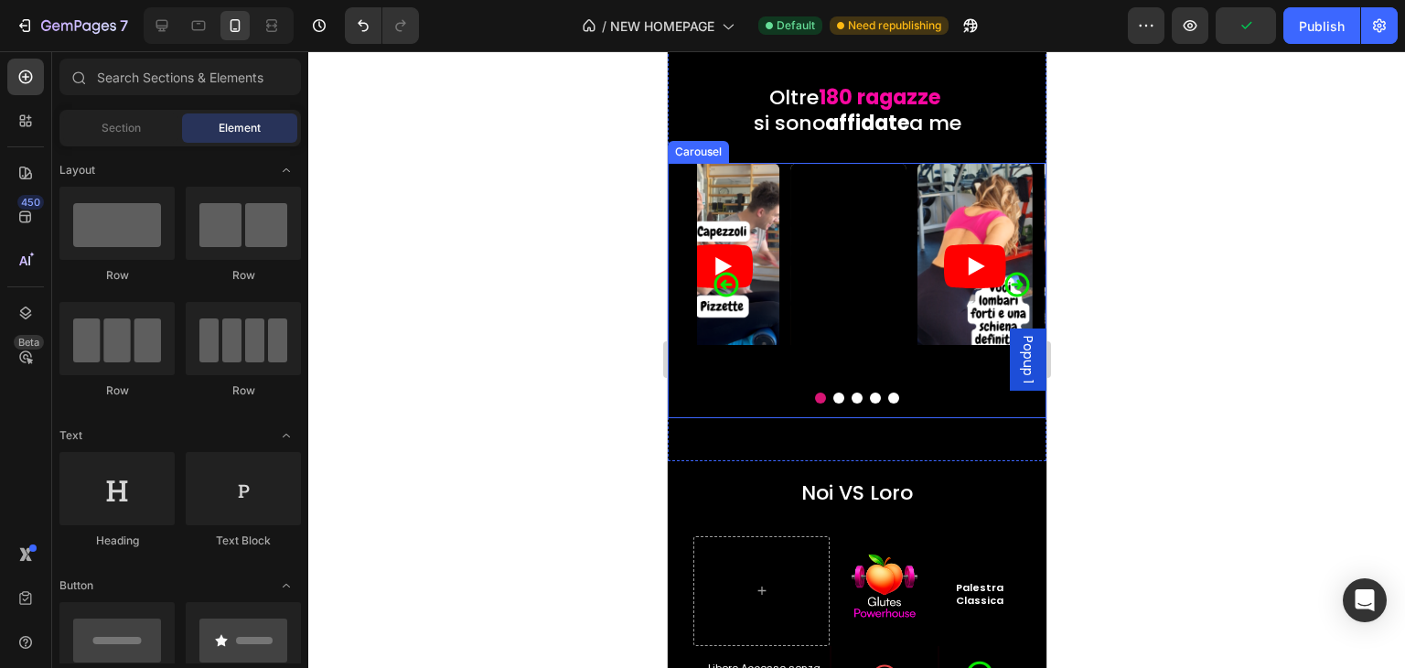
click at [731, 286] on icon "Carousel Back Arrow" at bounding box center [725, 284] width 29 height 29
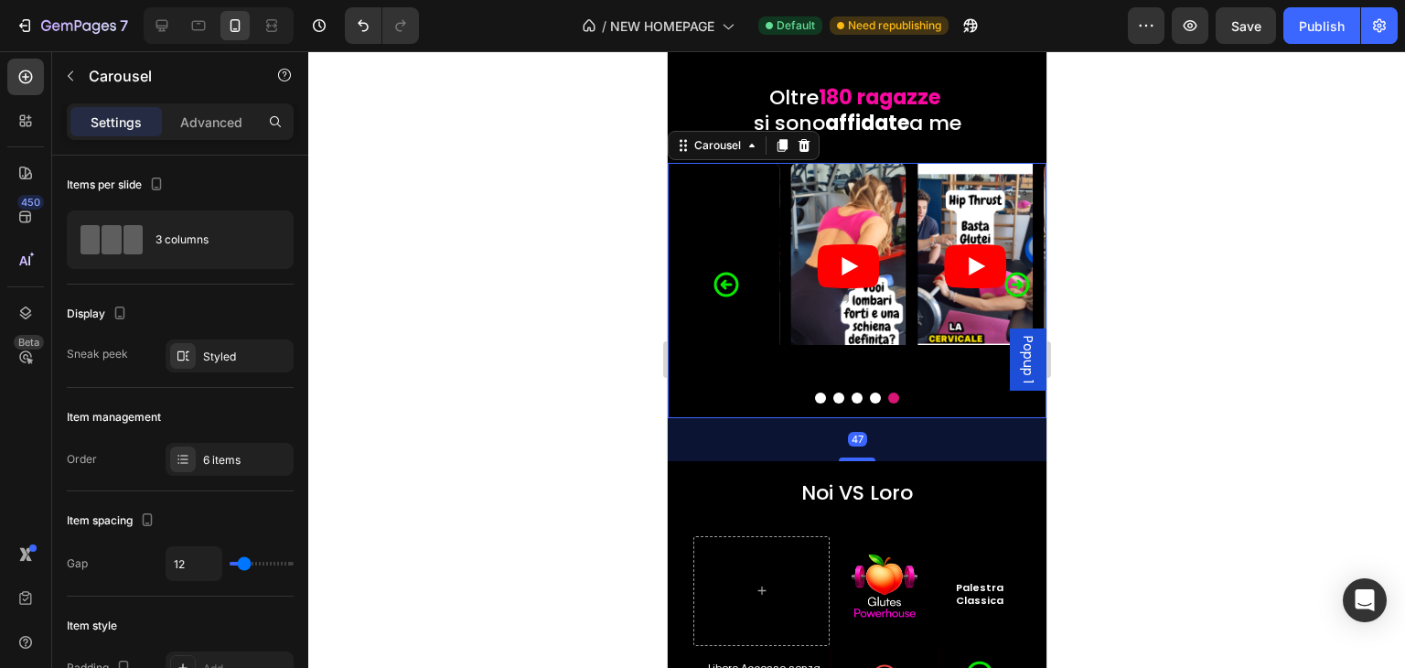
click at [731, 286] on icon "Carousel Back Arrow" at bounding box center [725, 284] width 29 height 29
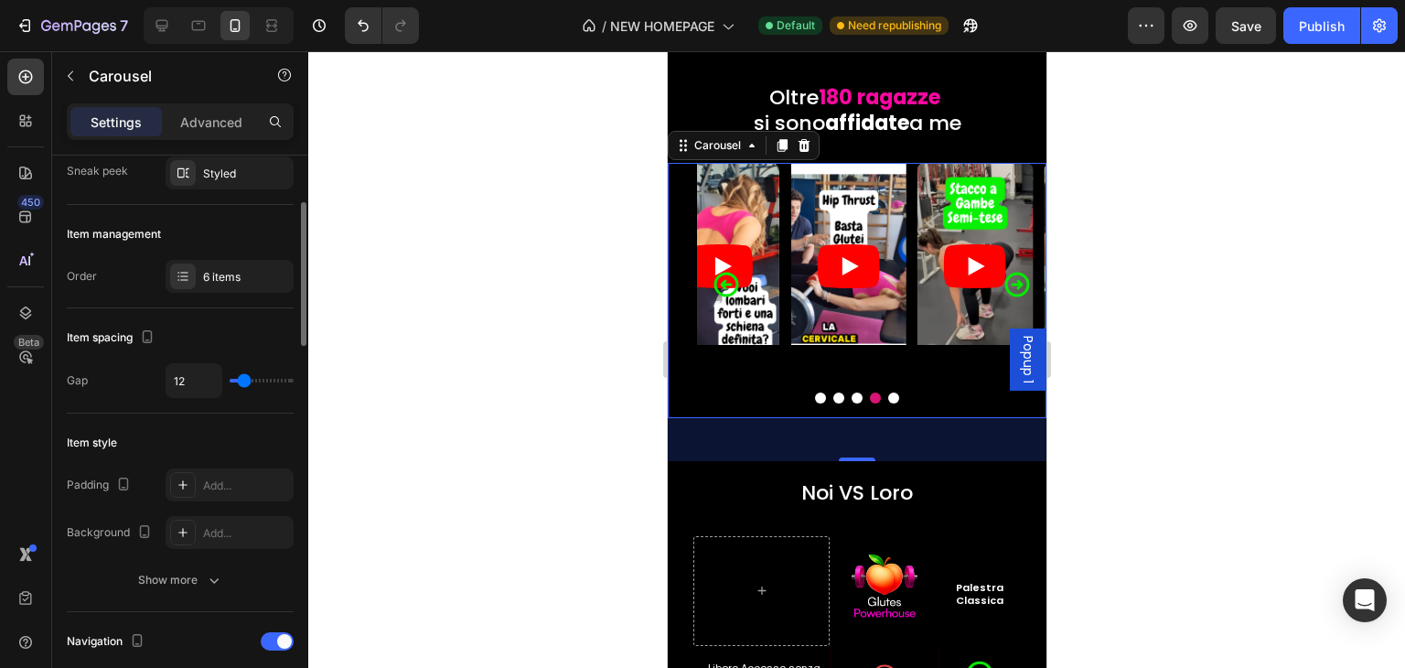
scroll to position [0, 0]
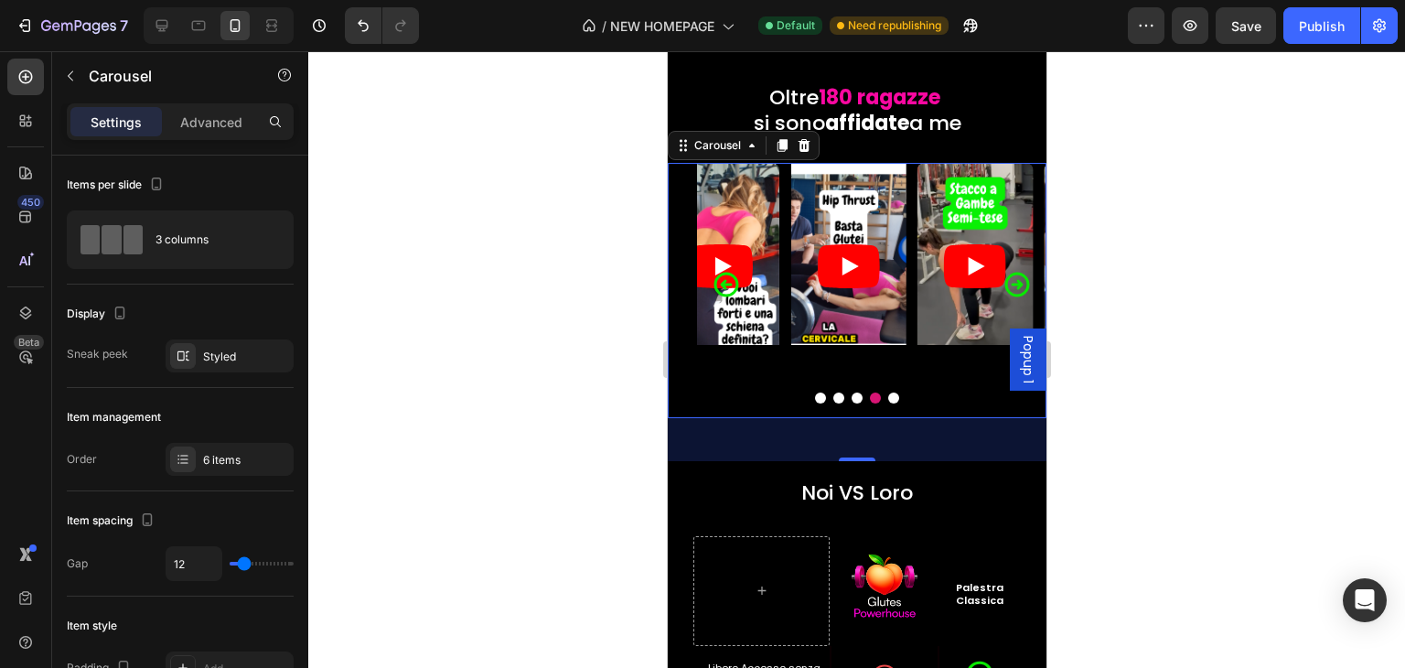
click at [782, 402] on div at bounding box center [856, 397] width 379 height 11
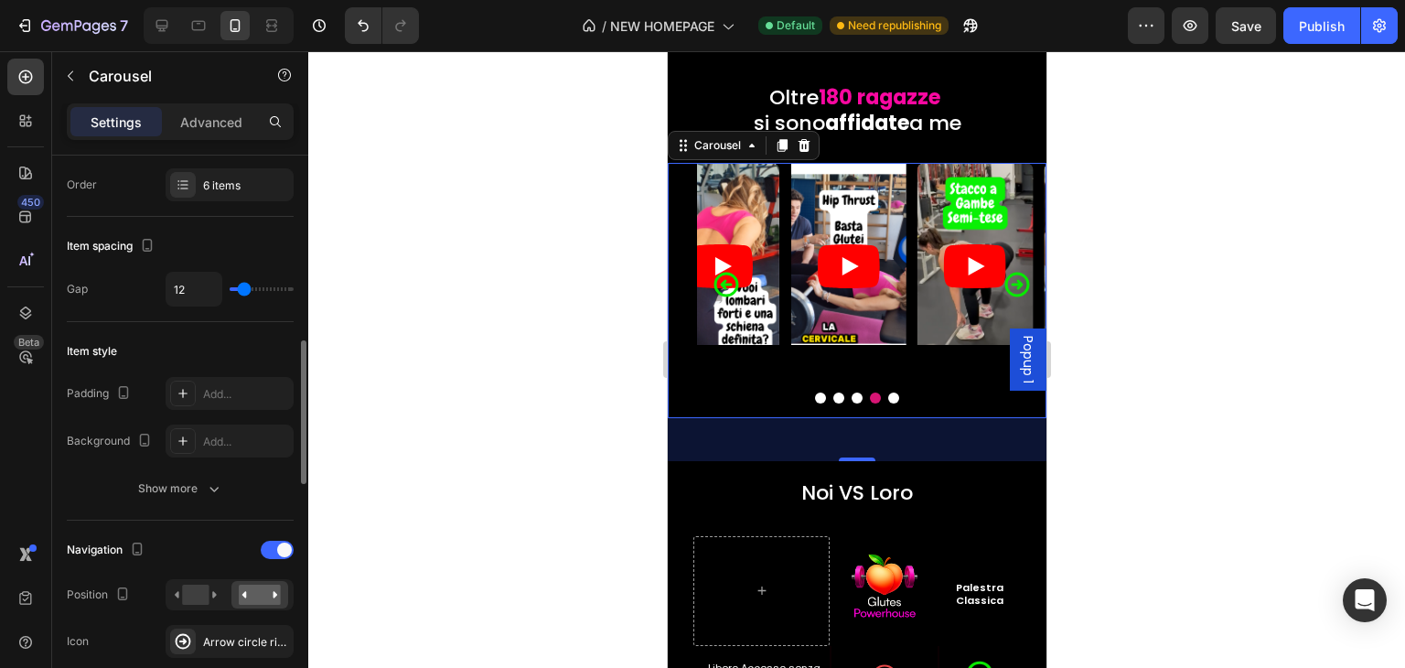
scroll to position [457, 0]
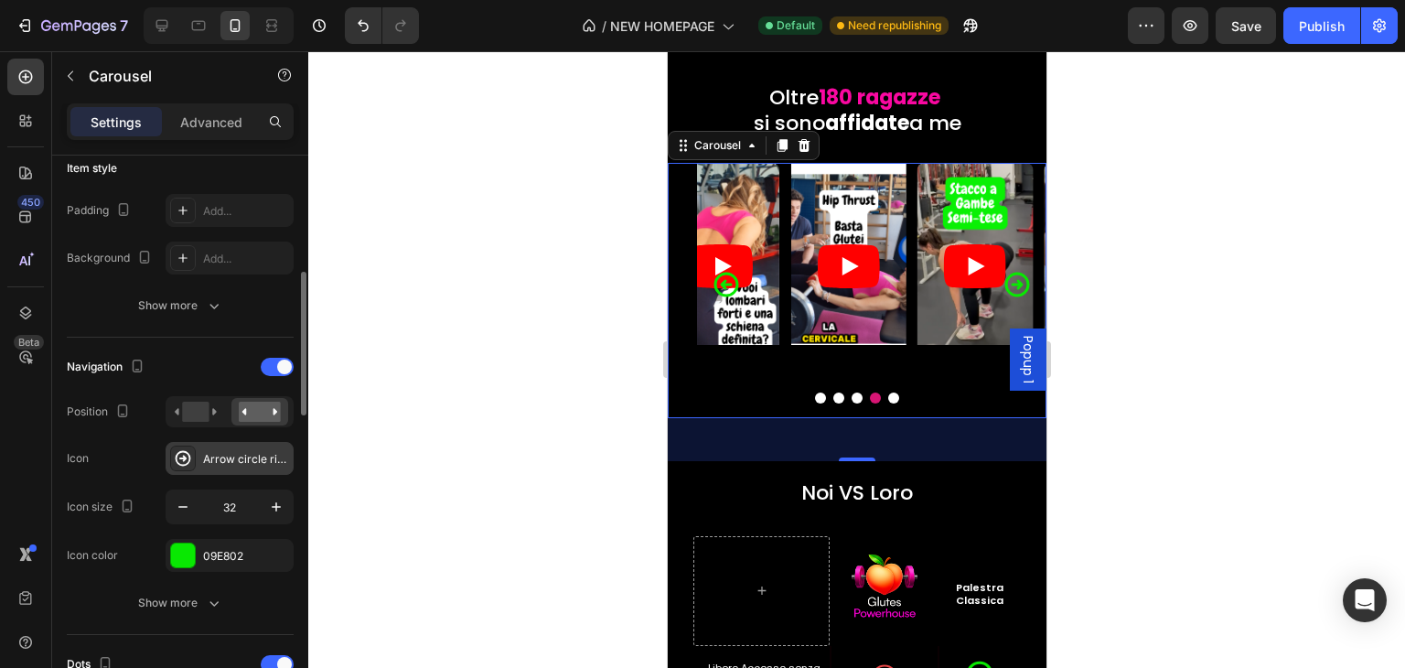
click at [232, 466] on div "Arrow circle right bold" at bounding box center [230, 458] width 128 height 33
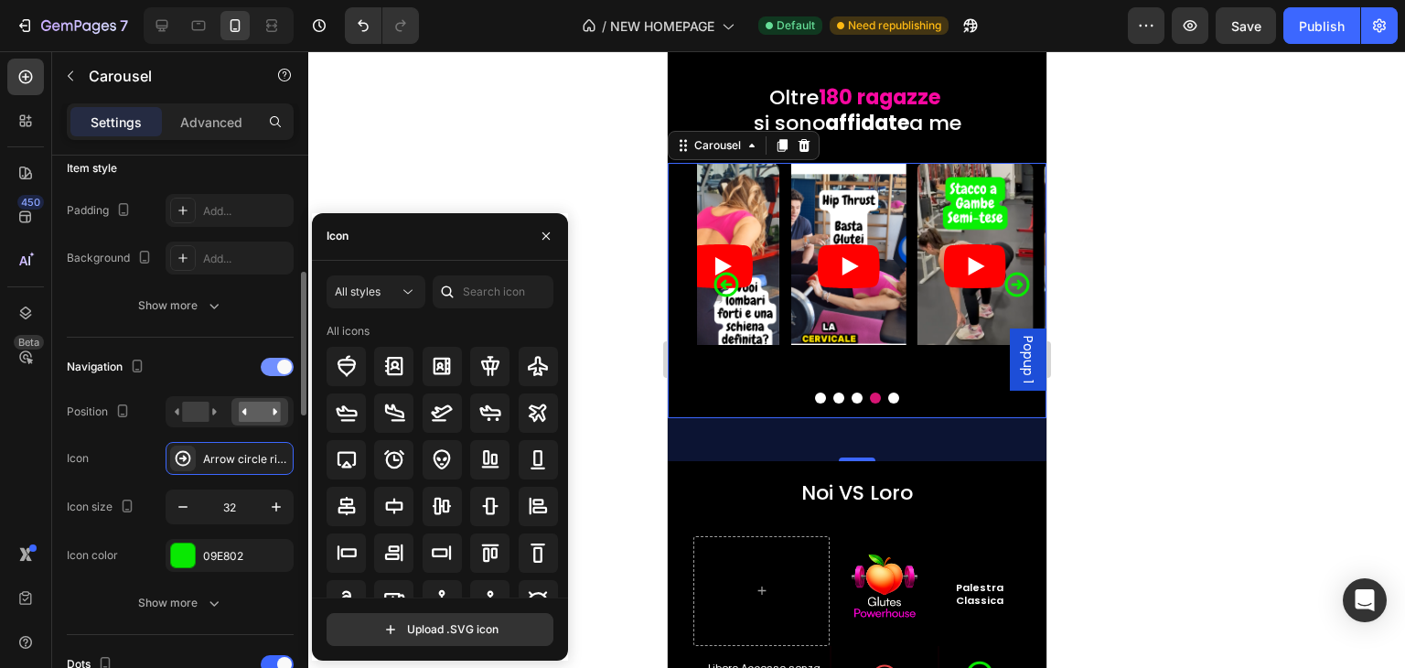
click at [274, 374] on div at bounding box center [277, 367] width 33 height 18
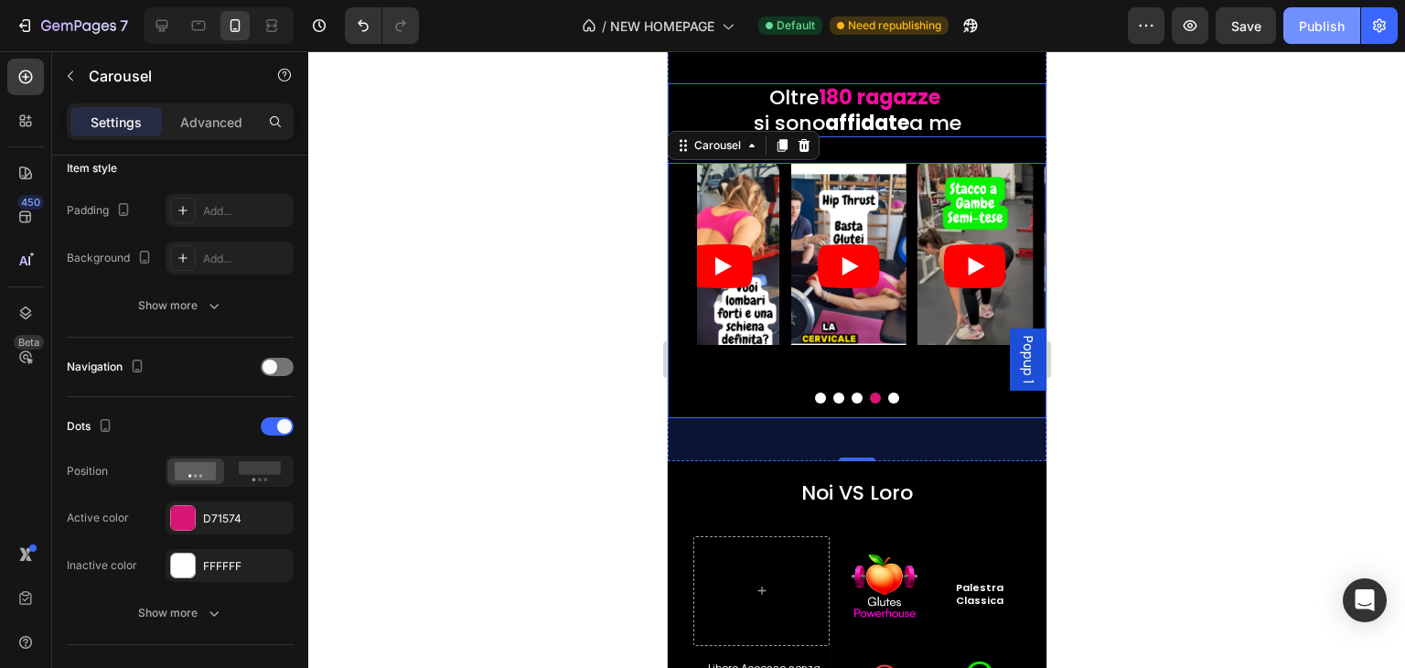
click at [1303, 16] on div "Publish" at bounding box center [1322, 25] width 46 height 19
